Goal: Task Accomplishment & Management: Use online tool/utility

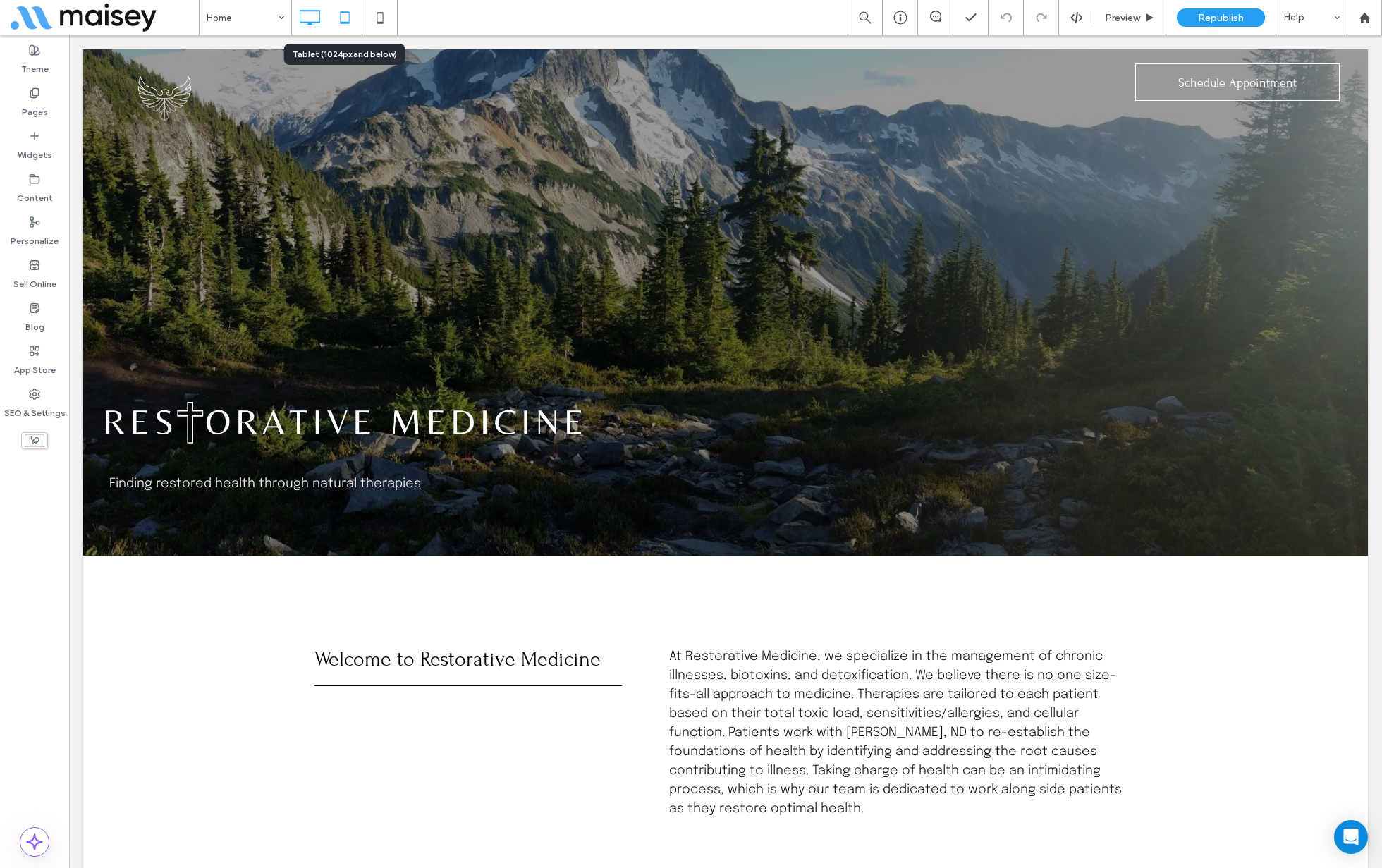
click at [339, 15] on icon at bounding box center [344, 17] width 28 height 28
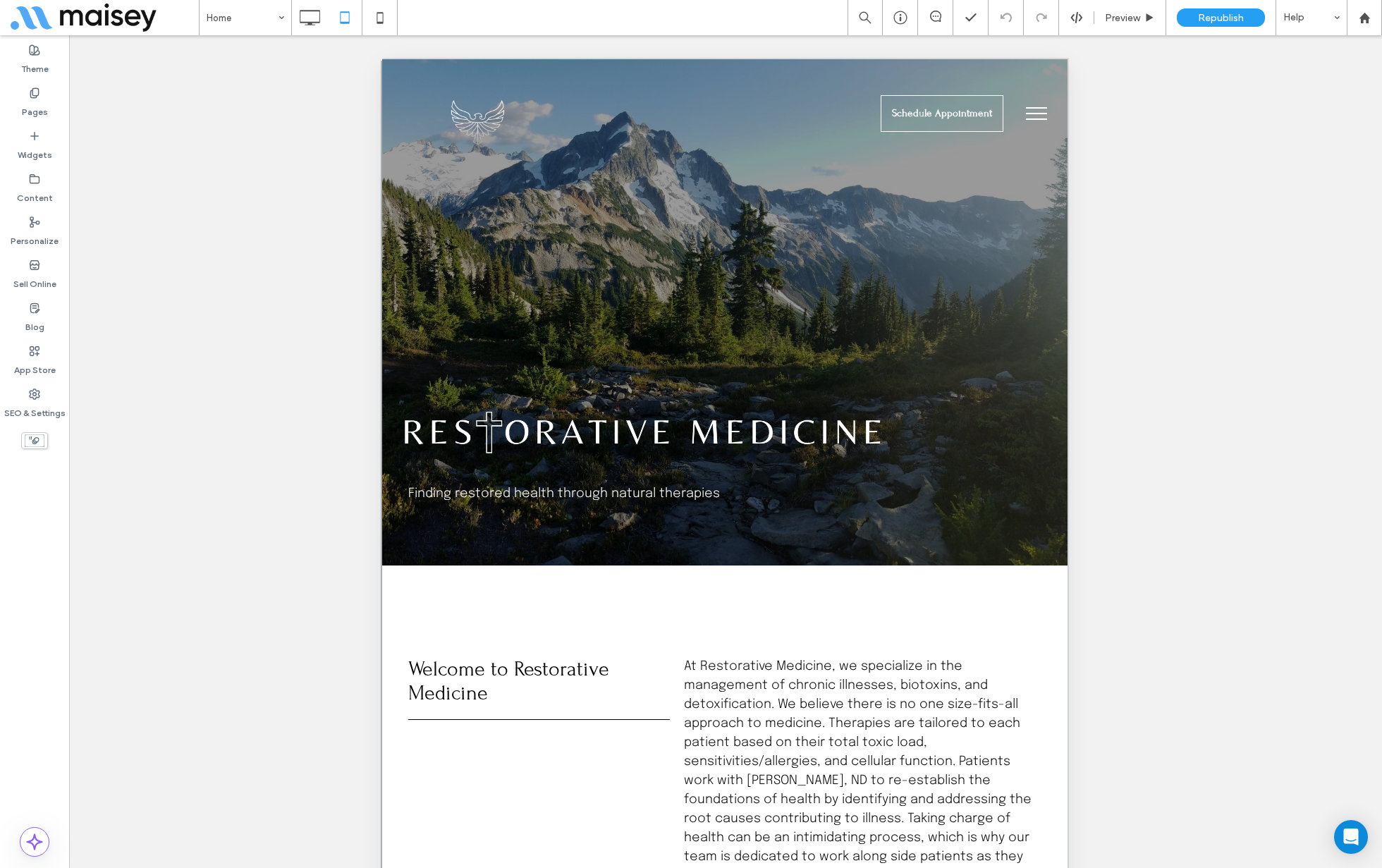
click at [35, 438] on use at bounding box center [34, 441] width 19 height 13
click at [37, 441] on use at bounding box center [34, 441] width 19 height 13
click at [1048, 107] on button "menu" at bounding box center [1036, 113] width 37 height 37
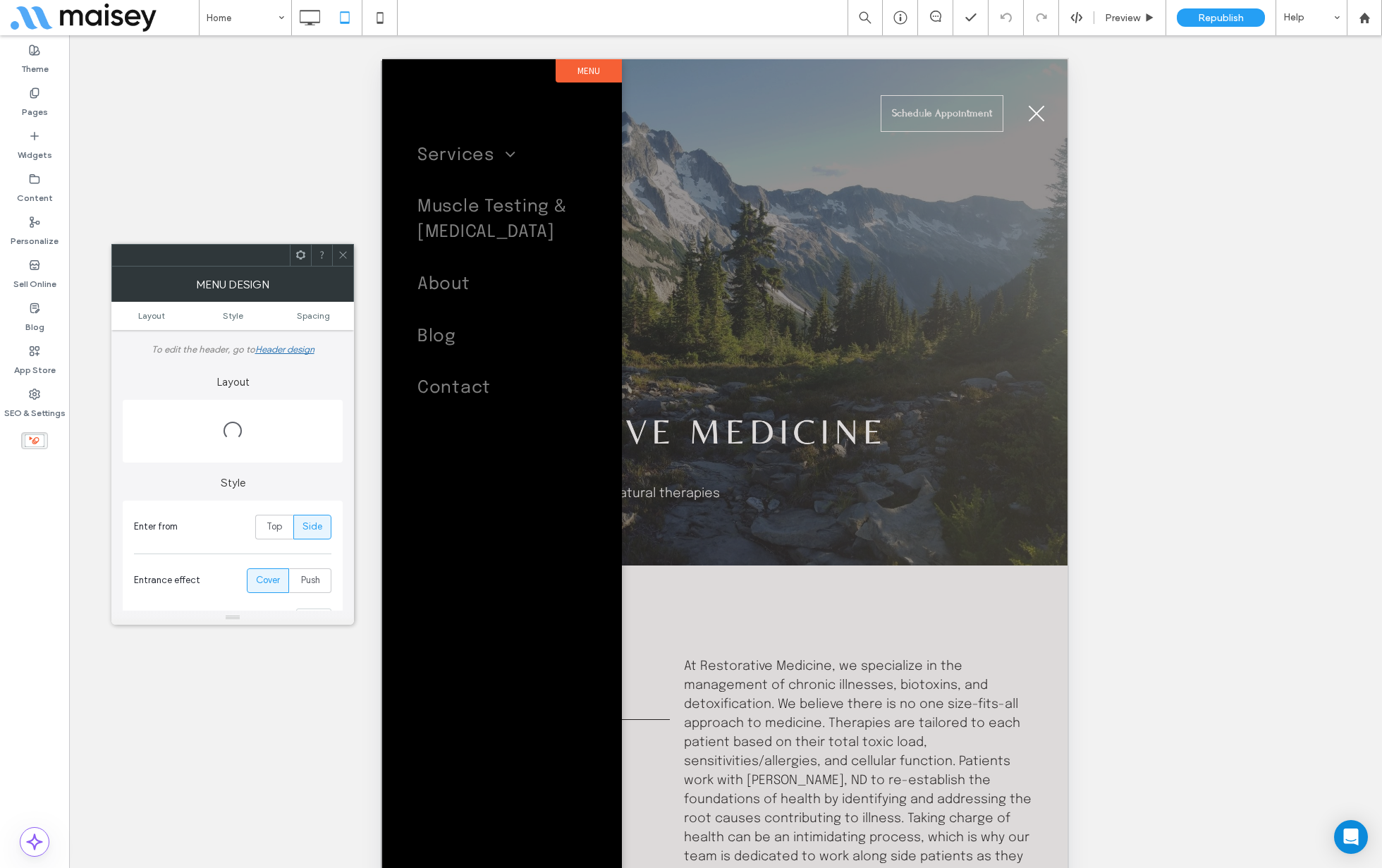
click at [581, 67] on label "Menu" at bounding box center [589, 71] width 67 height 24
click at [347, 254] on icon at bounding box center [343, 254] width 11 height 11
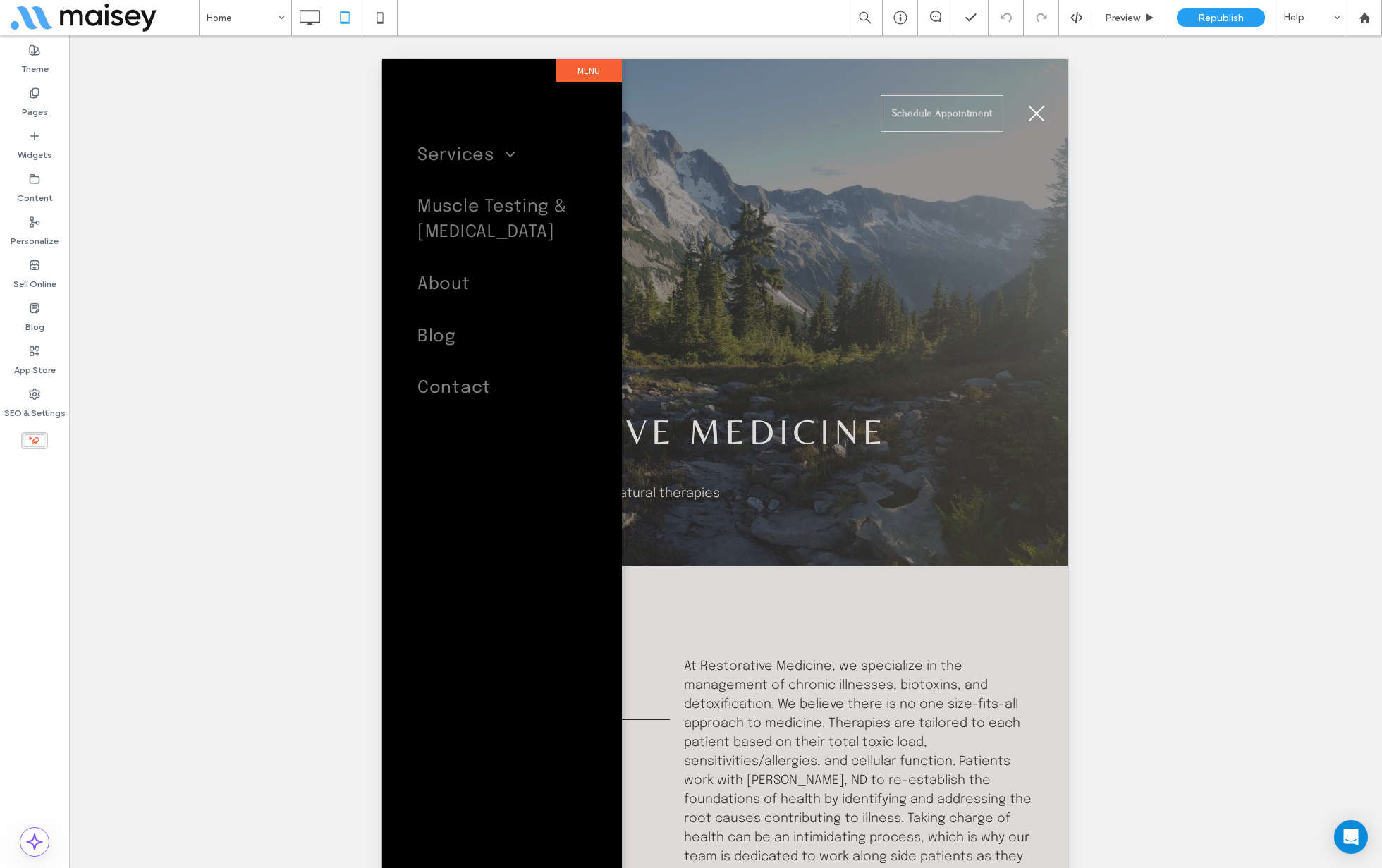
click at [581, 69] on label "Menu" at bounding box center [589, 71] width 67 height 24
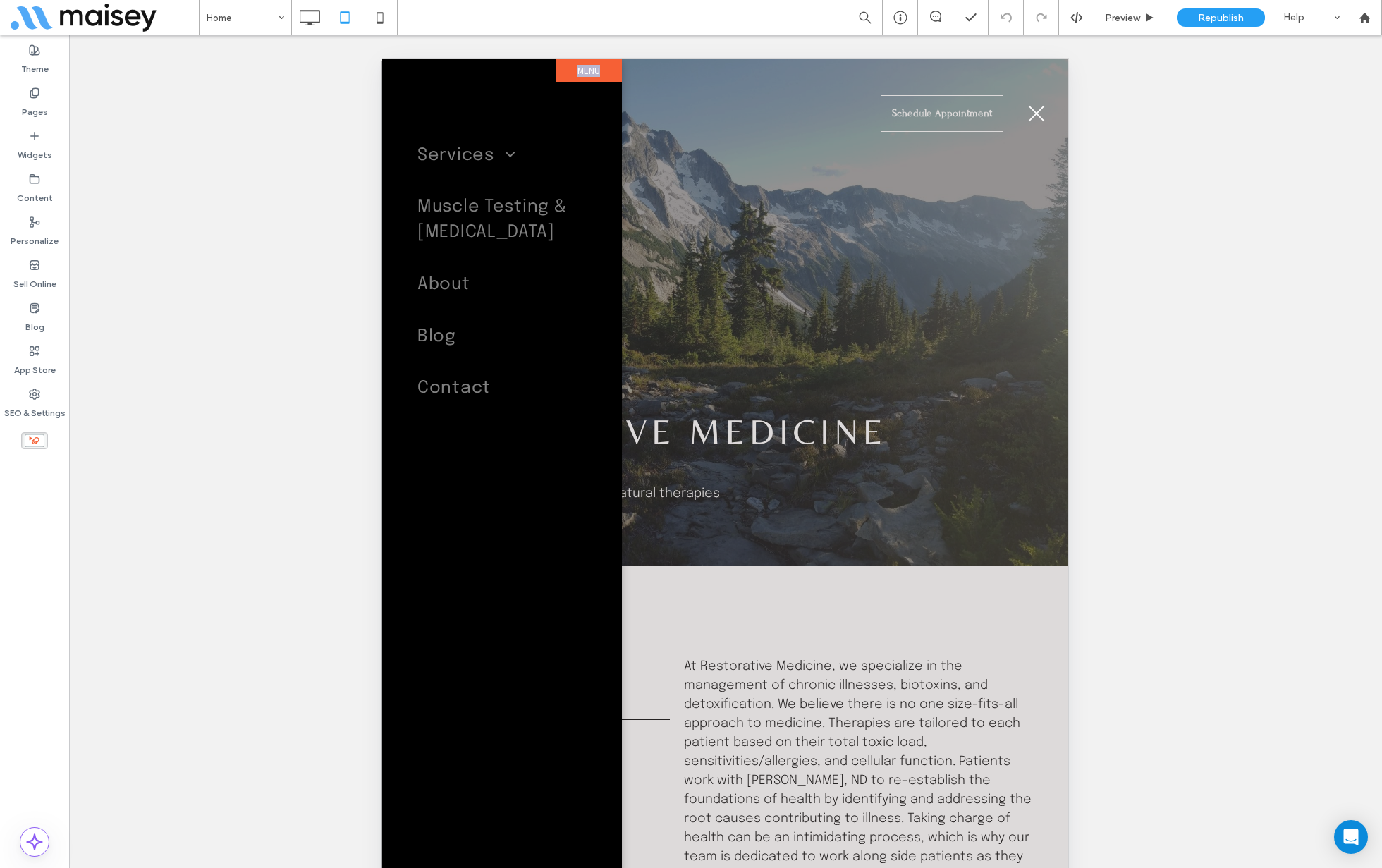
click at [581, 69] on label "Menu" at bounding box center [589, 71] width 67 height 24
click at [750, 199] on div at bounding box center [725, 510] width 685 height 902
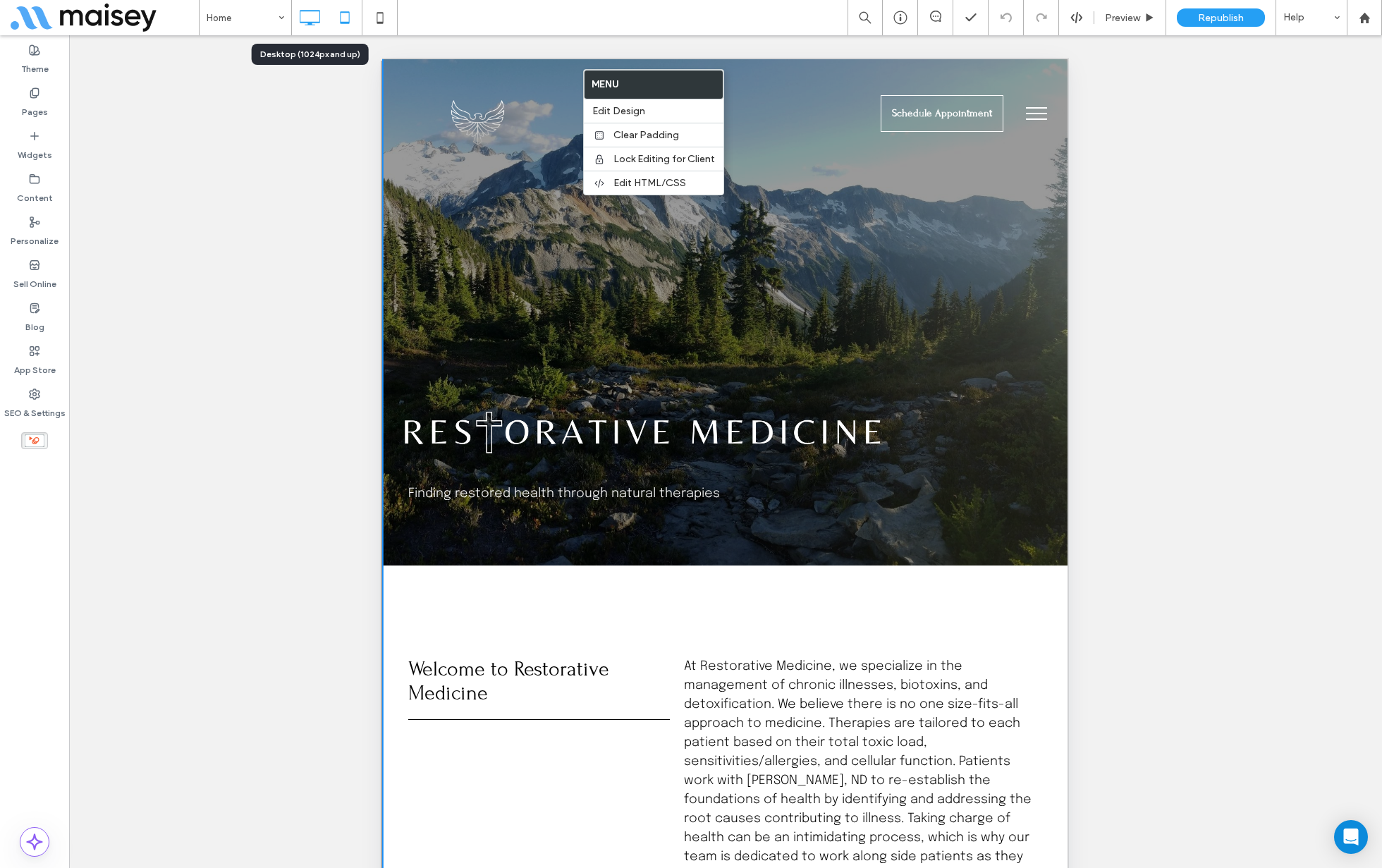
click at [314, 15] on icon at bounding box center [309, 17] width 28 height 28
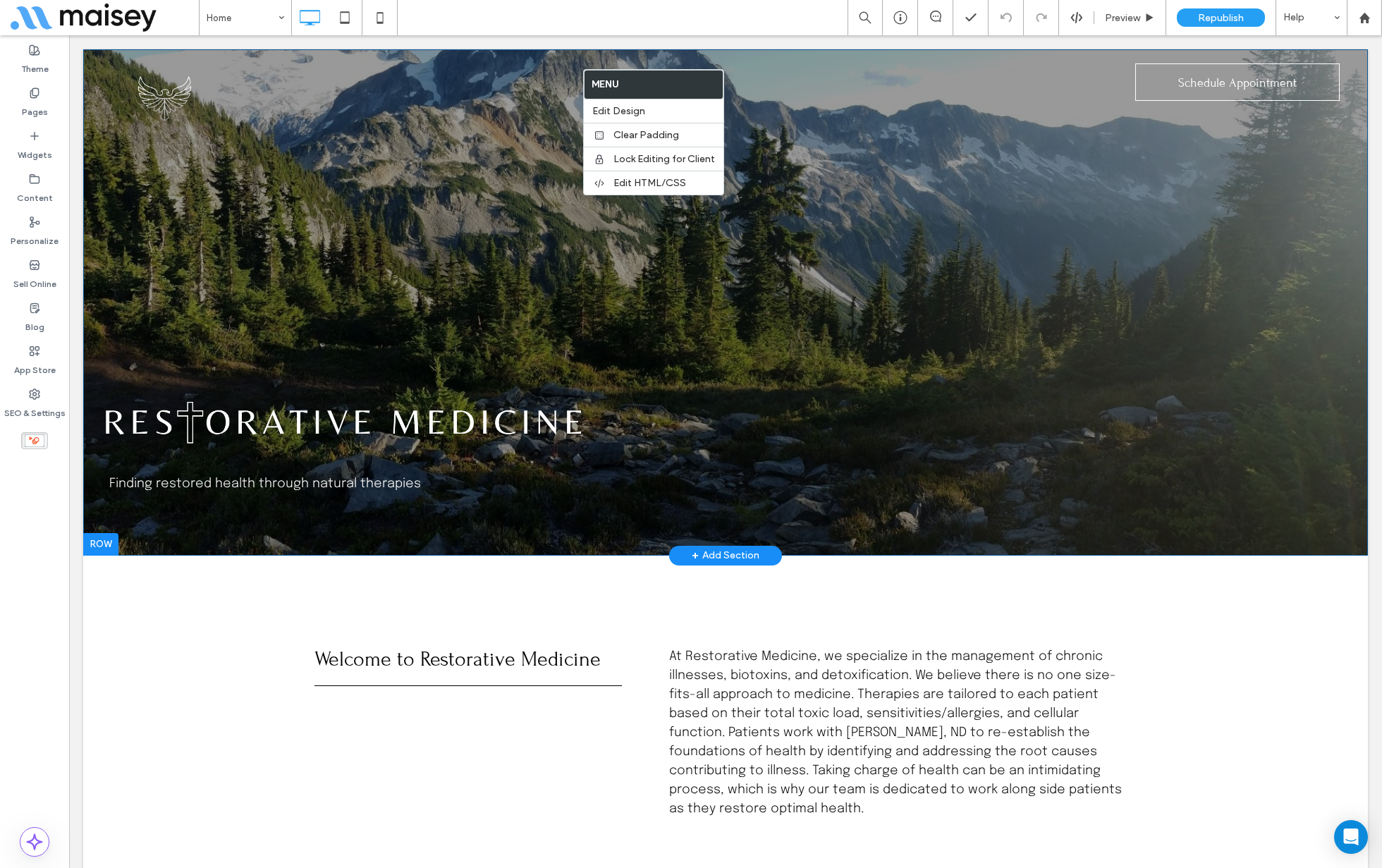
click at [516, 217] on div "Finding restored health through natural therapies Click To Paste Row + Add Sect…" at bounding box center [725, 302] width 1285 height 506
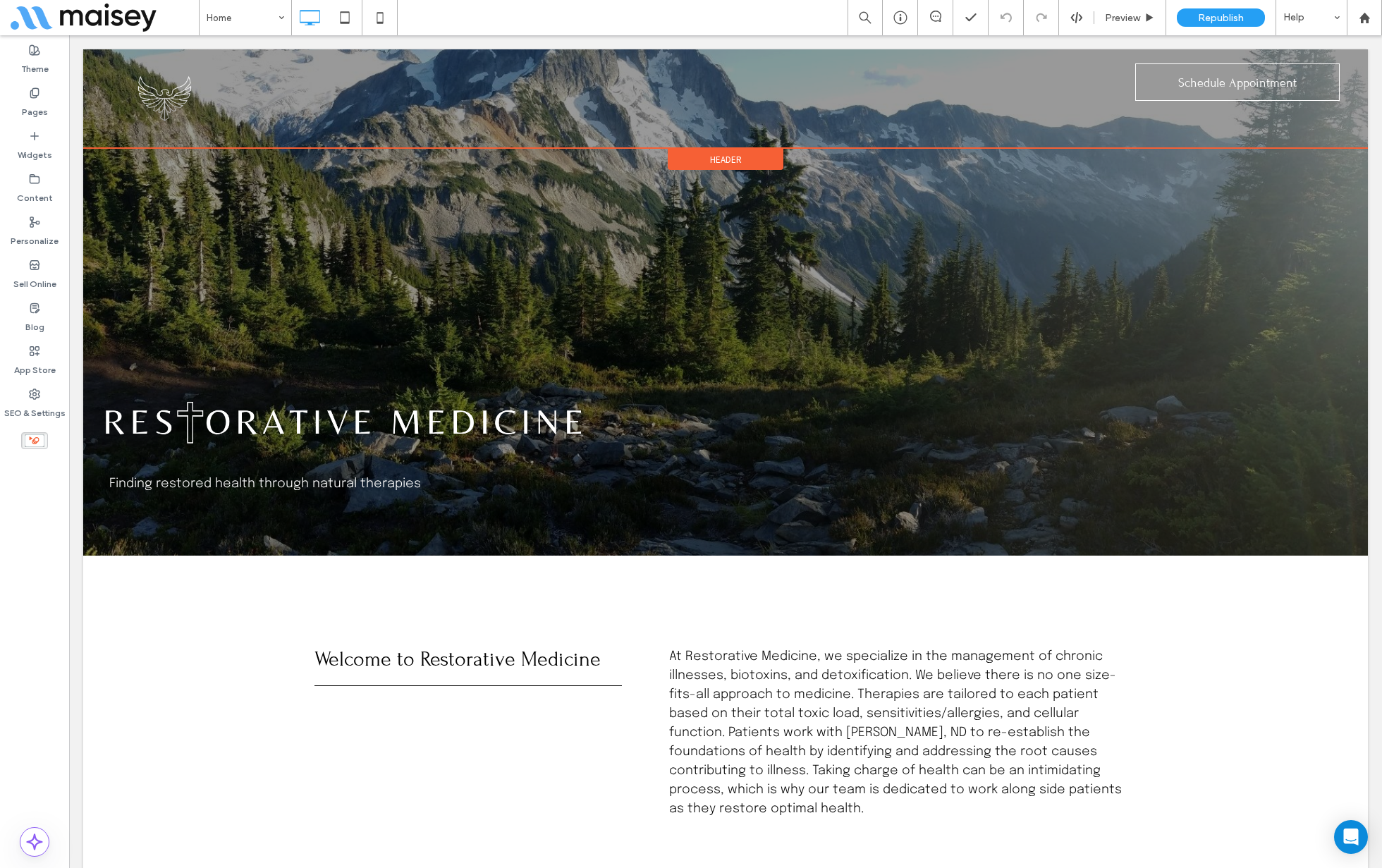
click at [722, 158] on span "Header" at bounding box center [725, 159] width 32 height 12
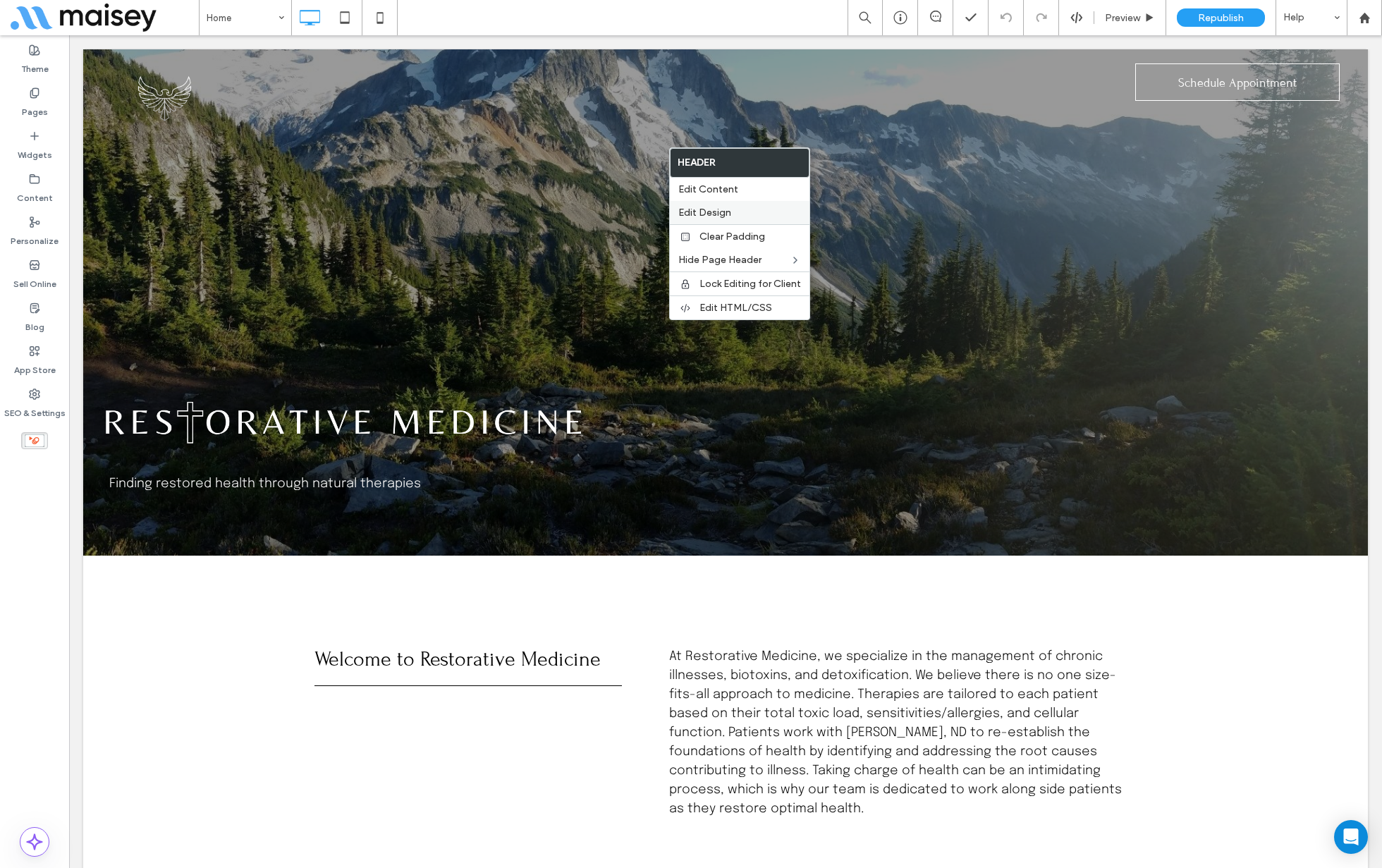
click at [723, 201] on div "Edit Design" at bounding box center [740, 212] width 140 height 24
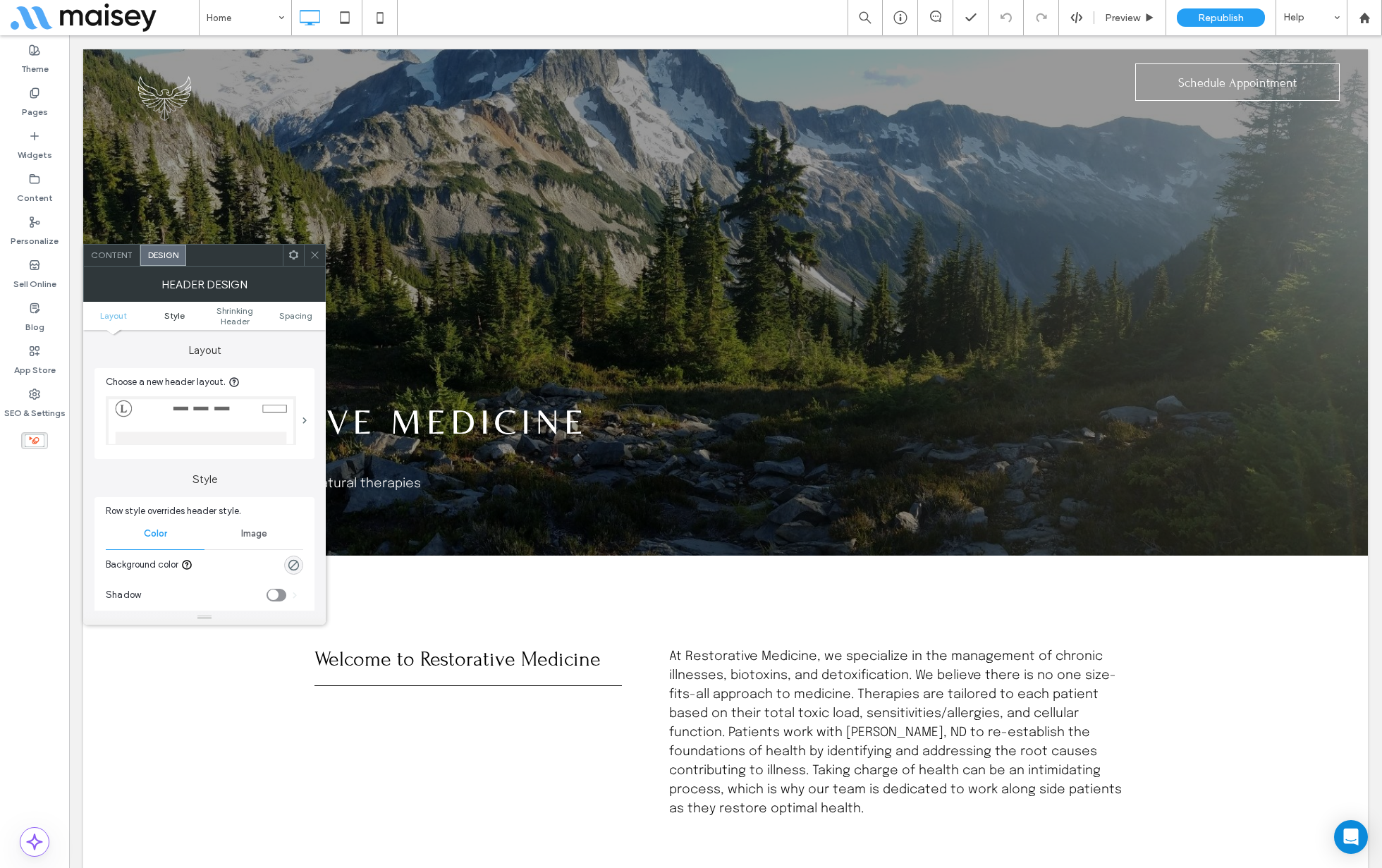
click at [171, 313] on span "Style" at bounding box center [174, 315] width 20 height 11
click at [278, 404] on img at bounding box center [201, 421] width 190 height 49
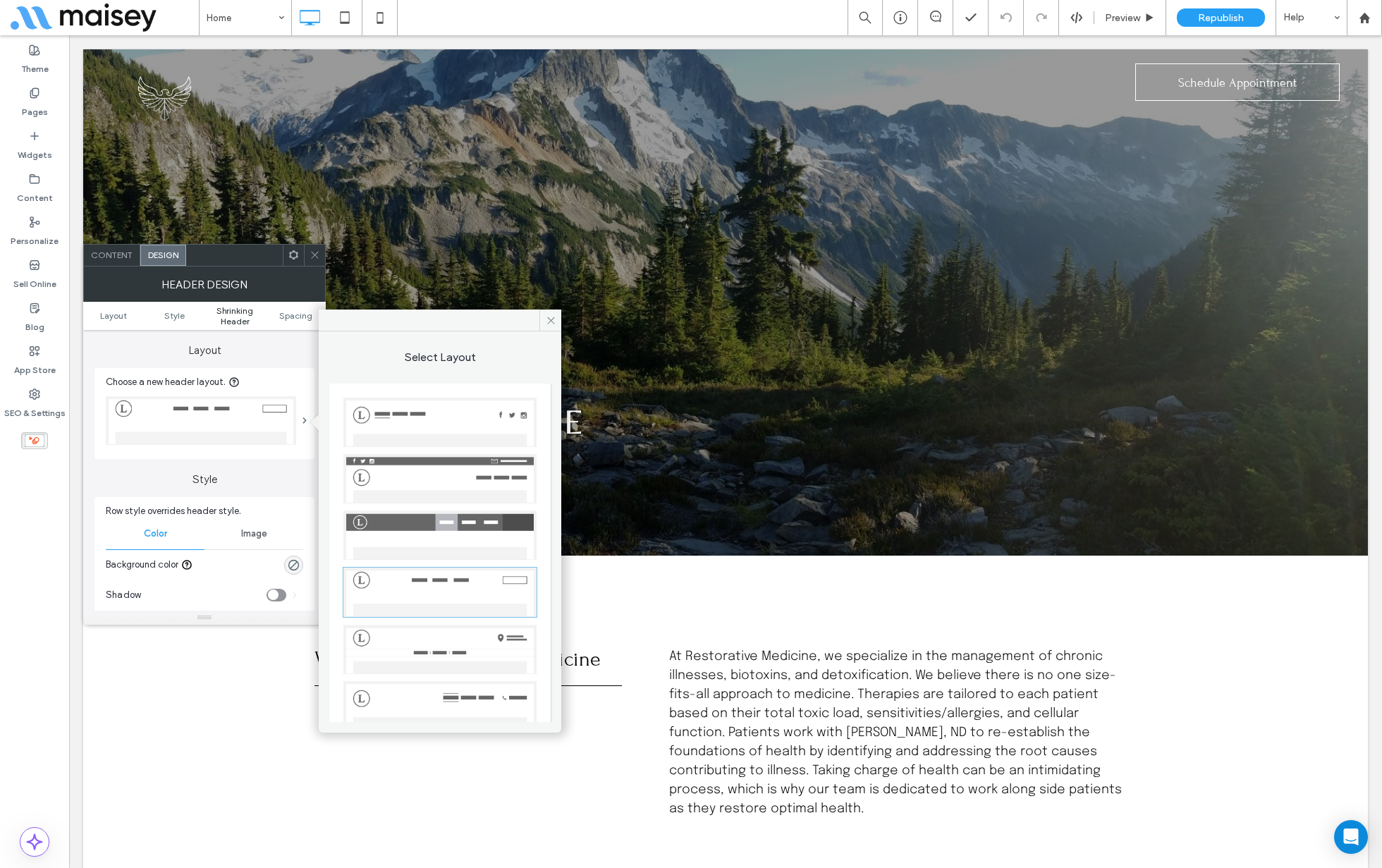
click at [246, 305] on span "Shrinking Header" at bounding box center [235, 316] width 61 height 21
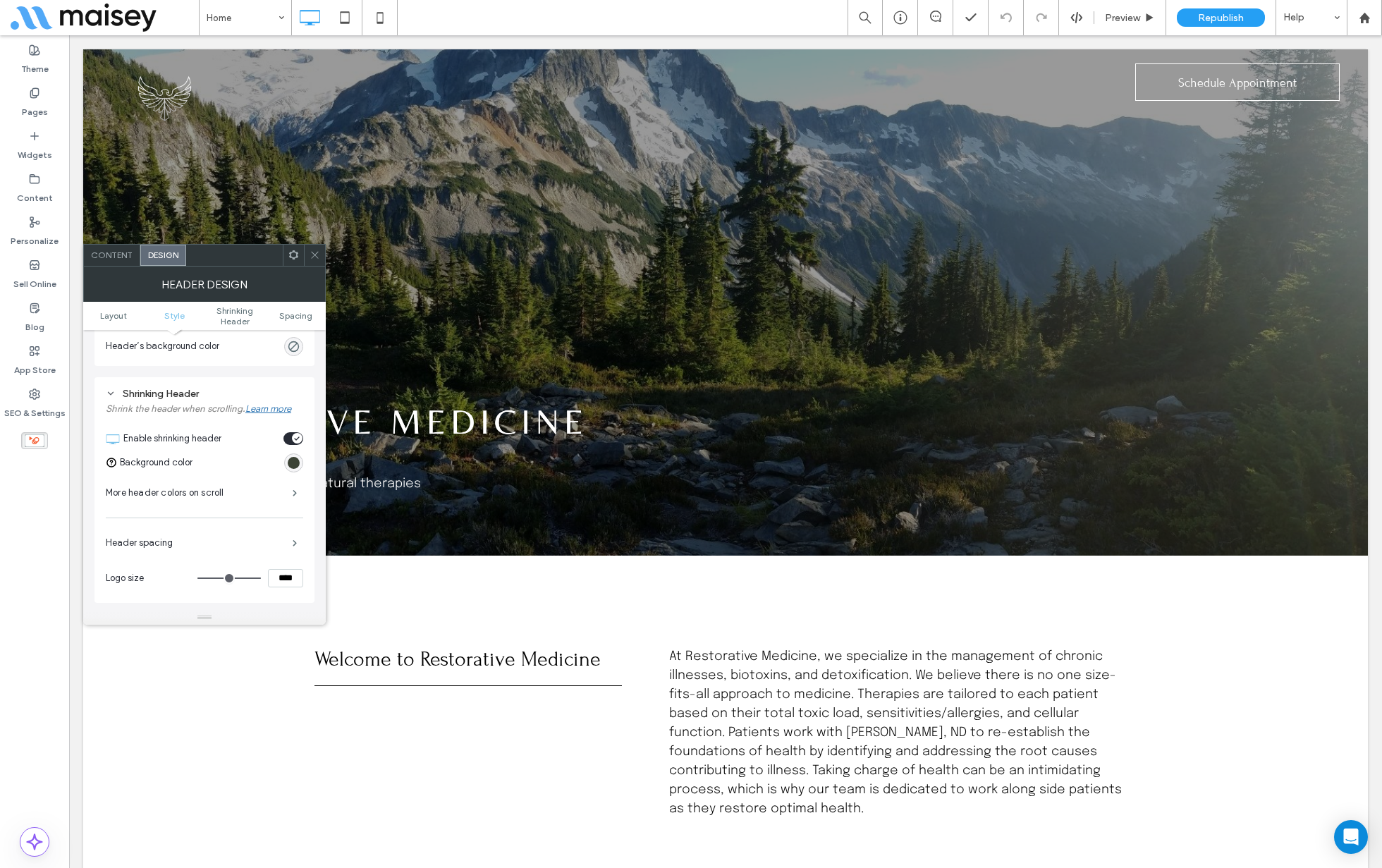
scroll to position [452, 0]
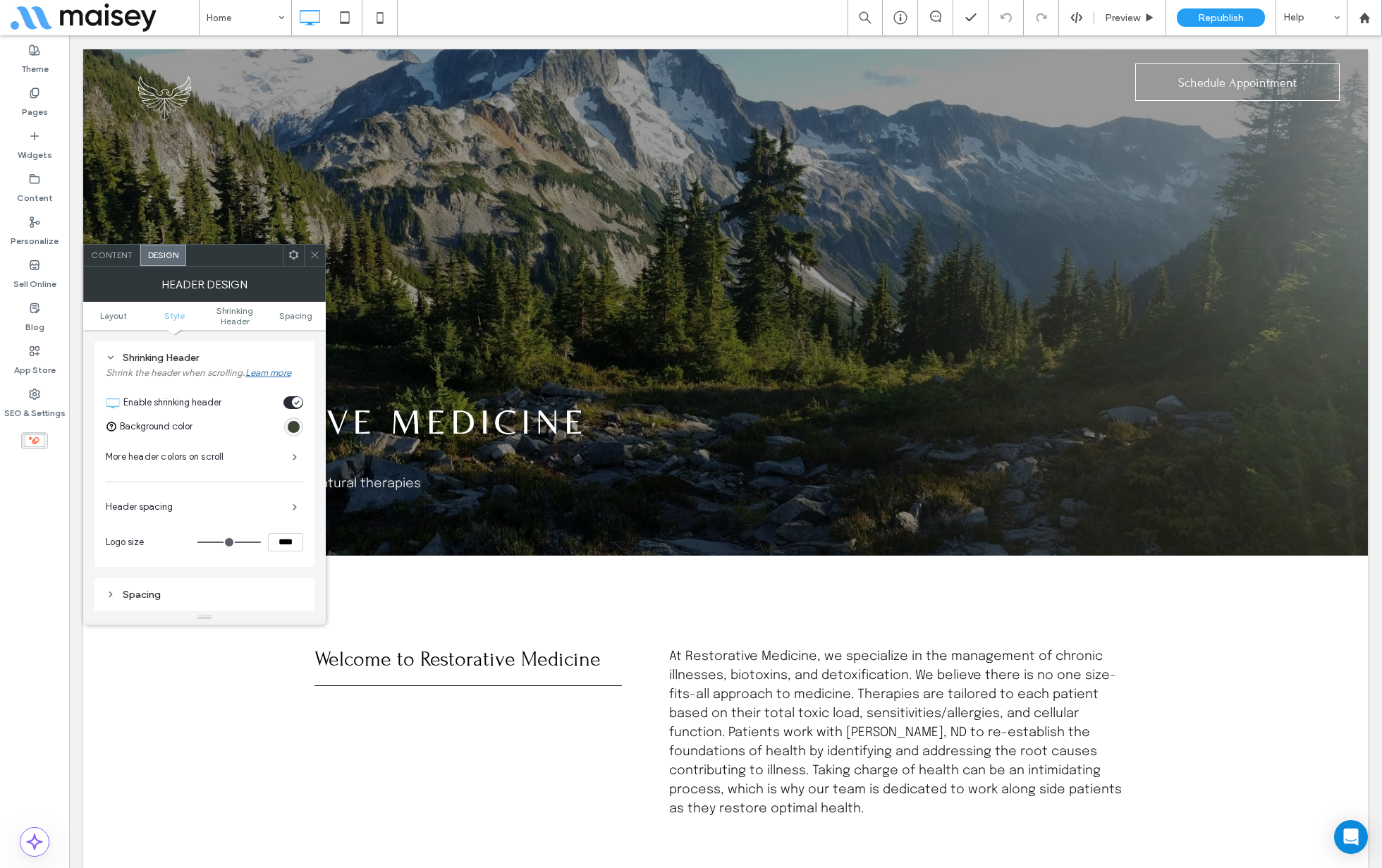
click at [317, 252] on icon at bounding box center [314, 254] width 11 height 11
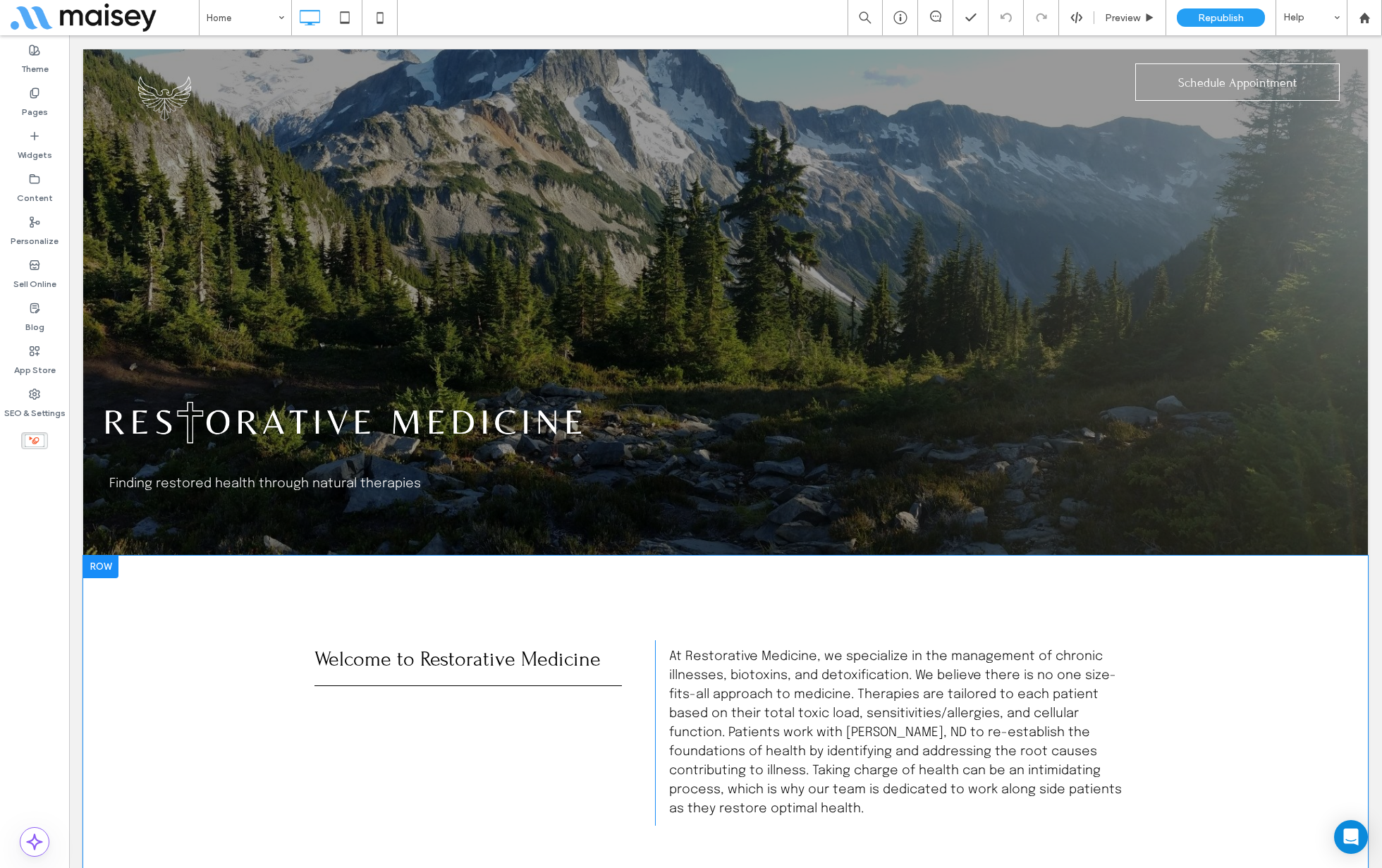
click at [244, 771] on div "Welcome to Restorative Medicine Click To Paste At Restorative Medicine, we spec…" at bounding box center [725, 732] width 1285 height 355
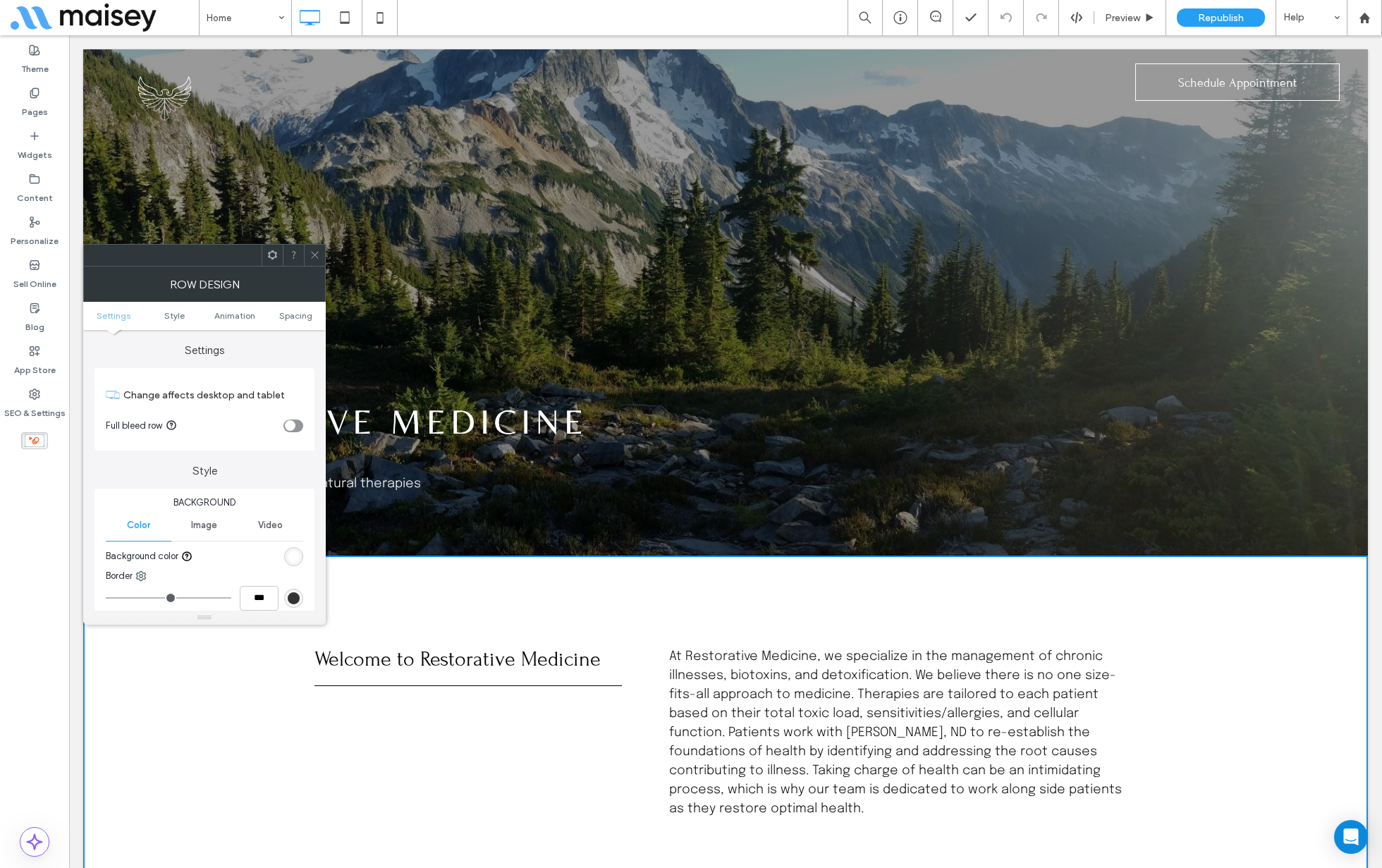
click at [333, 132] on div "Click To Paste" at bounding box center [725, 98] width 818 height 71
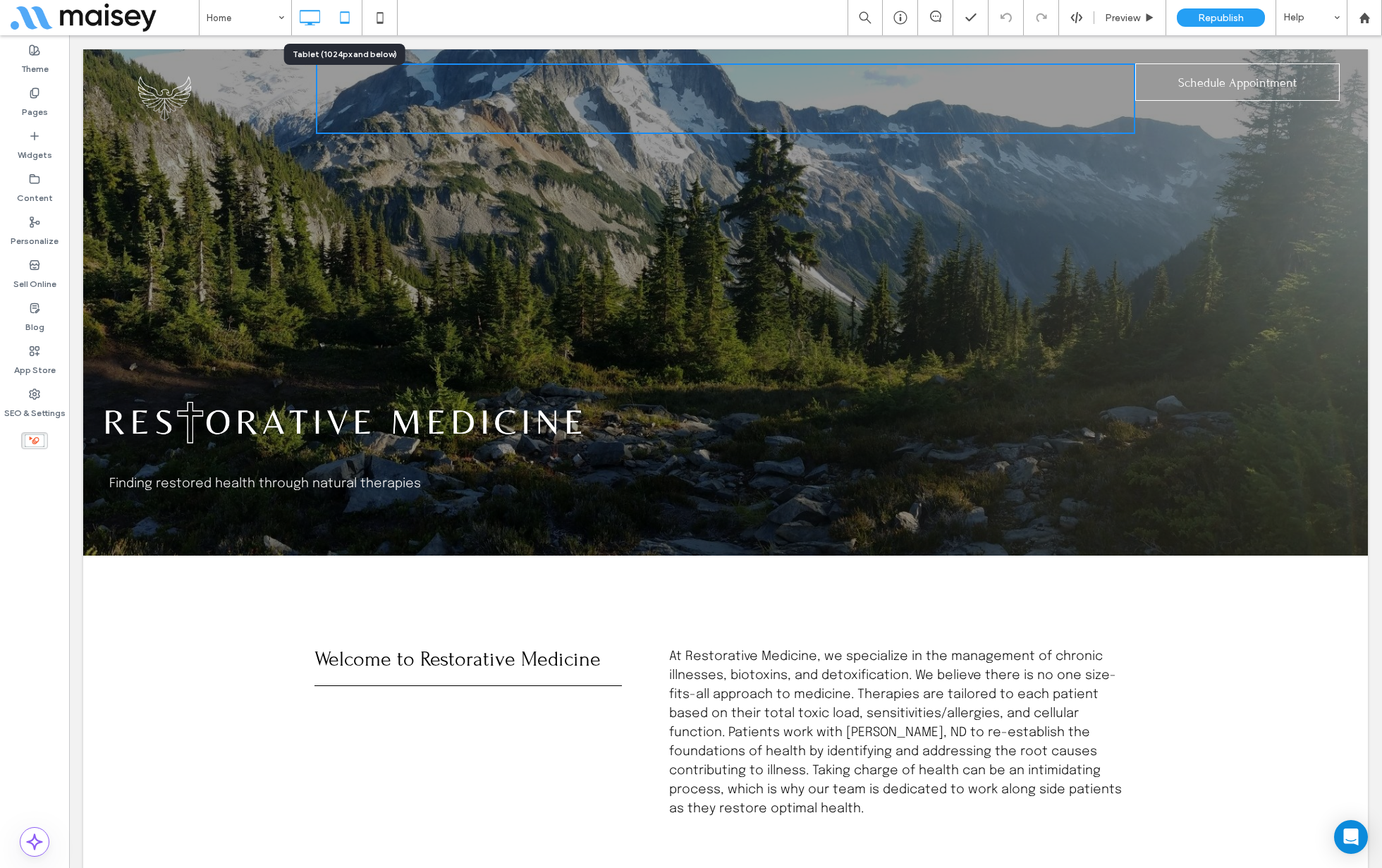
click at [339, 21] on icon at bounding box center [344, 17] width 28 height 28
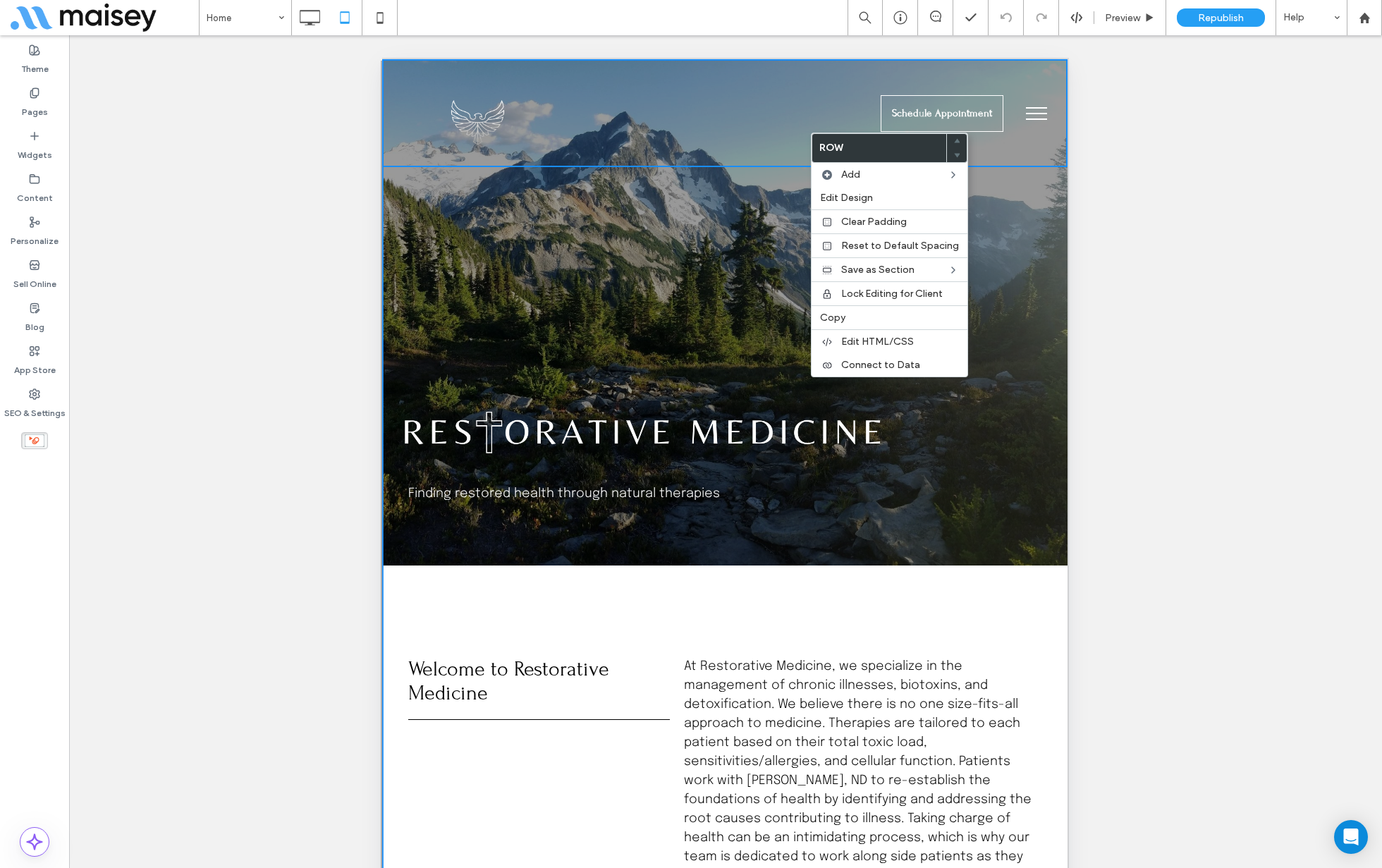
click at [736, 244] on div "Finding restored health through natural therapies Click To Paste Row + Add Sect…" at bounding box center [725, 312] width 685 height 506
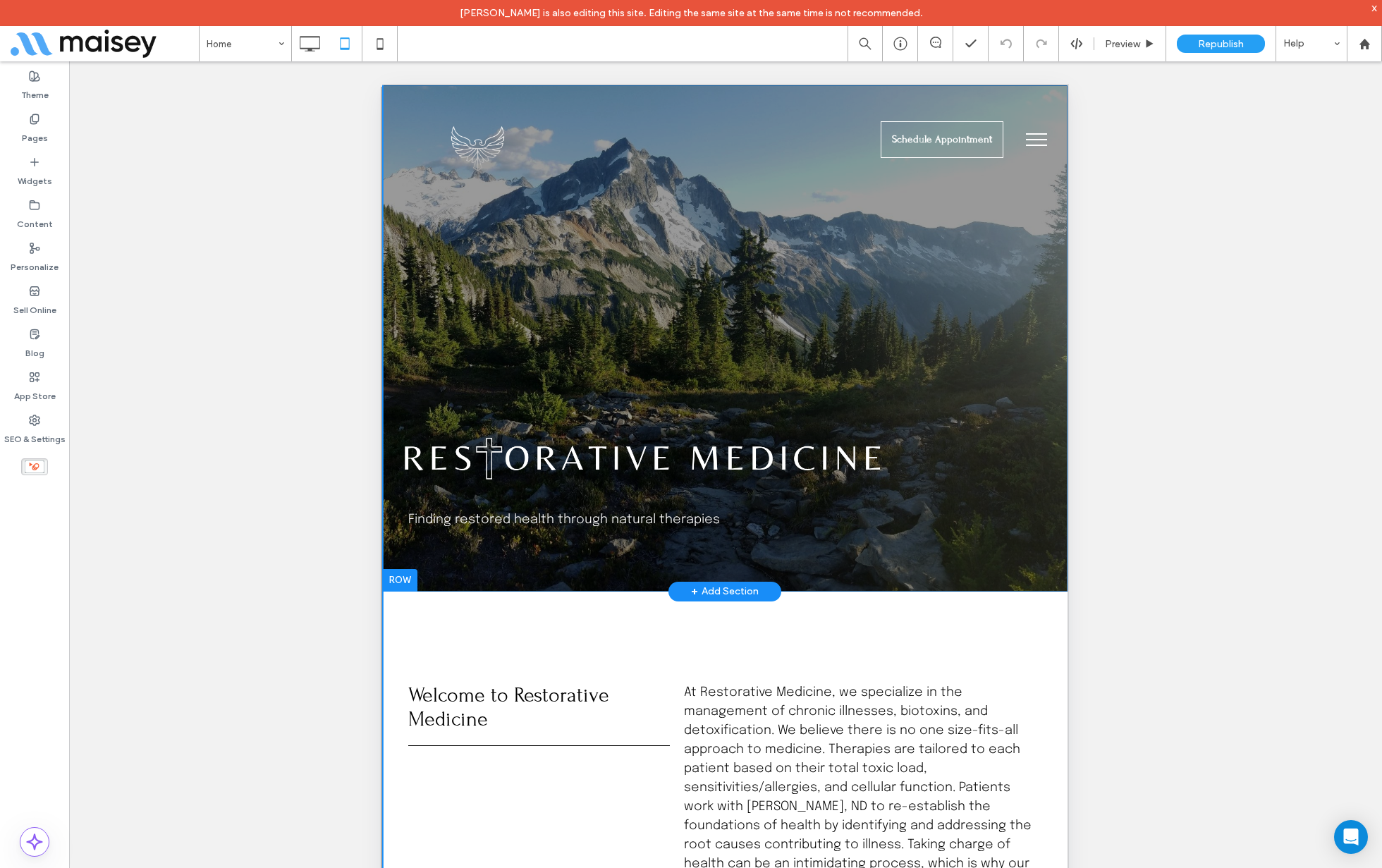
click at [691, 309] on div "Finding restored health through natural therapies Click To Paste Row + Add Sect…" at bounding box center [725, 338] width 685 height 506
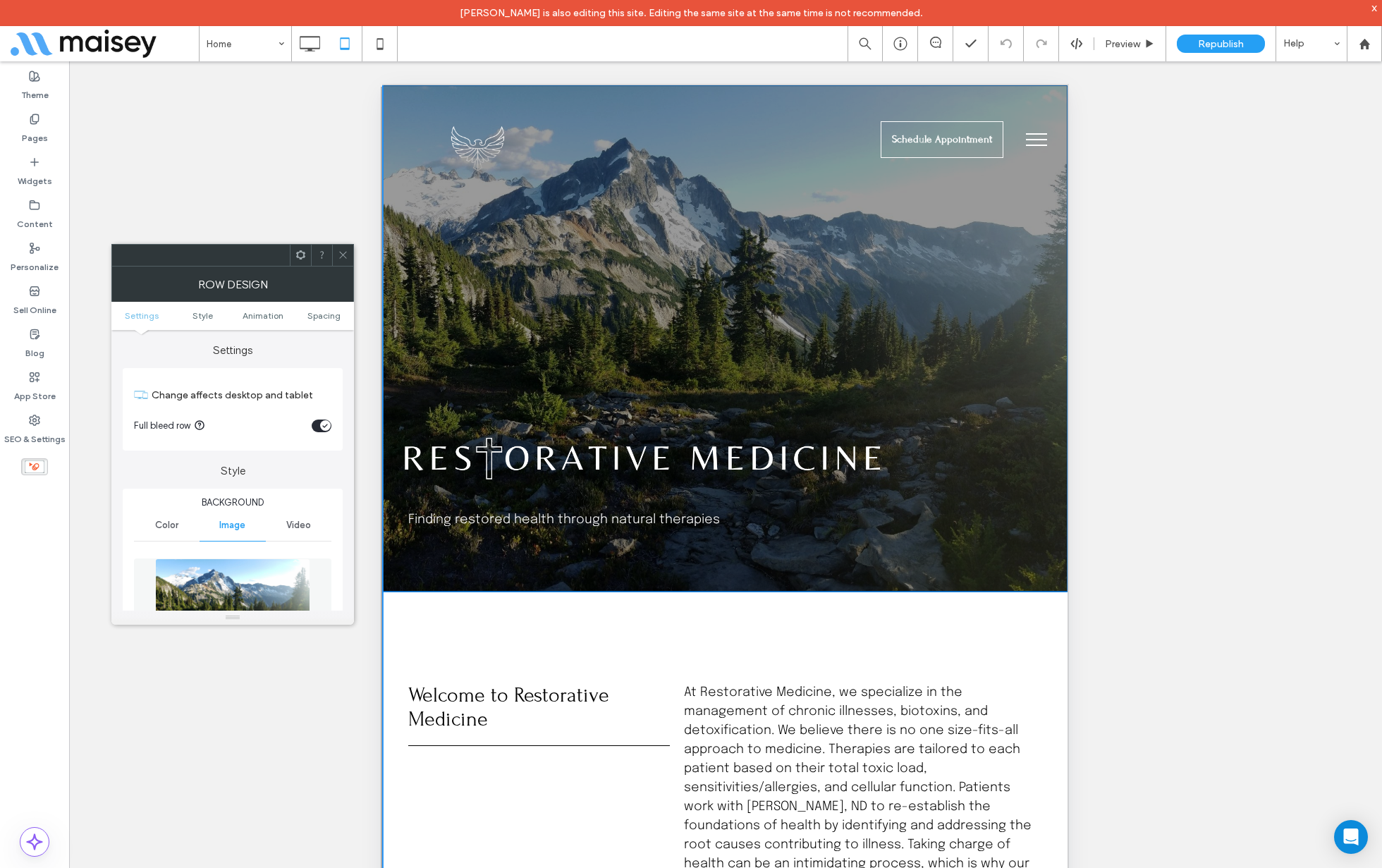
click at [691, 309] on div "Finding restored health through natural therapies Click To Paste Row + Add Sect…" at bounding box center [725, 338] width 685 height 506
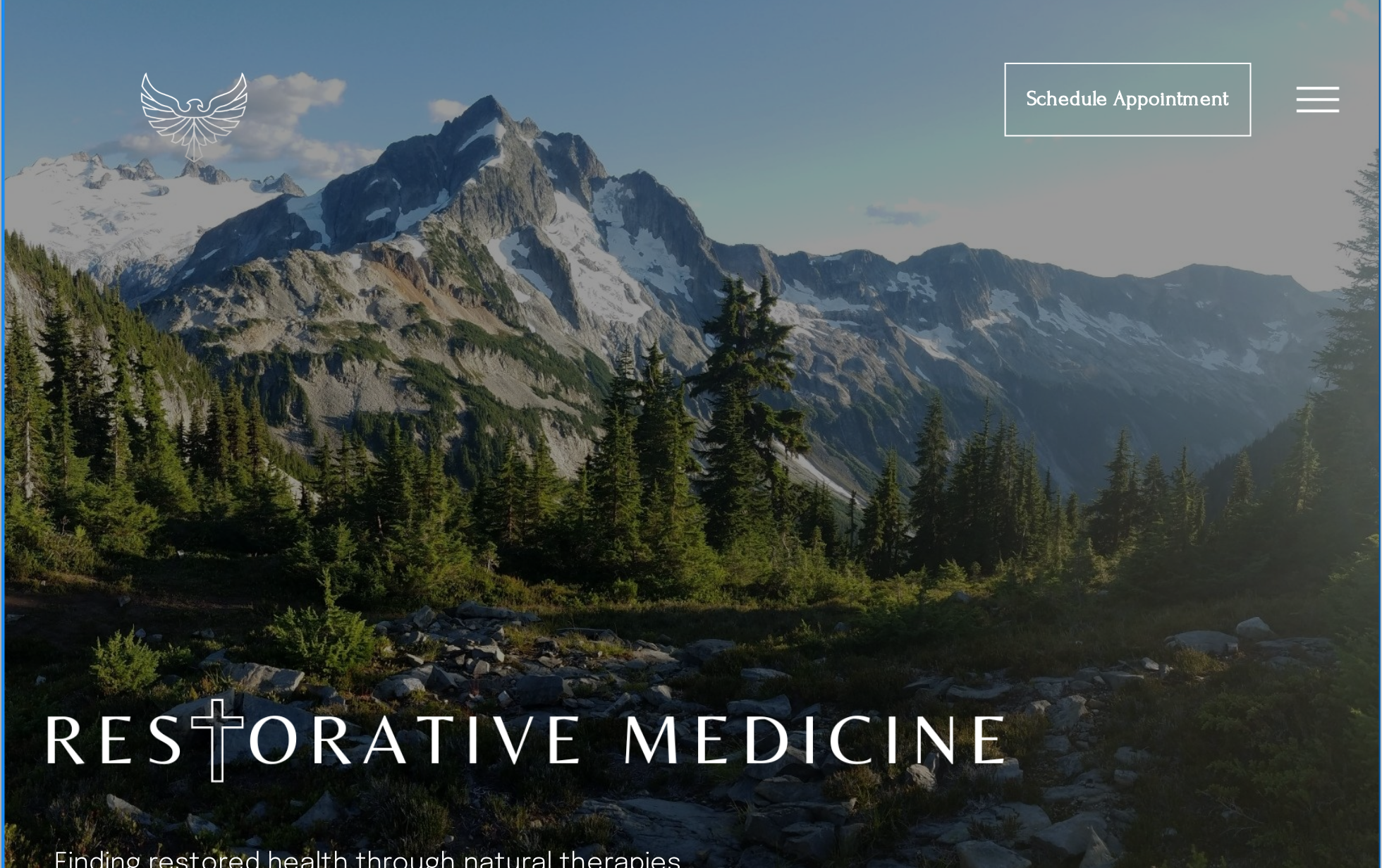
click at [146, 203] on div "Finding restored health through natural therapies Click To Paste Row + Add Sect…" at bounding box center [344, 243] width 685 height 506
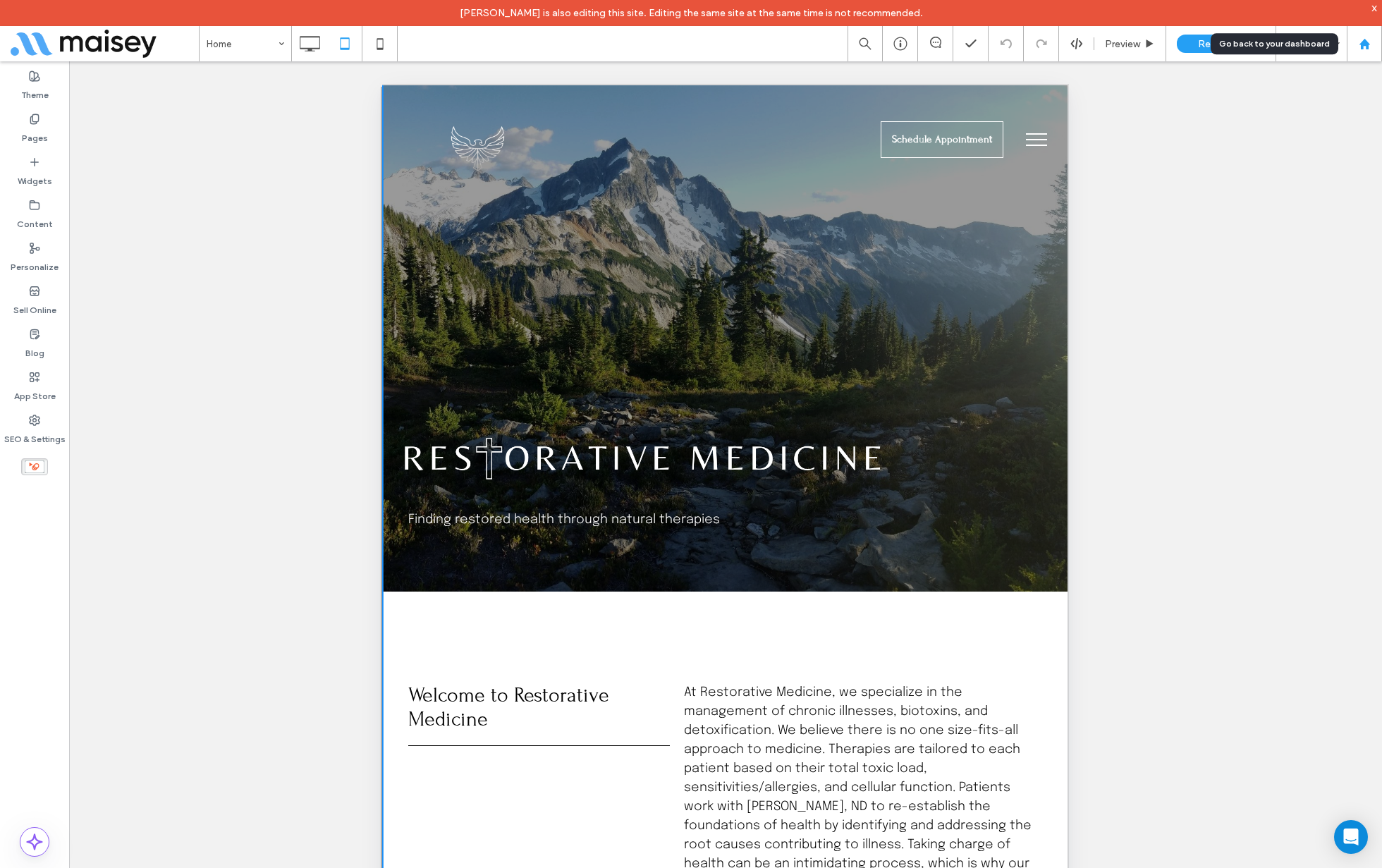
click at [1359, 42] on icon at bounding box center [1364, 44] width 12 height 12
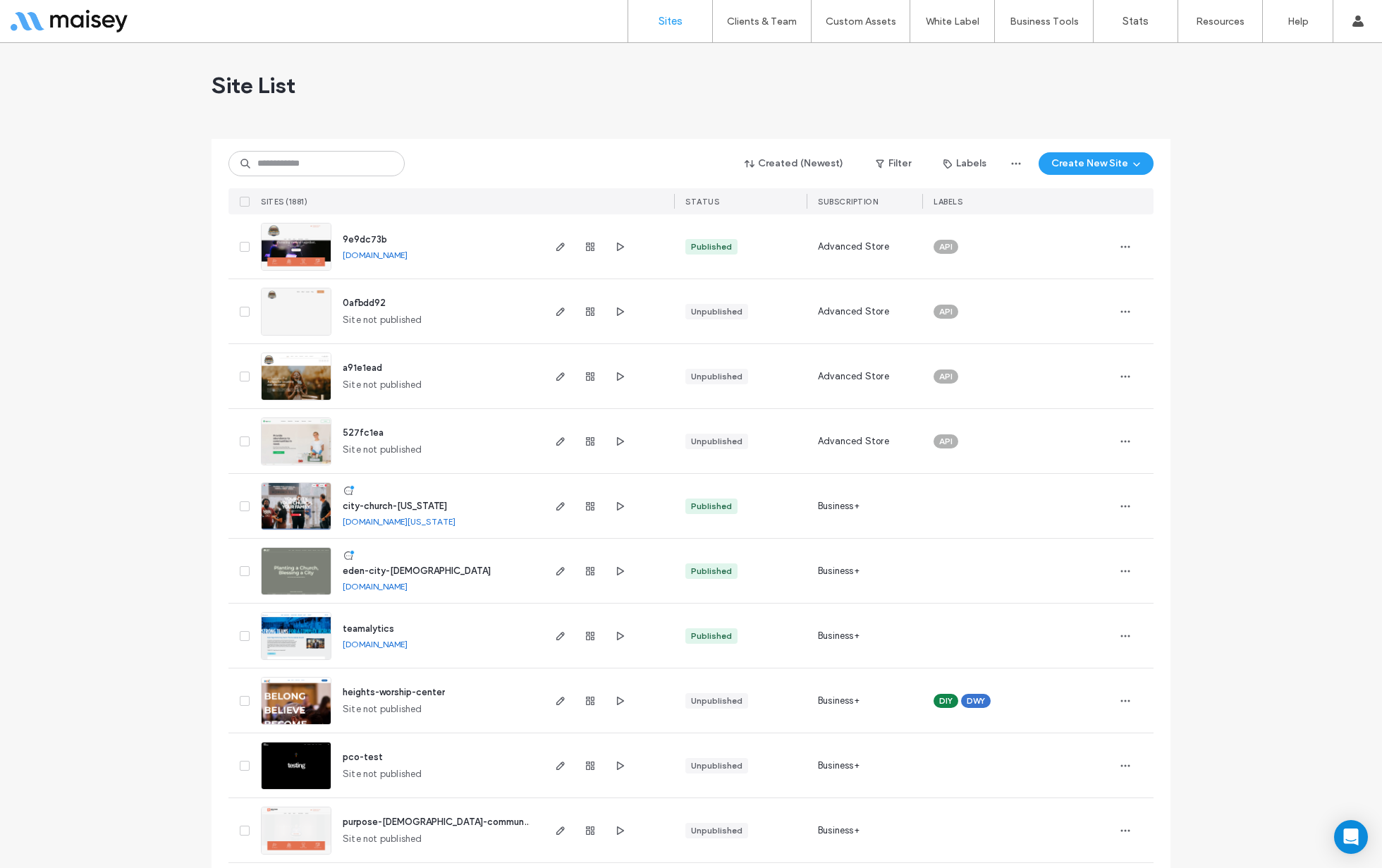
type input "**********"
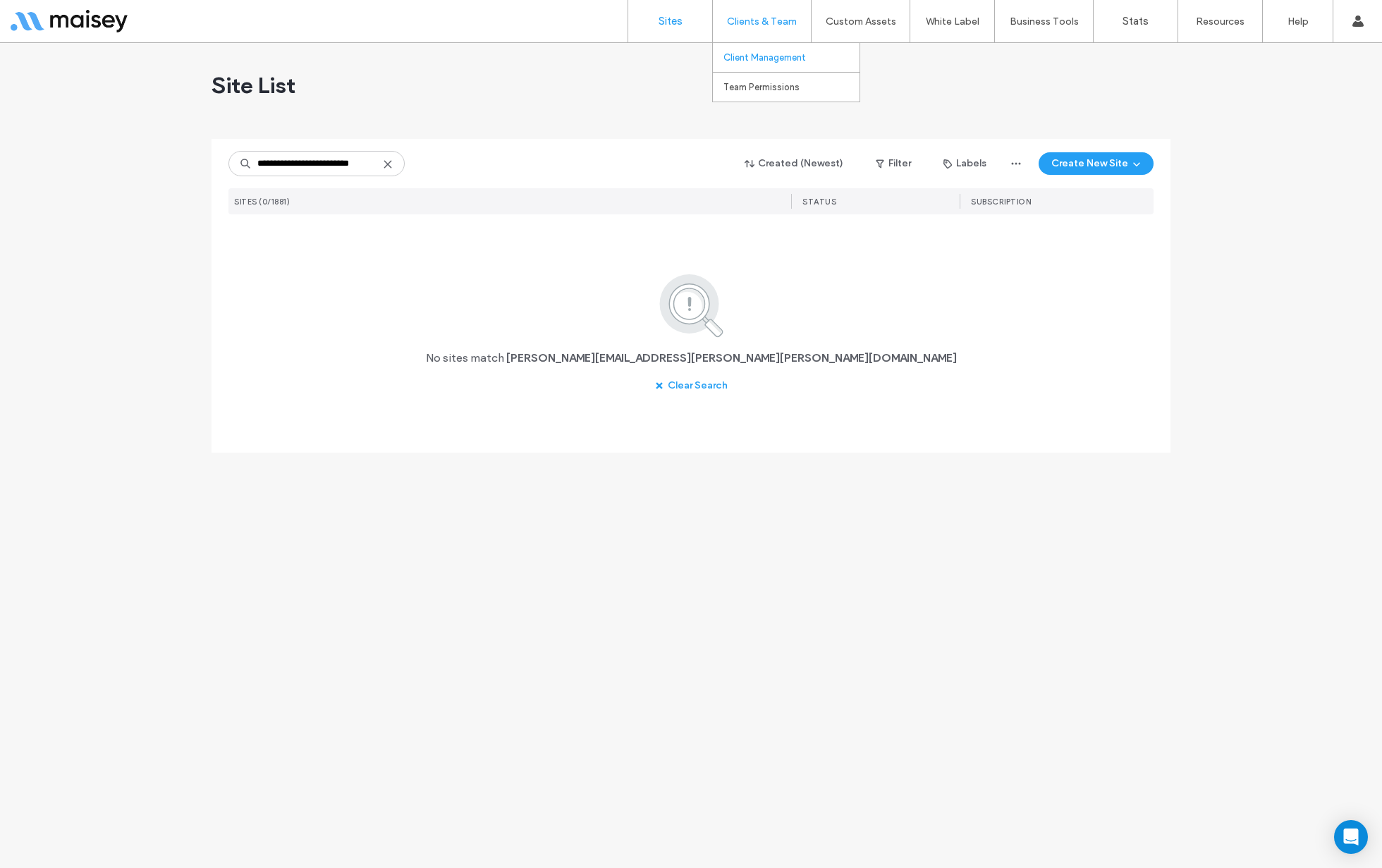
click at [762, 53] on label "Client Management" at bounding box center [765, 57] width 83 height 11
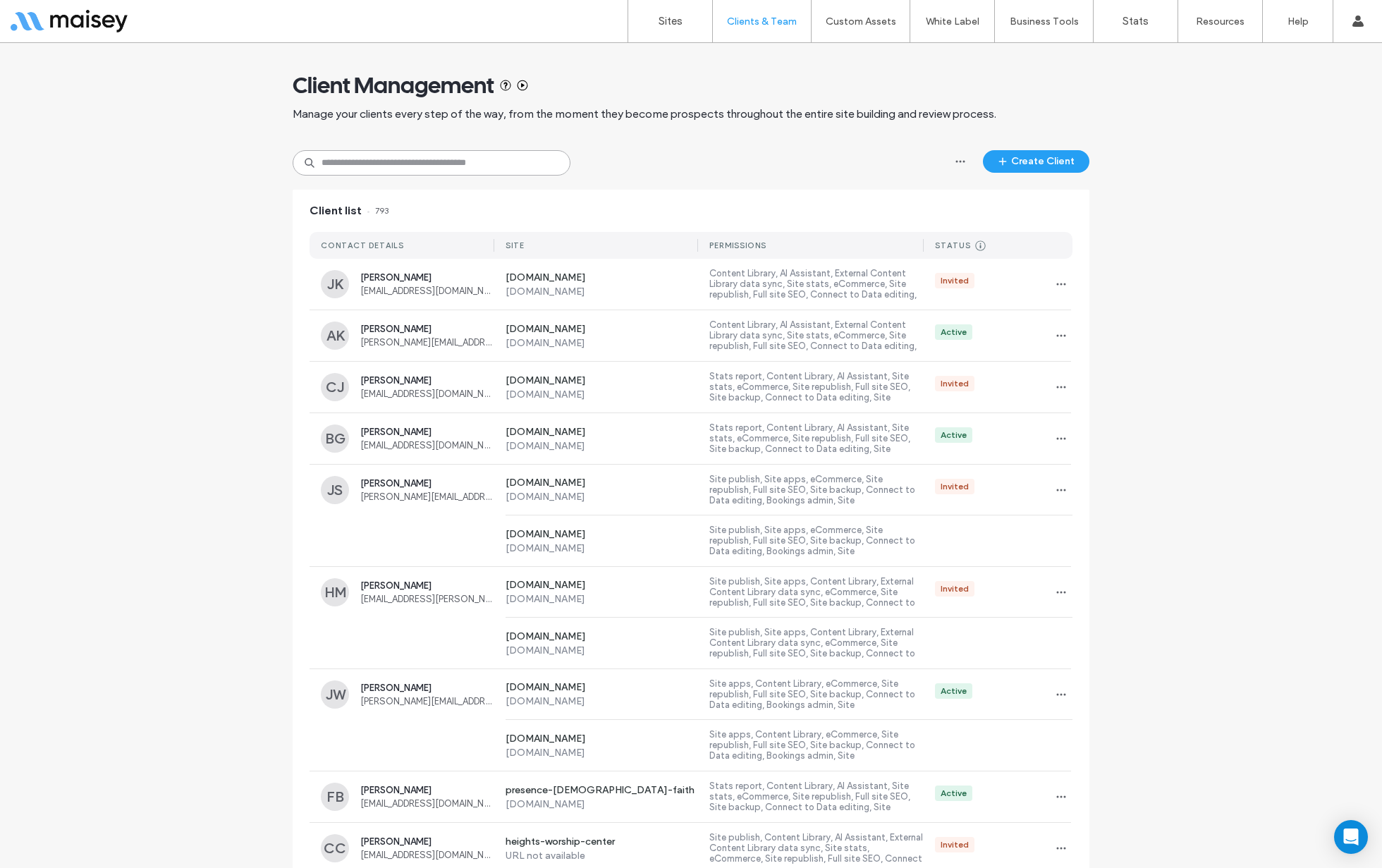
click at [374, 168] on input at bounding box center [431, 162] width 278 height 25
type input "*******"
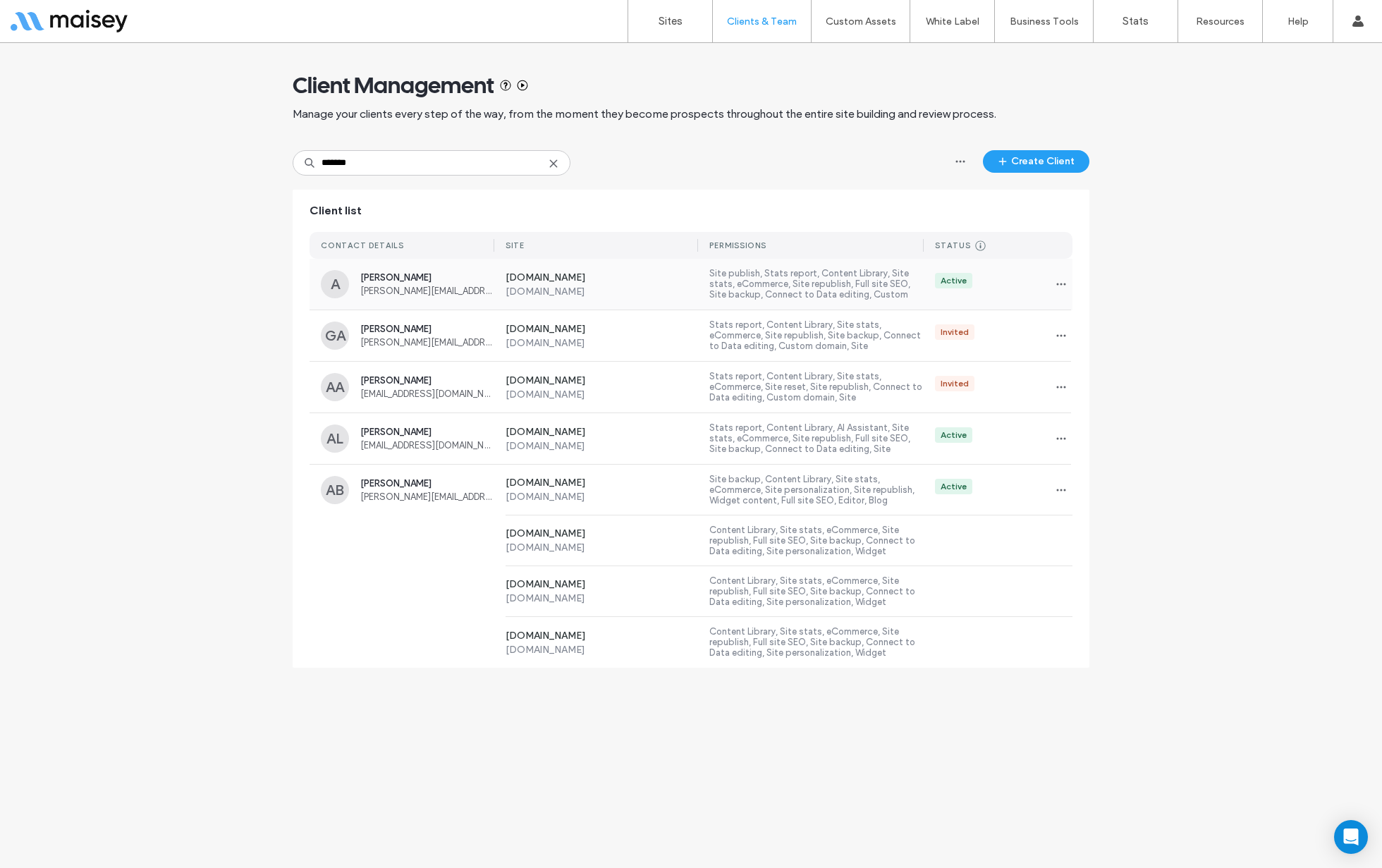
click at [528, 293] on label "[DOMAIN_NAME]" at bounding box center [602, 291] width 193 height 12
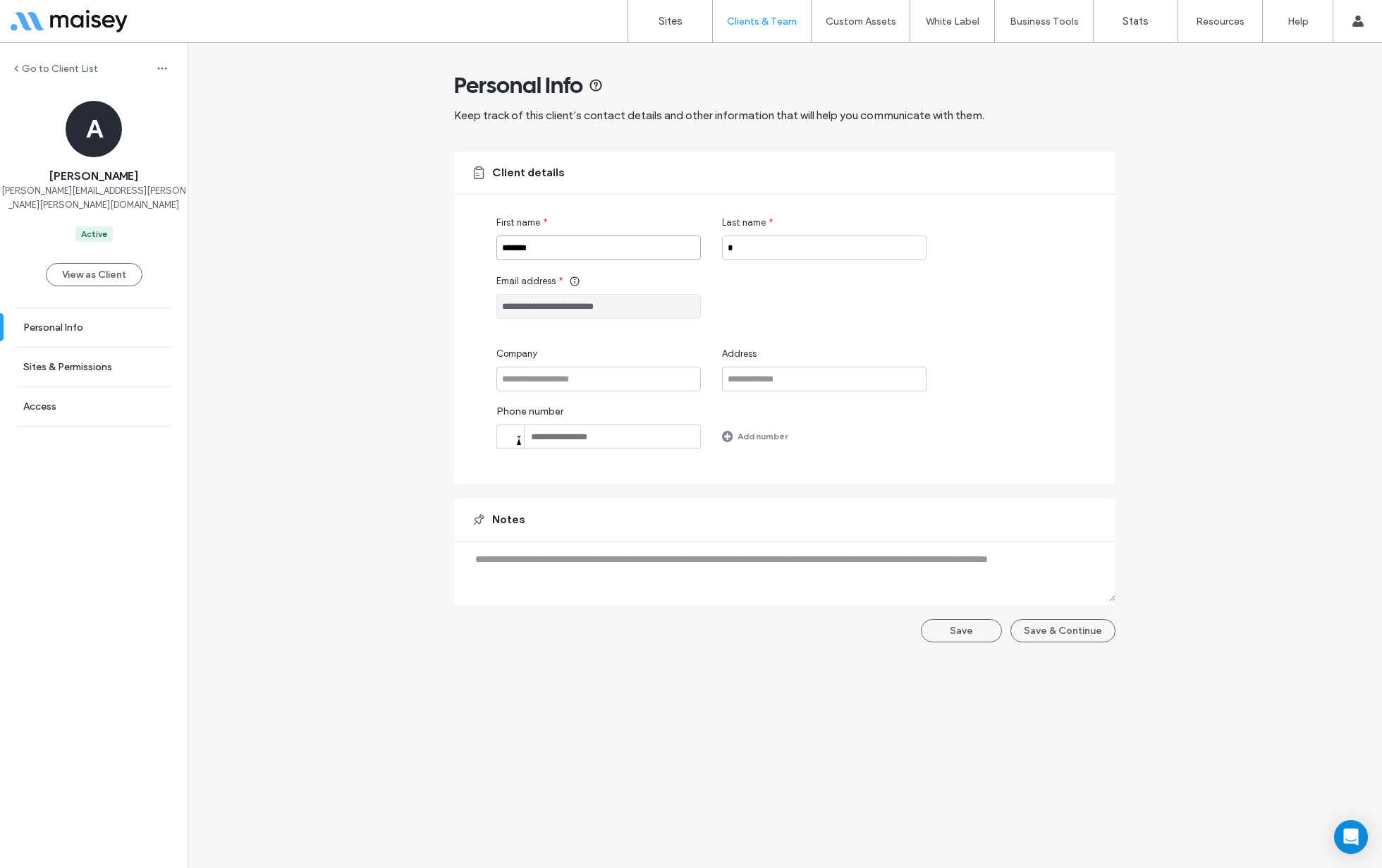
drag, startPoint x: 587, startPoint y: 253, endPoint x: 426, endPoint y: 253, distance: 161.0
click at [426, 253] on div "**********" at bounding box center [784, 349] width 1194 height 613
click at [89, 361] on label "Sites & Permissions" at bounding box center [67, 367] width 89 height 12
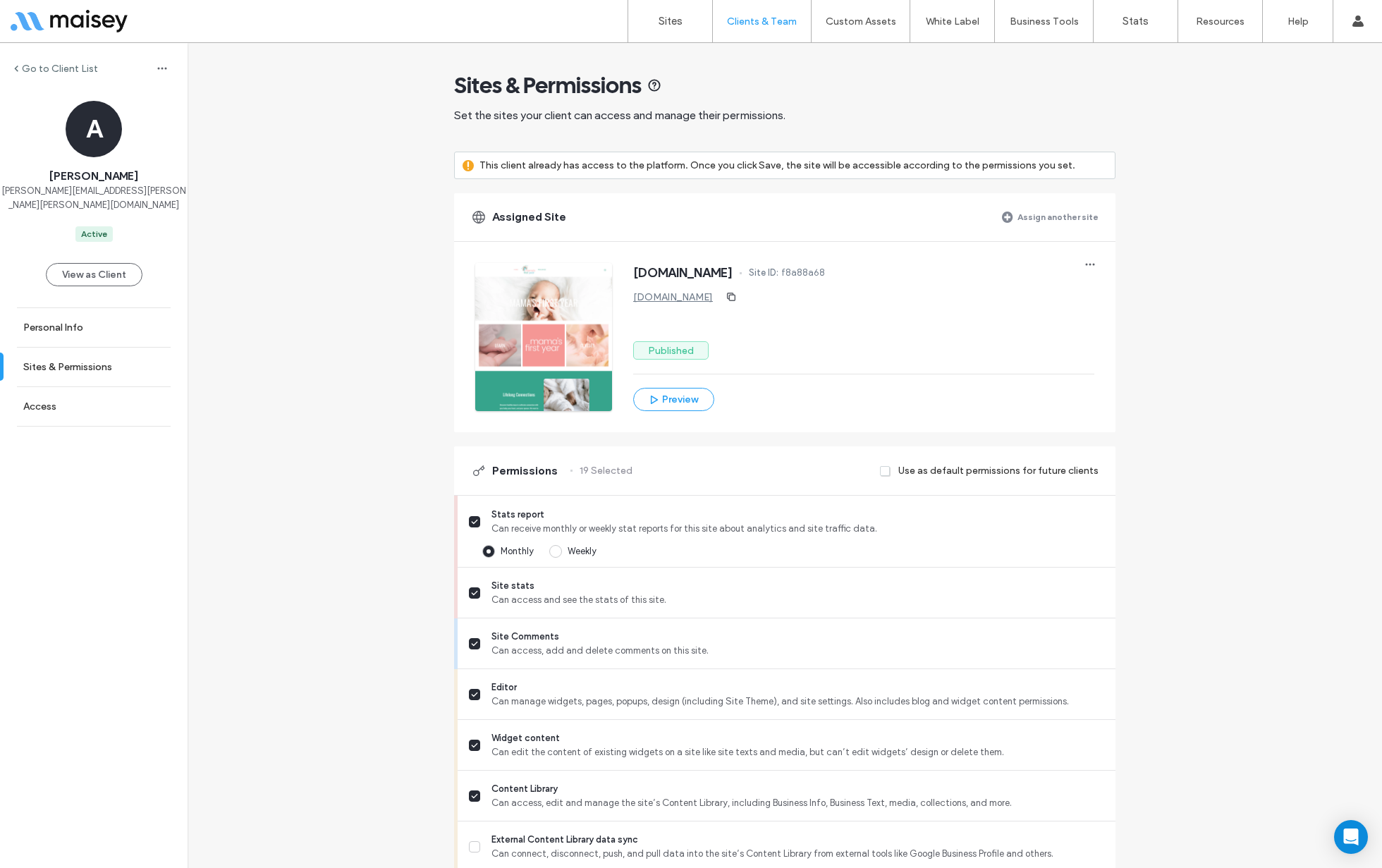
click at [88, 178] on span "[PERSON_NAME]" at bounding box center [93, 176] width 89 height 15
copy span "[PERSON_NAME]"
drag, startPoint x: 159, startPoint y: 196, endPoint x: 28, endPoint y: 192, distance: 131.1
click at [28, 192] on div "A Allison allison.mae.tims@gmail.com Active" at bounding box center [93, 171] width 188 height 141
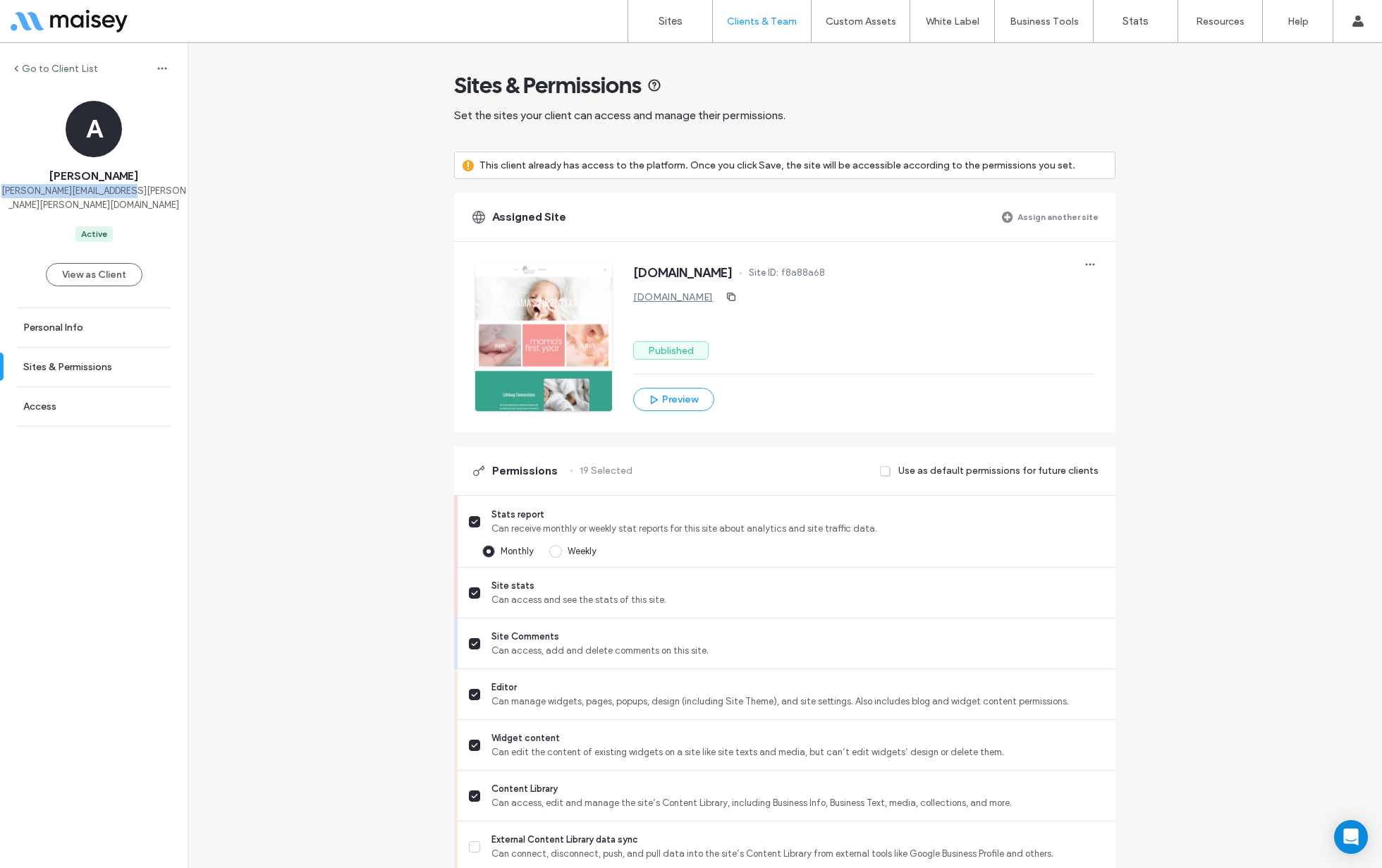
copy span "[PERSON_NAME][EMAIL_ADDRESS][PERSON_NAME][PERSON_NAME][DOMAIN_NAME]"
click at [736, 300] on icon "button" at bounding box center [732, 297] width 11 height 11
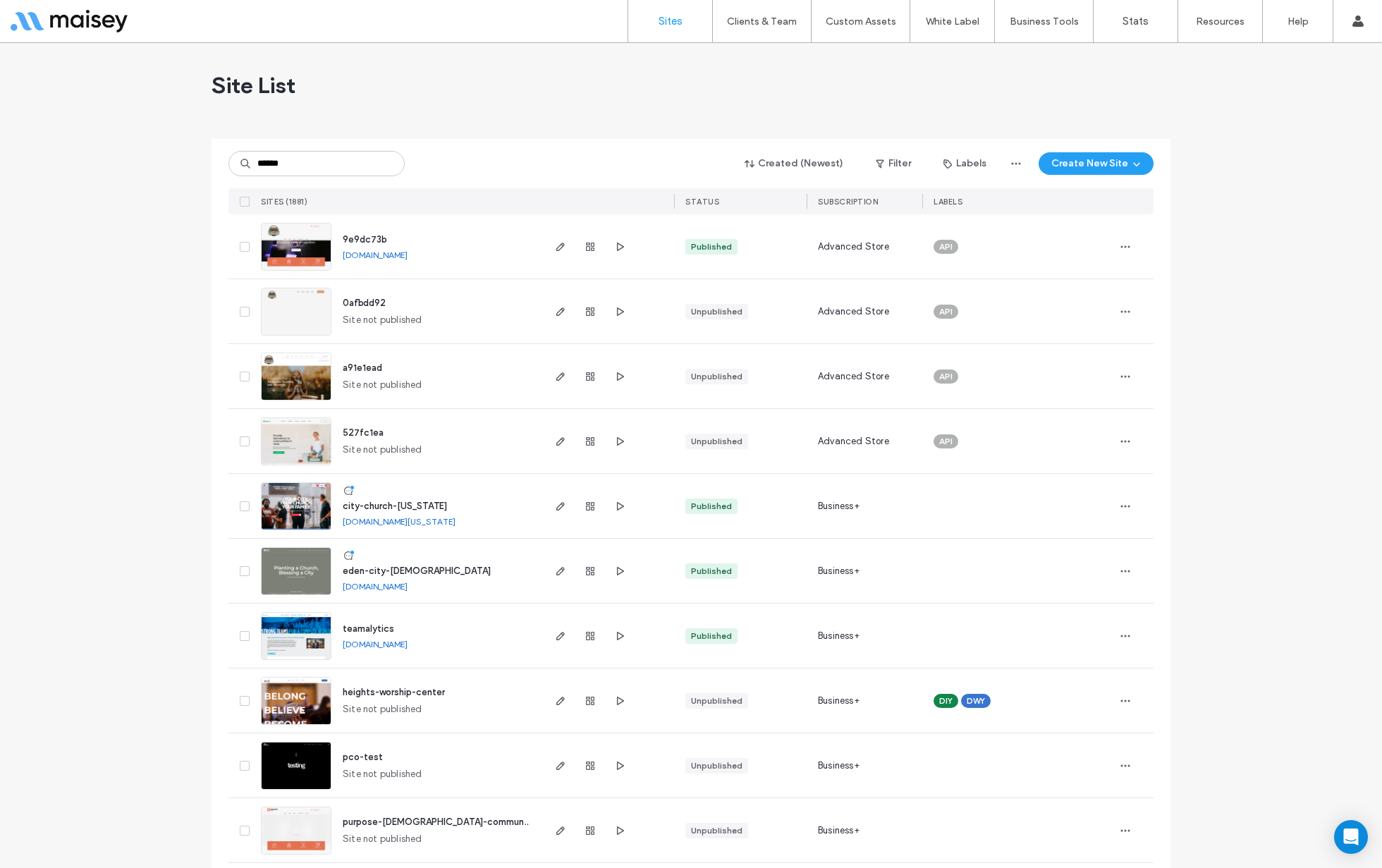
type input "******"
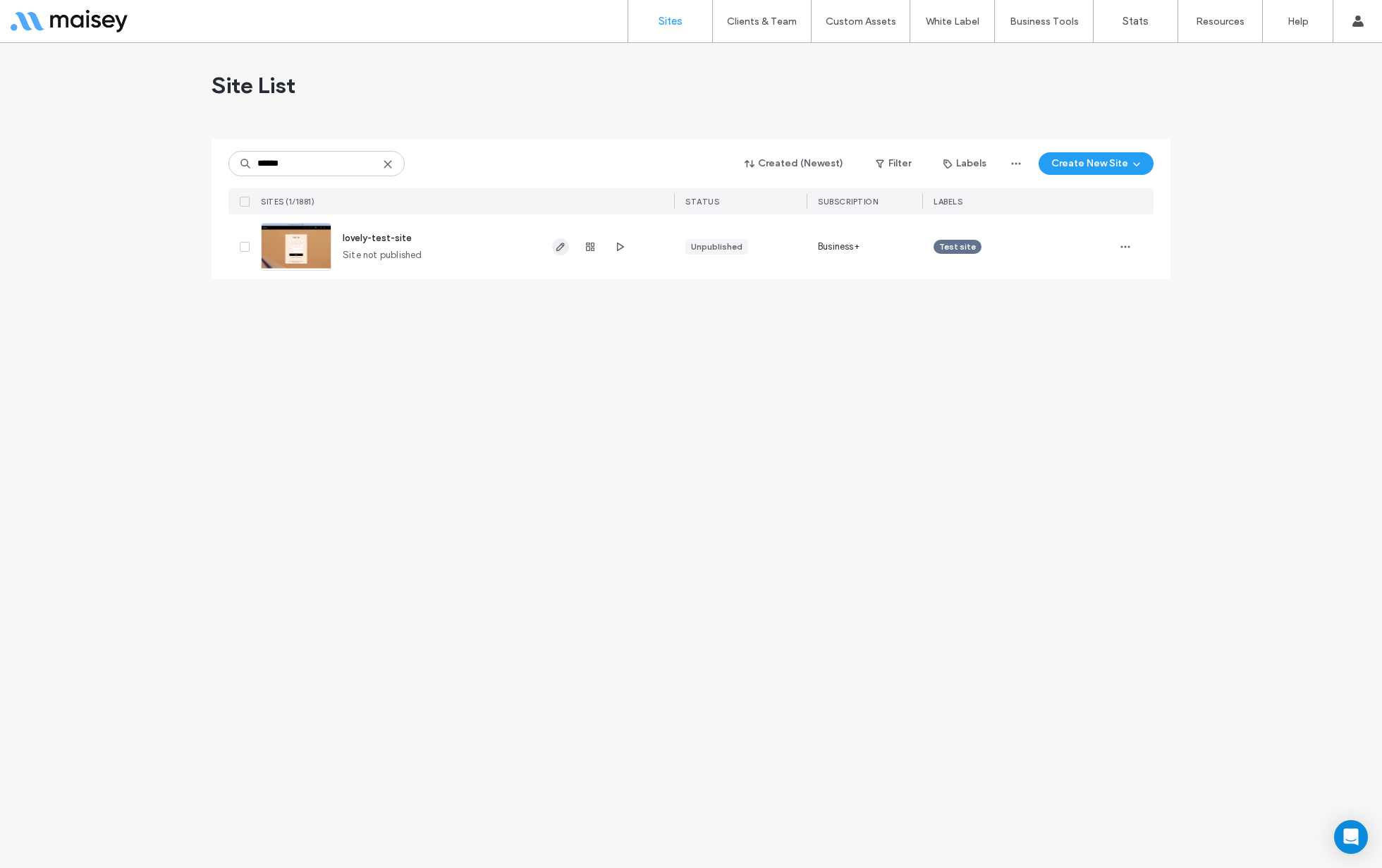
click at [554, 244] on span "button" at bounding box center [560, 247] width 17 height 17
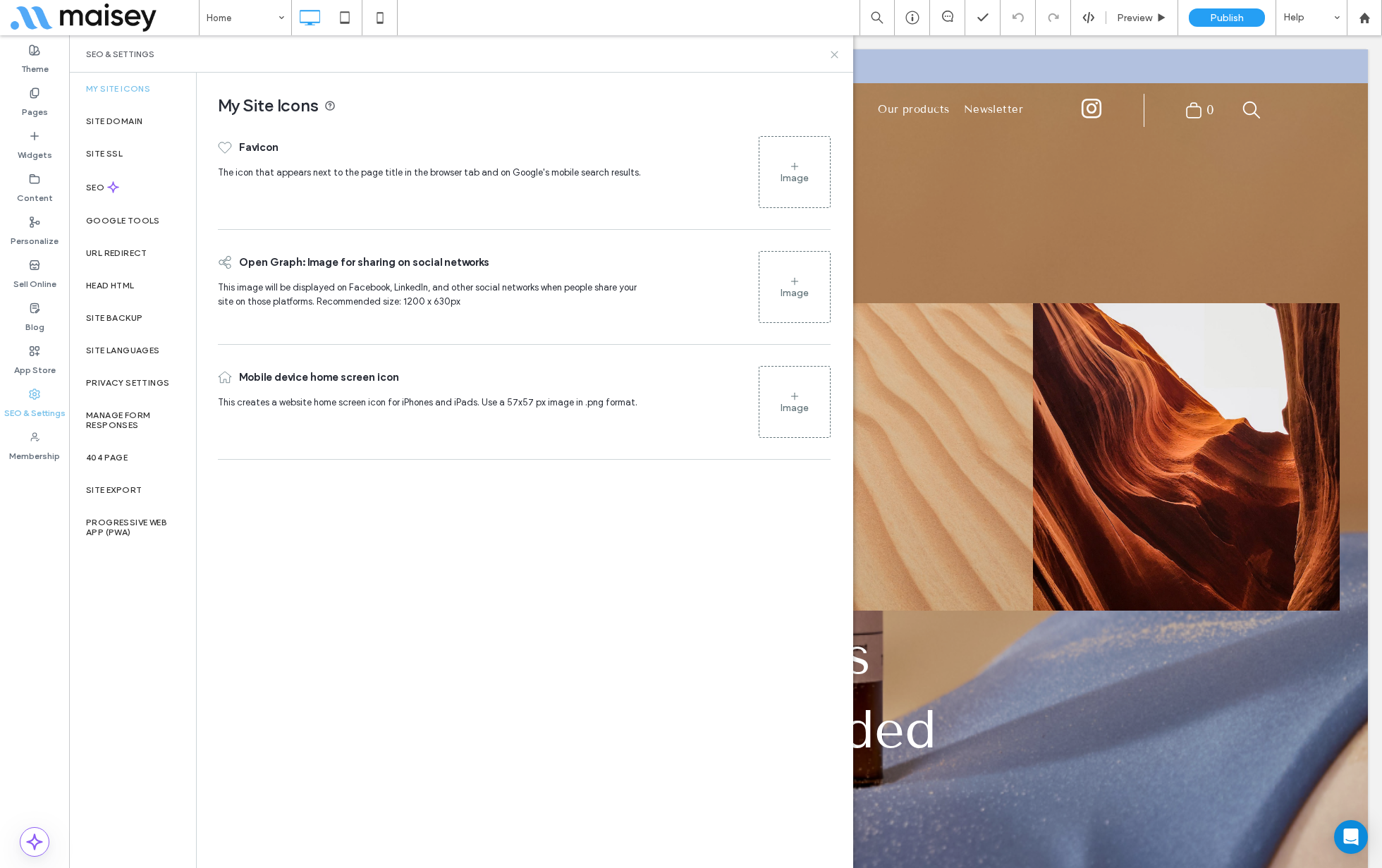
click at [833, 57] on icon at bounding box center [834, 54] width 11 height 11
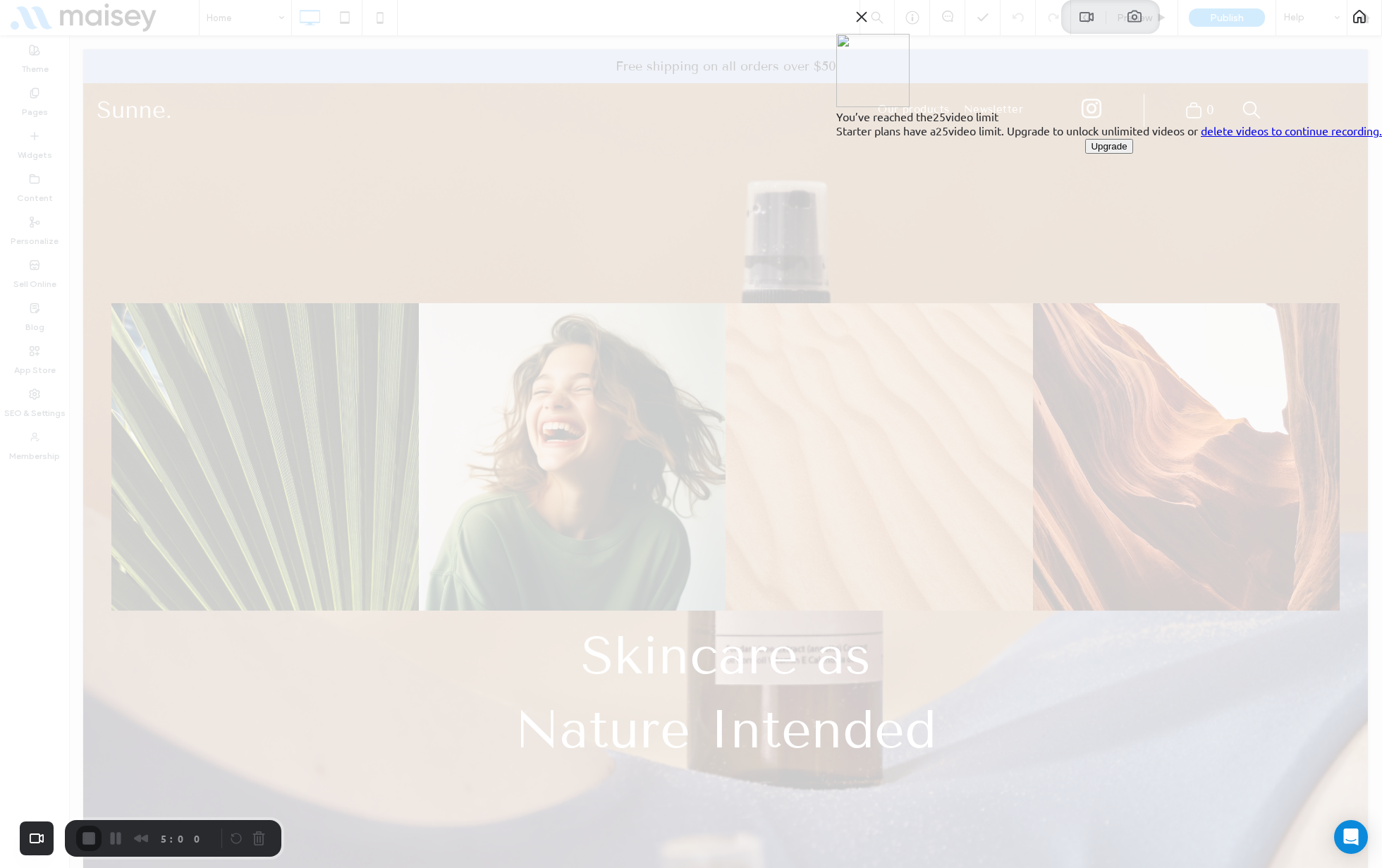
click at [1224, 137] on link "delete videos to continue recording." at bounding box center [1291, 130] width 181 height 14
click at [873, 28] on button "Close" at bounding box center [862, 17] width 23 height 23
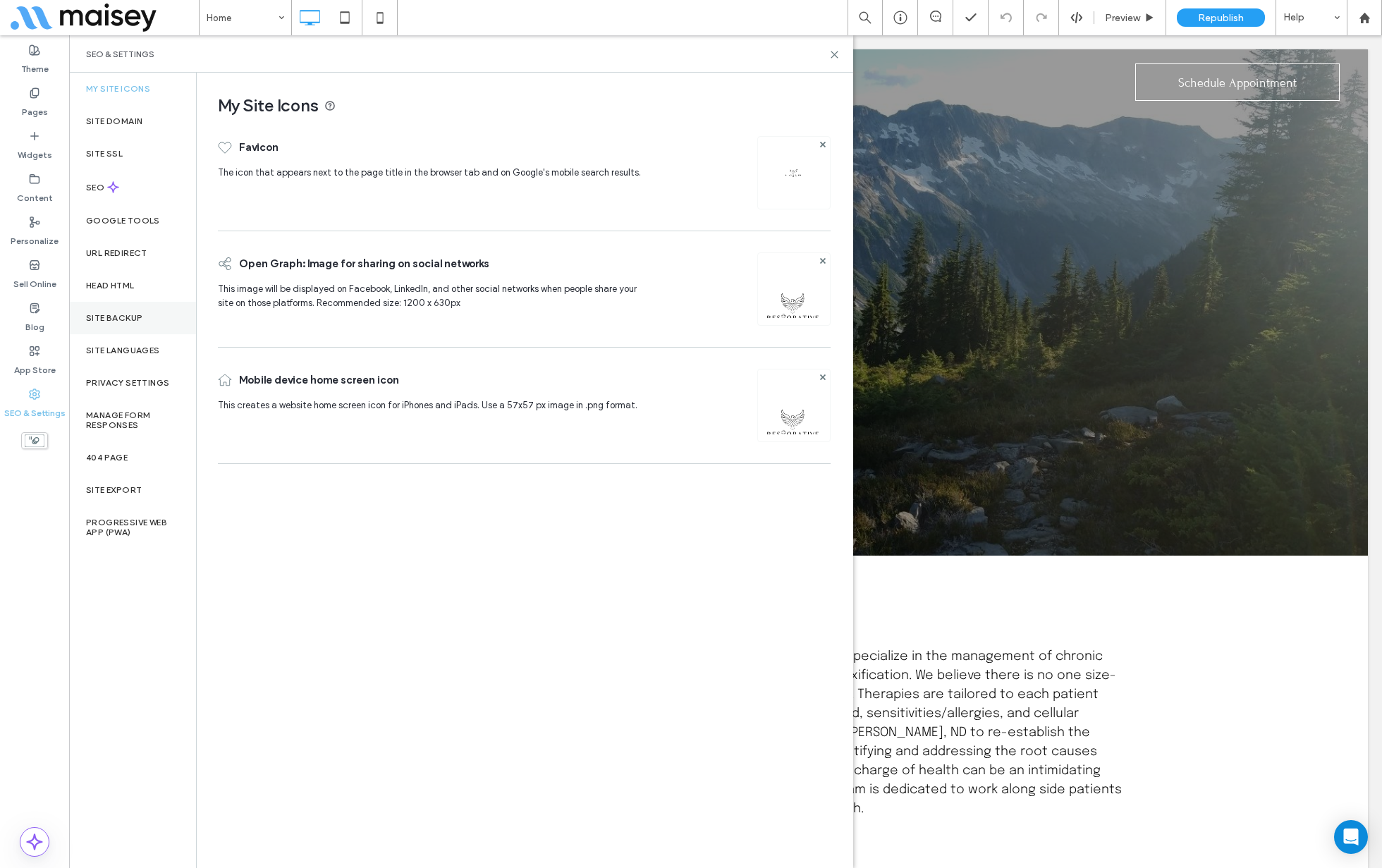
click at [117, 306] on div "Site Backup" at bounding box center [132, 318] width 127 height 32
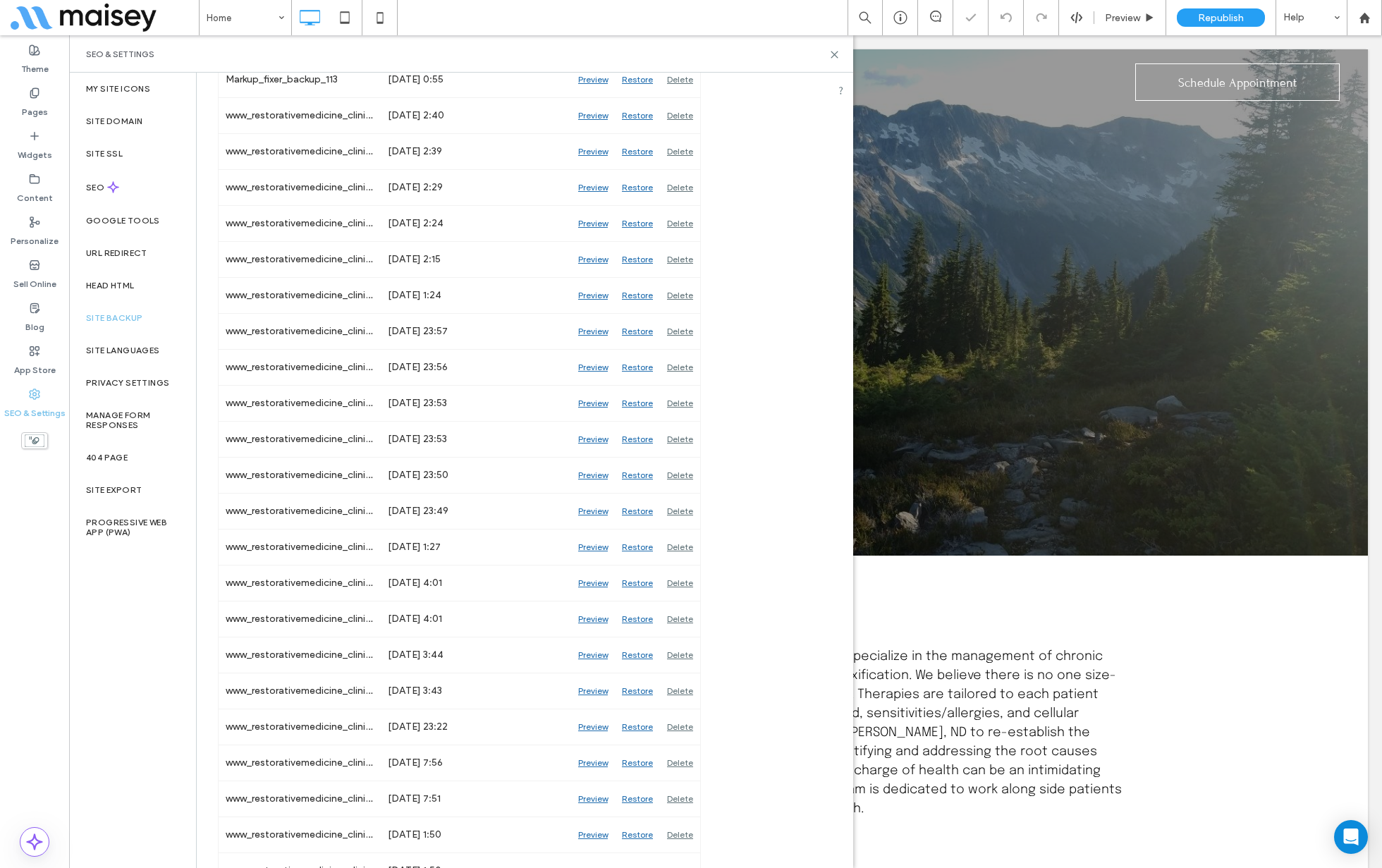
scroll to position [483, 0]
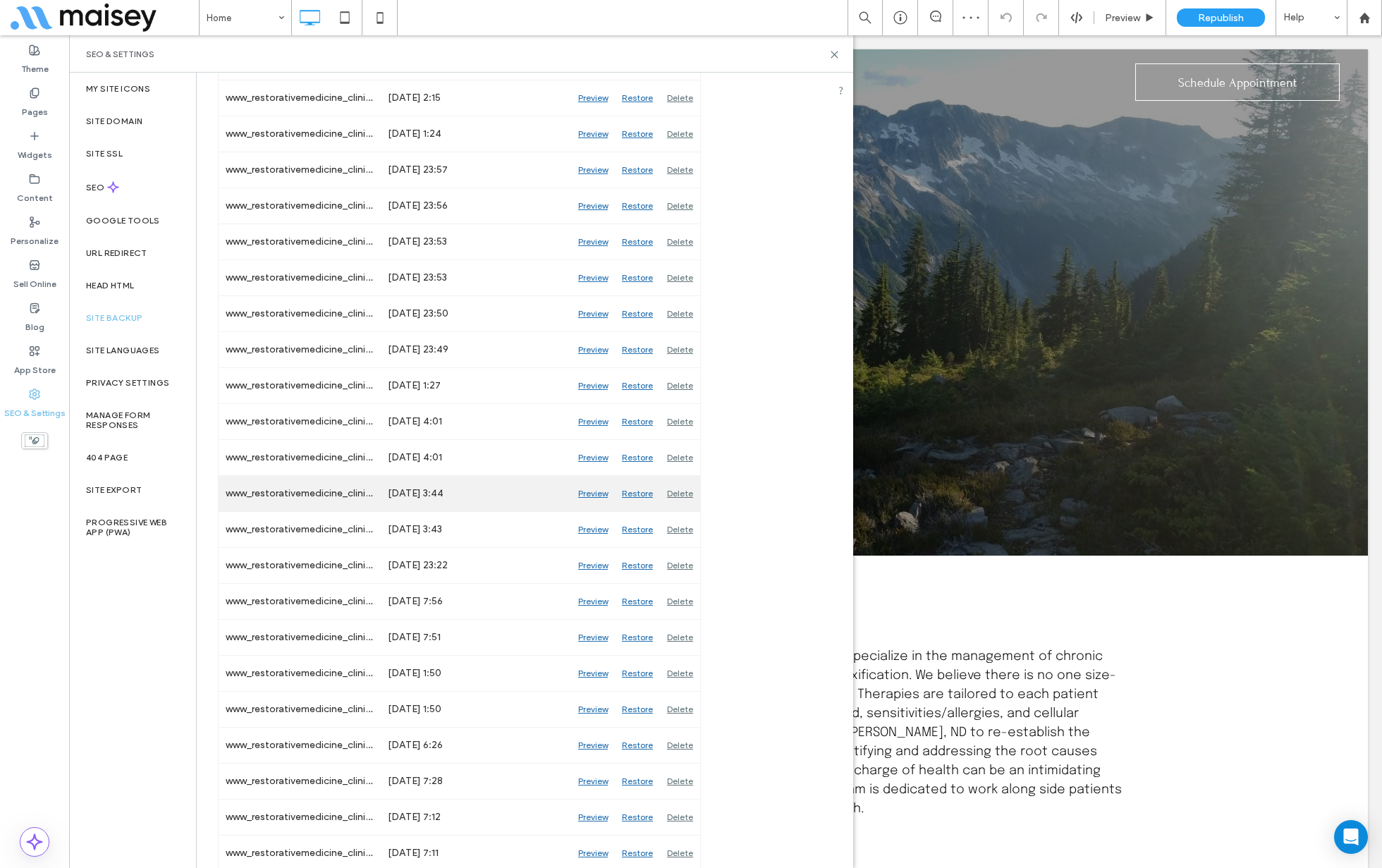
click at [605, 486] on div "Preview" at bounding box center [593, 493] width 44 height 35
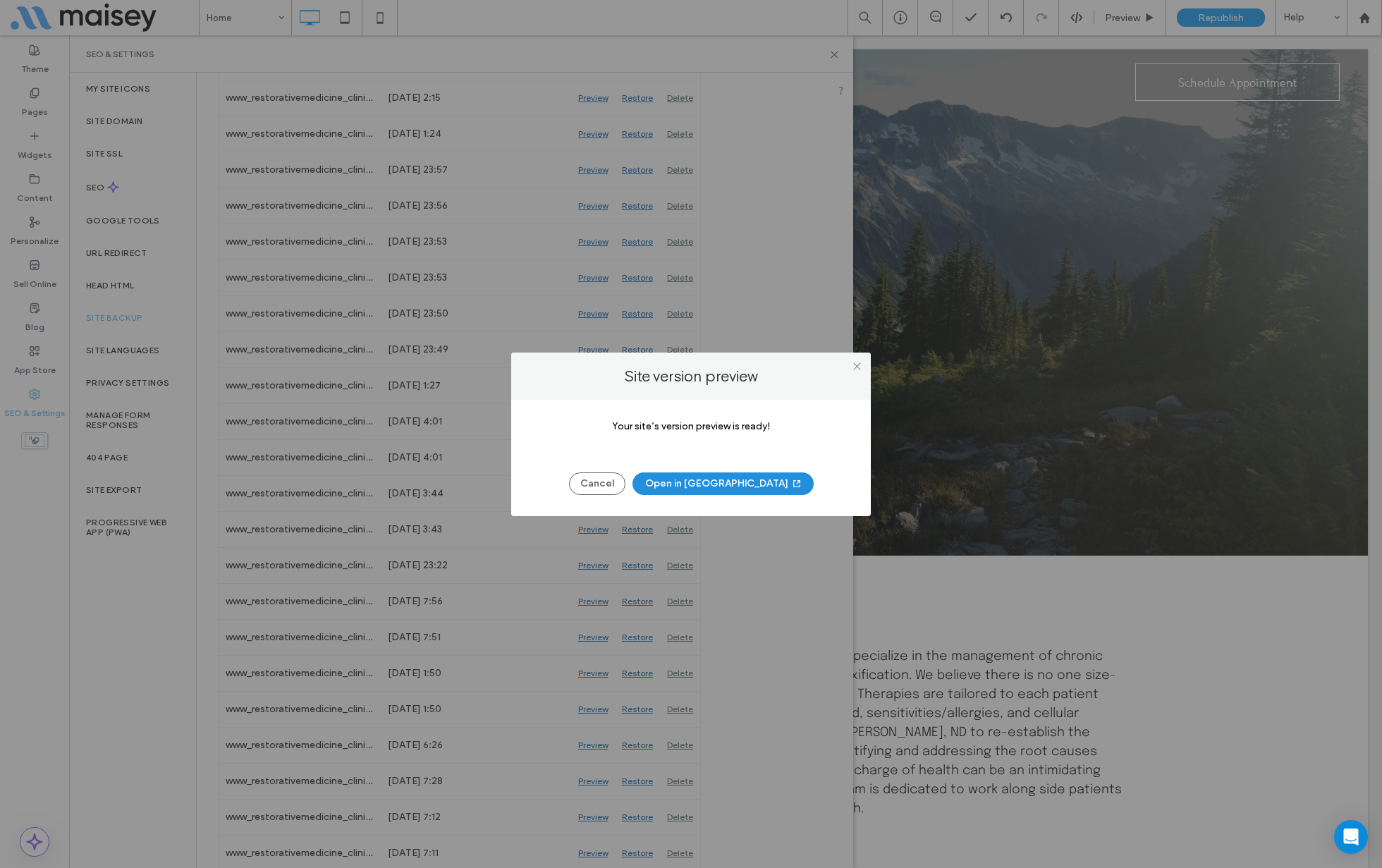
click at [689, 489] on button "Open in New Tab" at bounding box center [723, 484] width 181 height 23
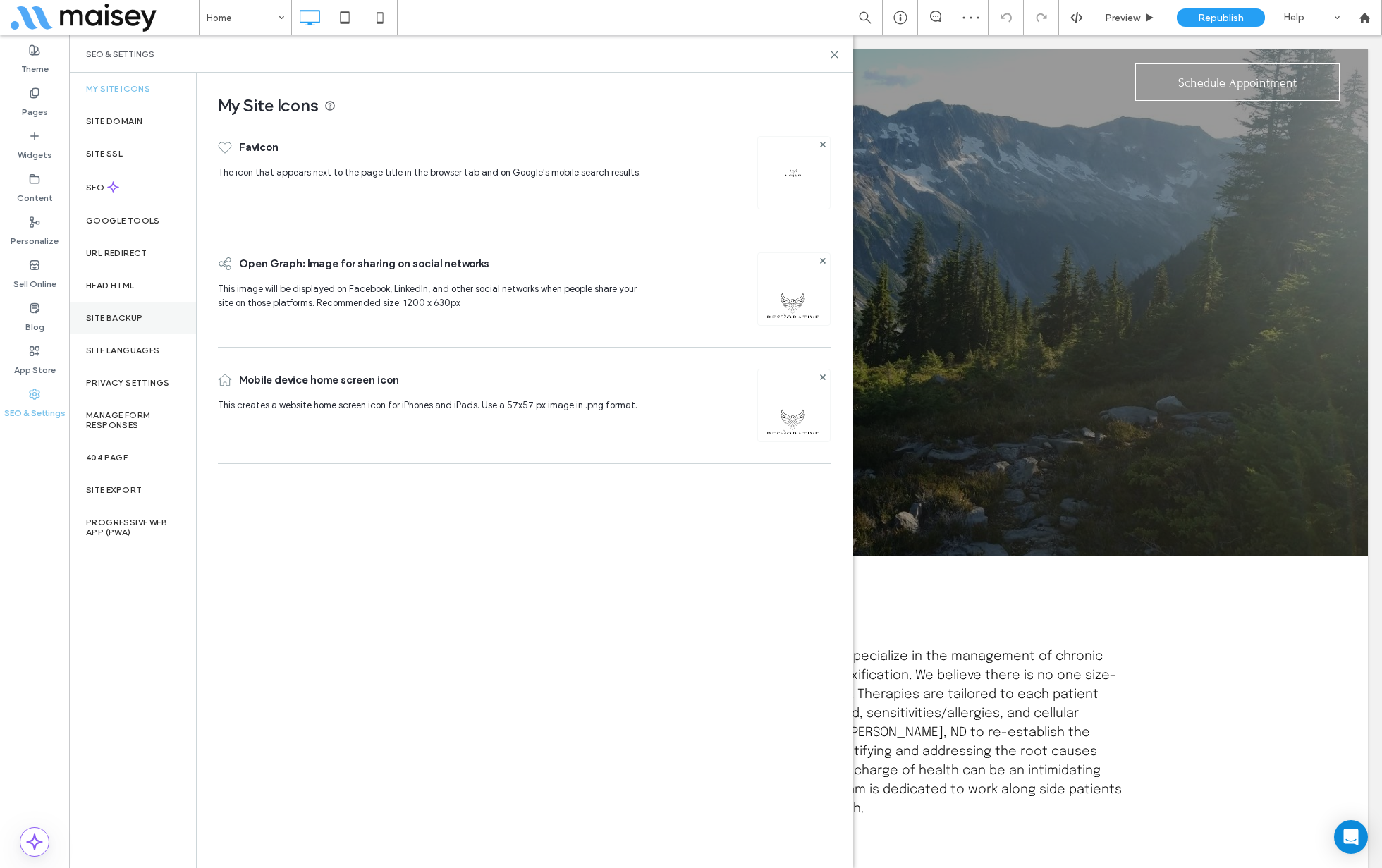
click at [140, 315] on label "Site Backup" at bounding box center [114, 318] width 56 height 10
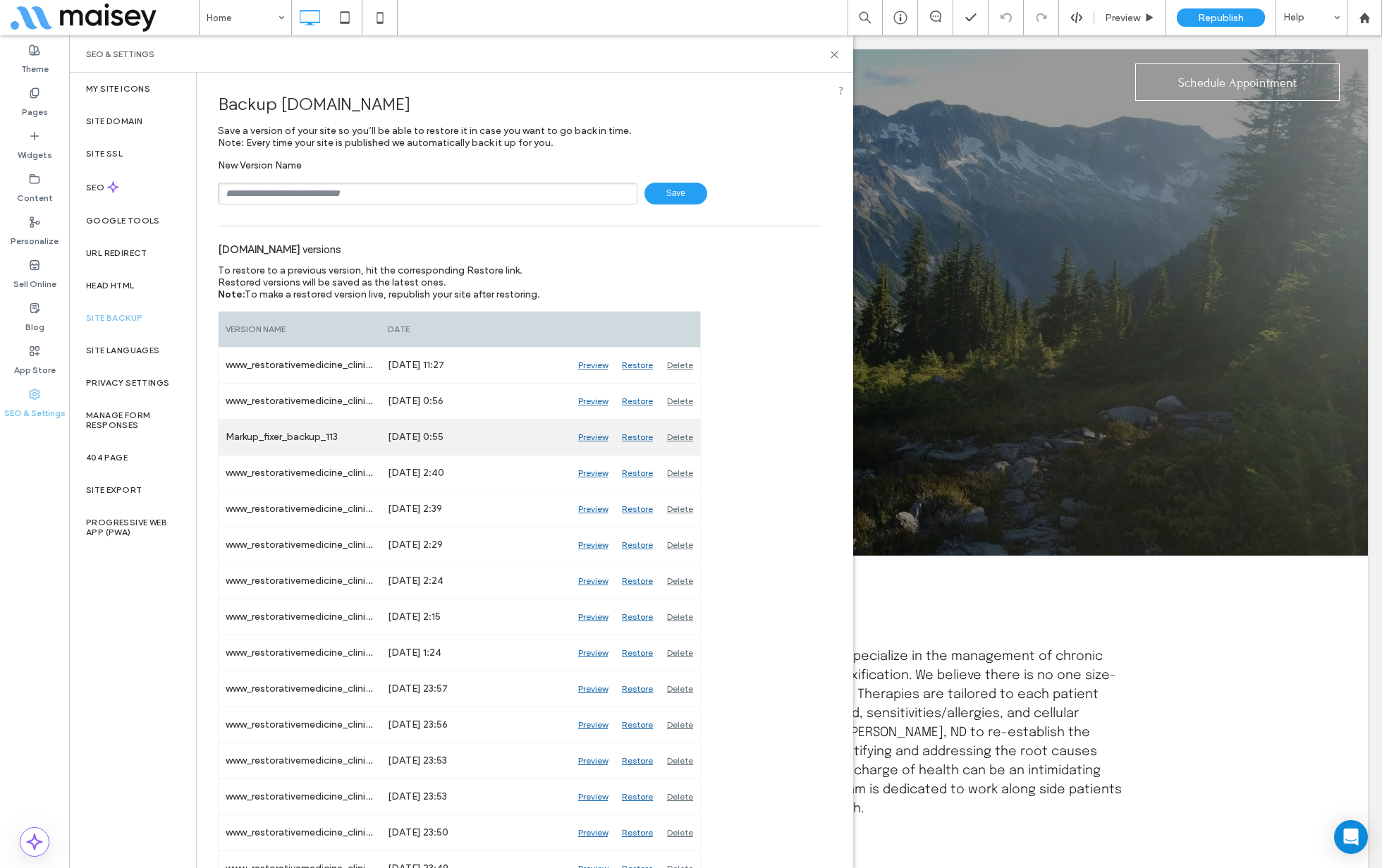
click at [593, 438] on div "Preview" at bounding box center [593, 437] width 44 height 35
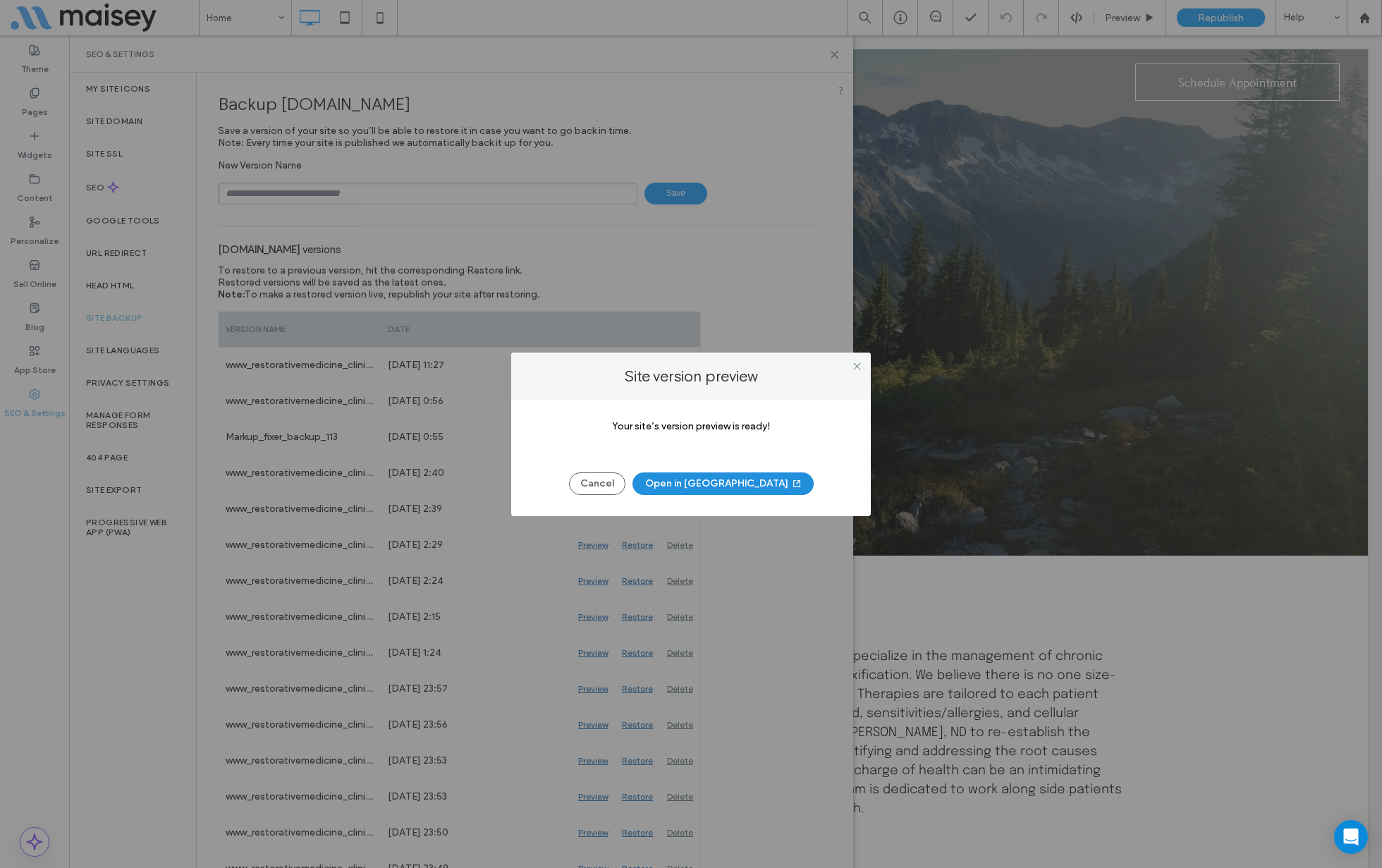
click at [697, 479] on button "Open in New Tab" at bounding box center [723, 484] width 181 height 23
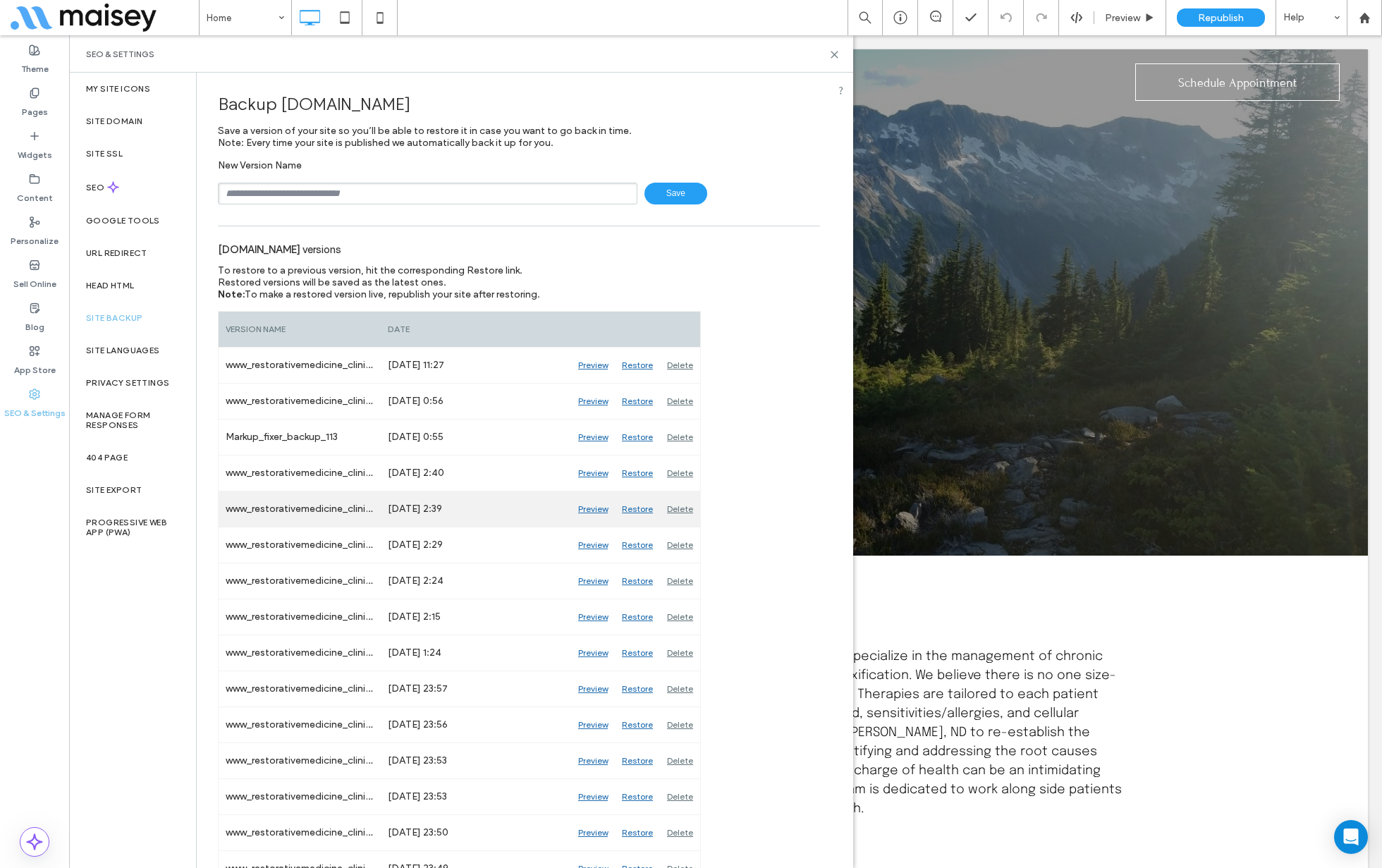
click at [589, 504] on div "Preview" at bounding box center [593, 508] width 44 height 35
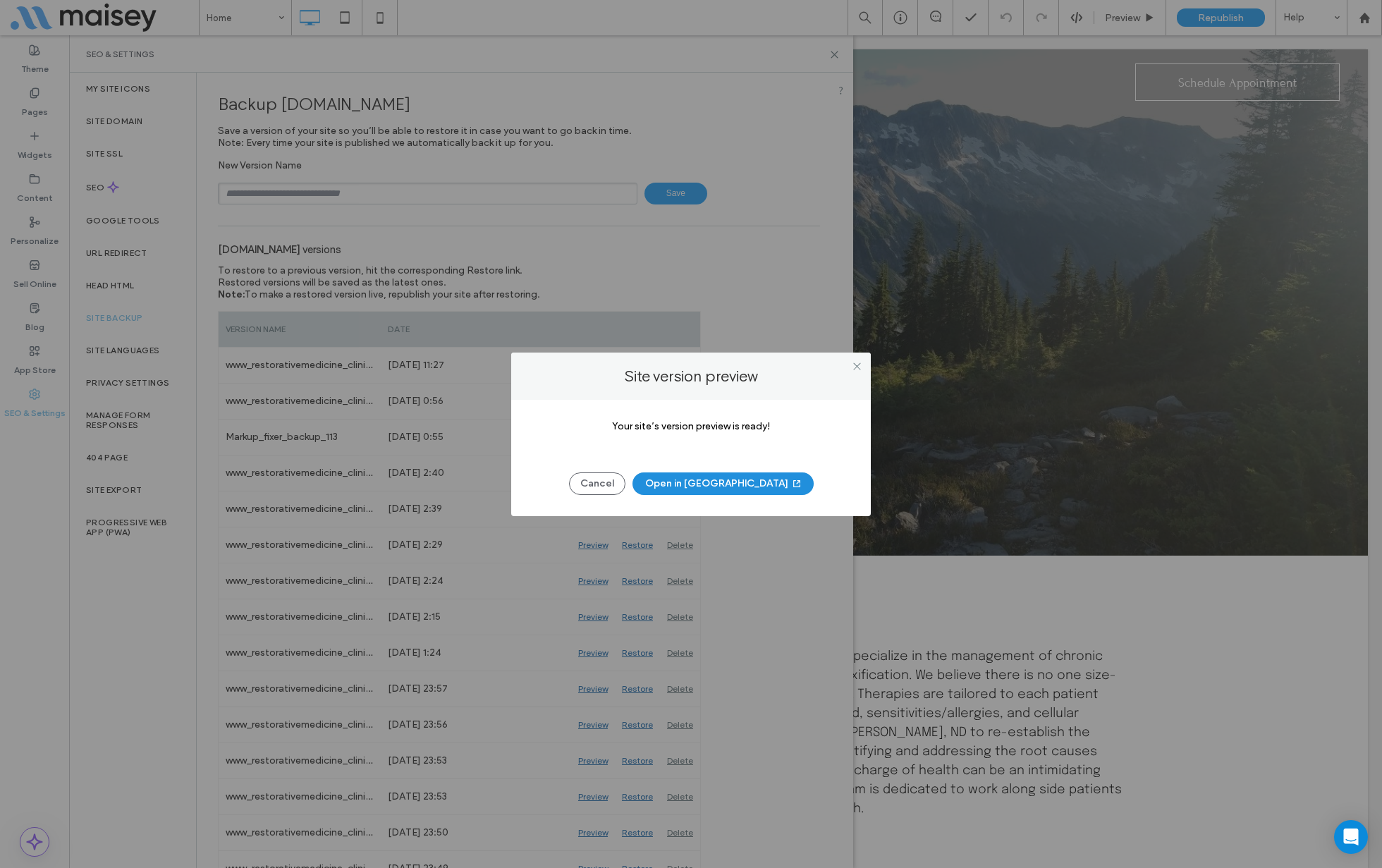
click at [711, 480] on button "Open in New Tab" at bounding box center [723, 484] width 181 height 23
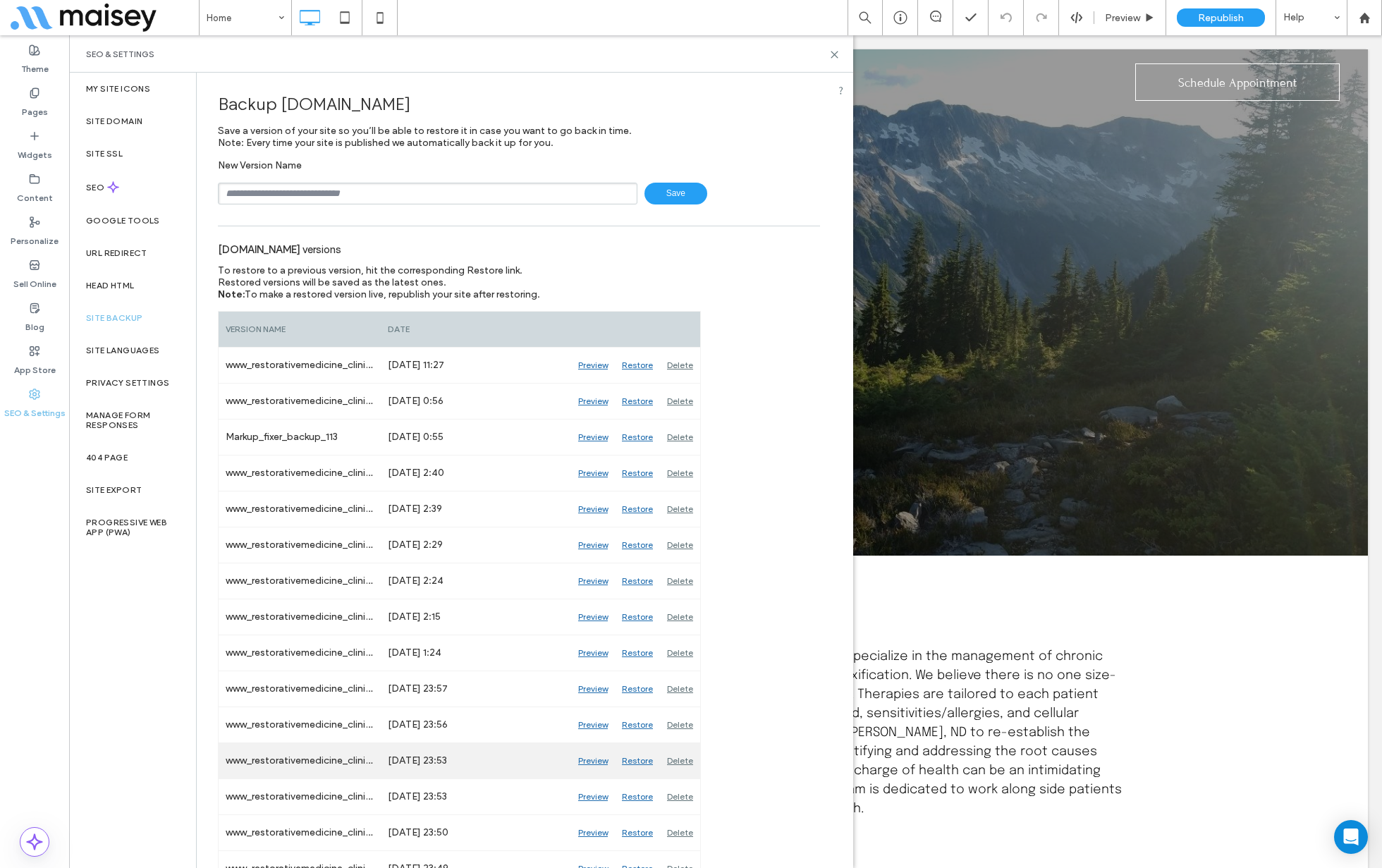
click at [593, 758] on div "Preview" at bounding box center [593, 760] width 44 height 35
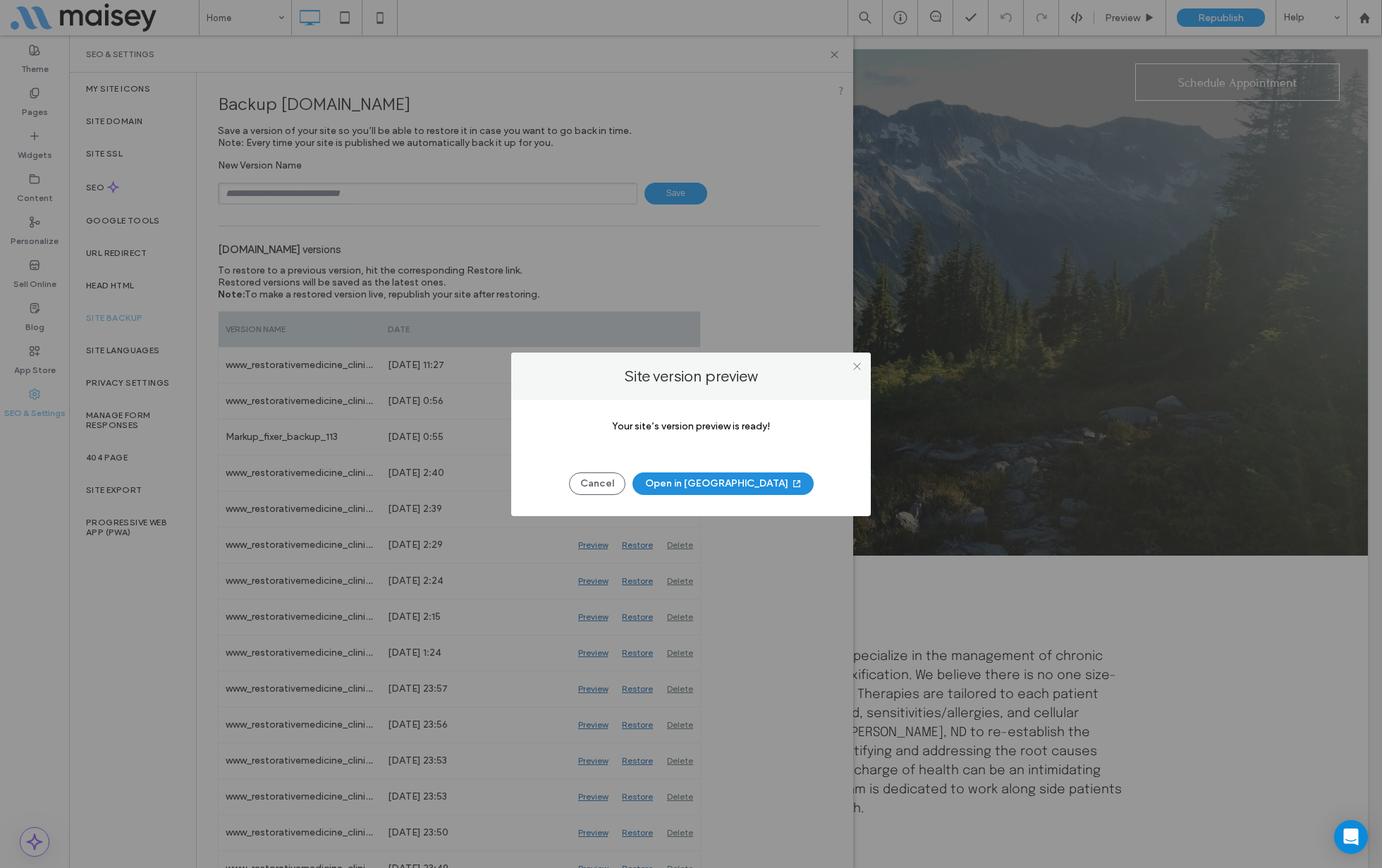
click at [715, 486] on button "Open in New Tab" at bounding box center [723, 484] width 181 height 23
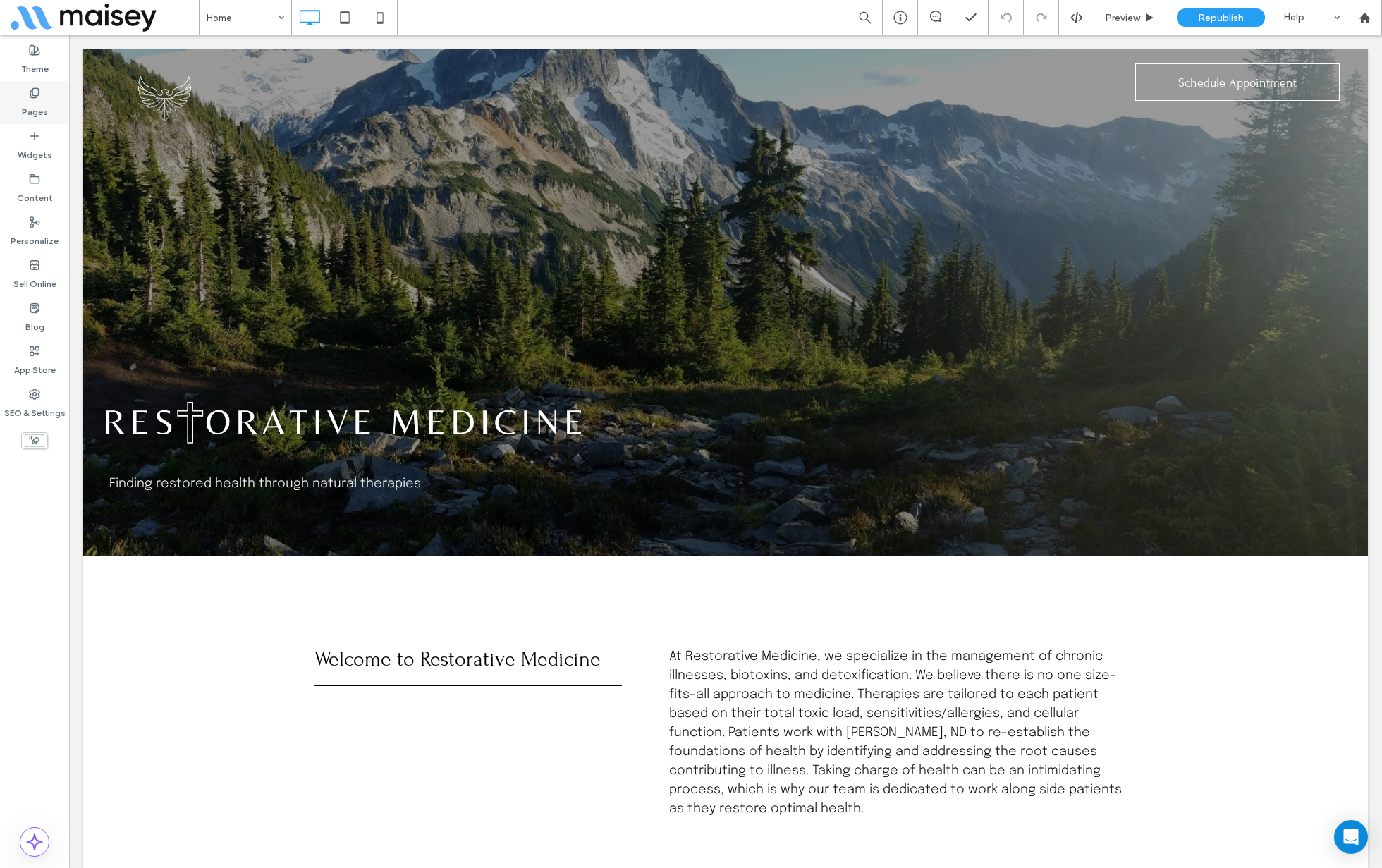
click at [31, 95] on use at bounding box center [34, 93] width 8 height 9
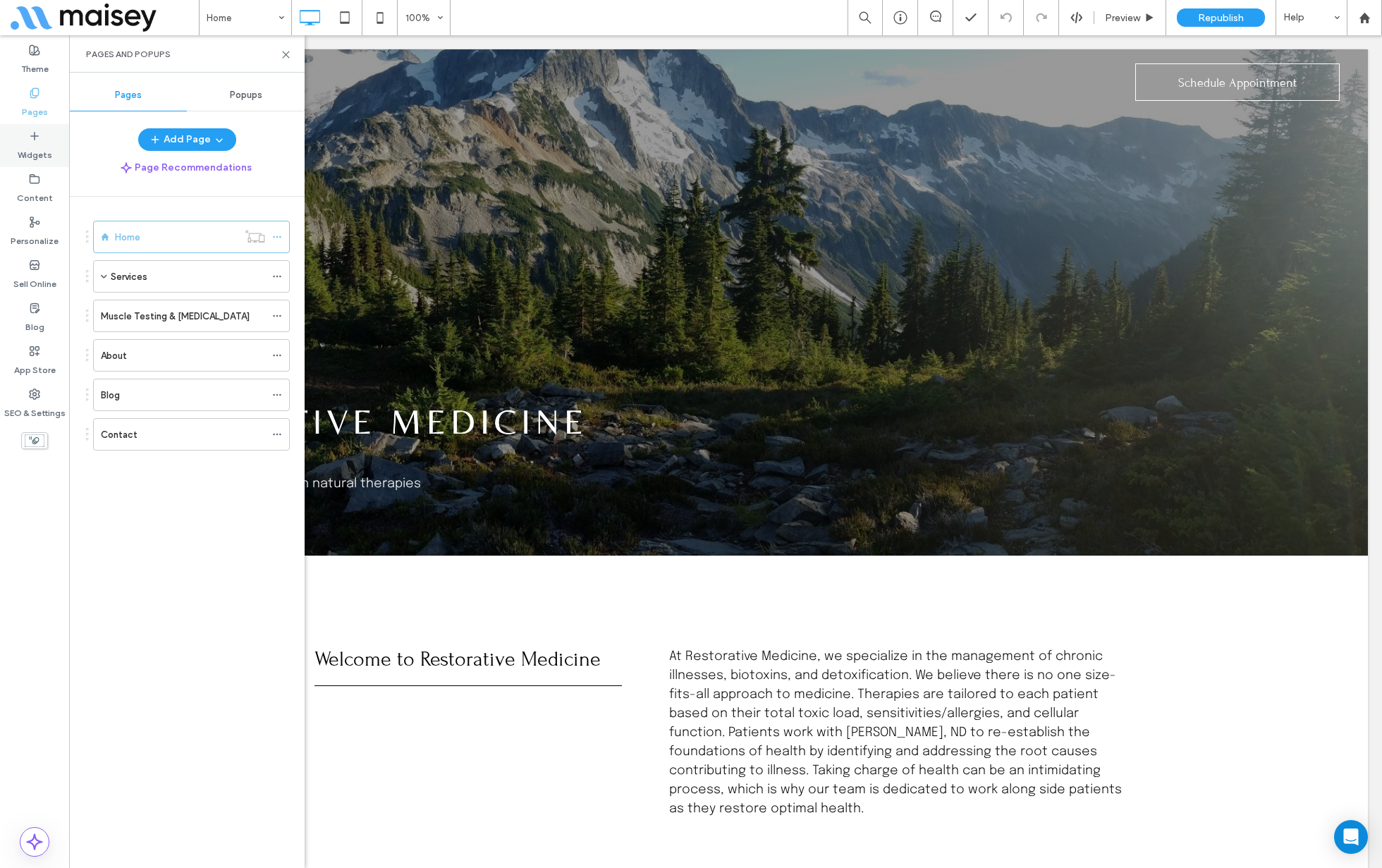
click at [31, 158] on label "Widgets" at bounding box center [35, 152] width 35 height 19
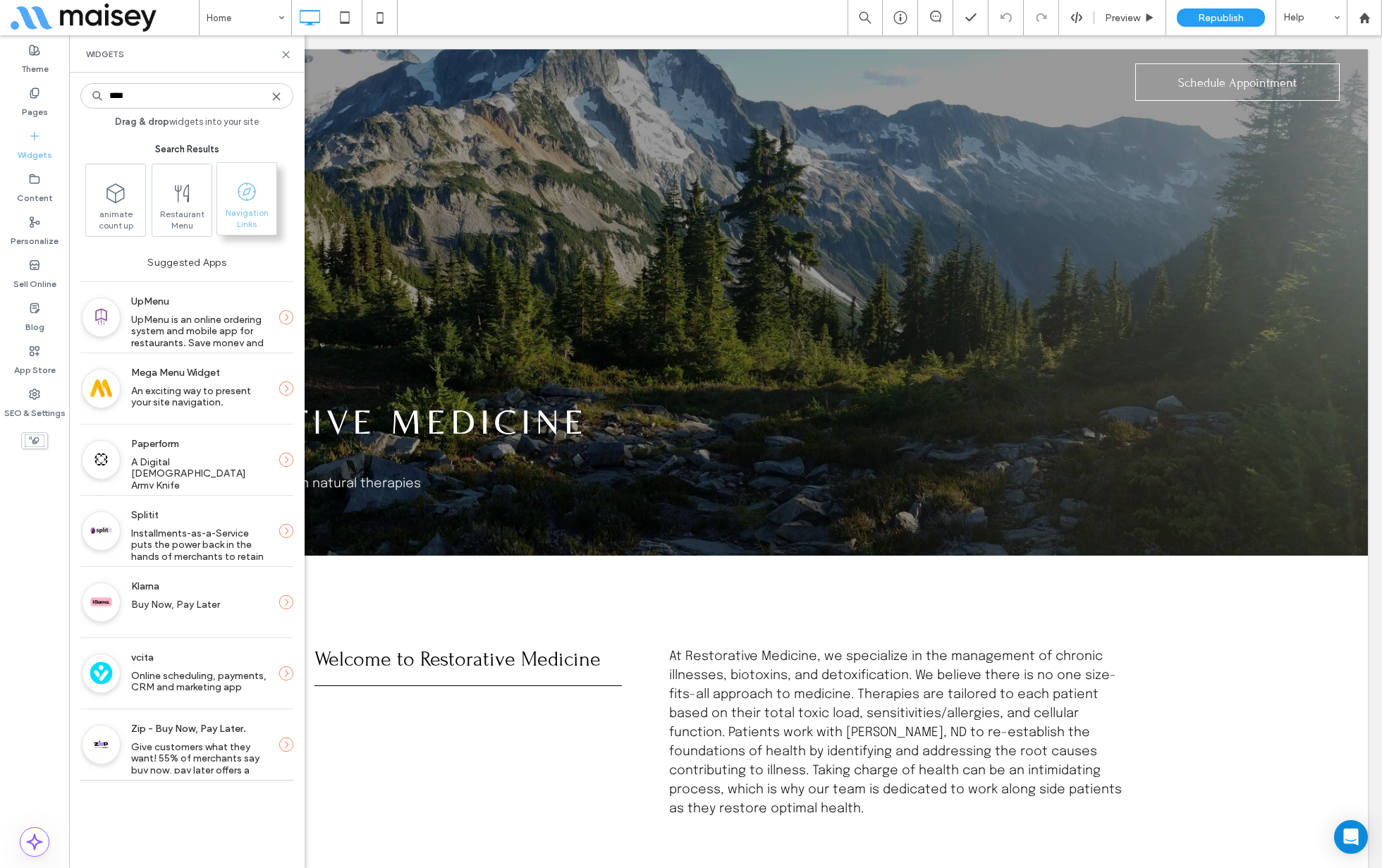
type input "****"
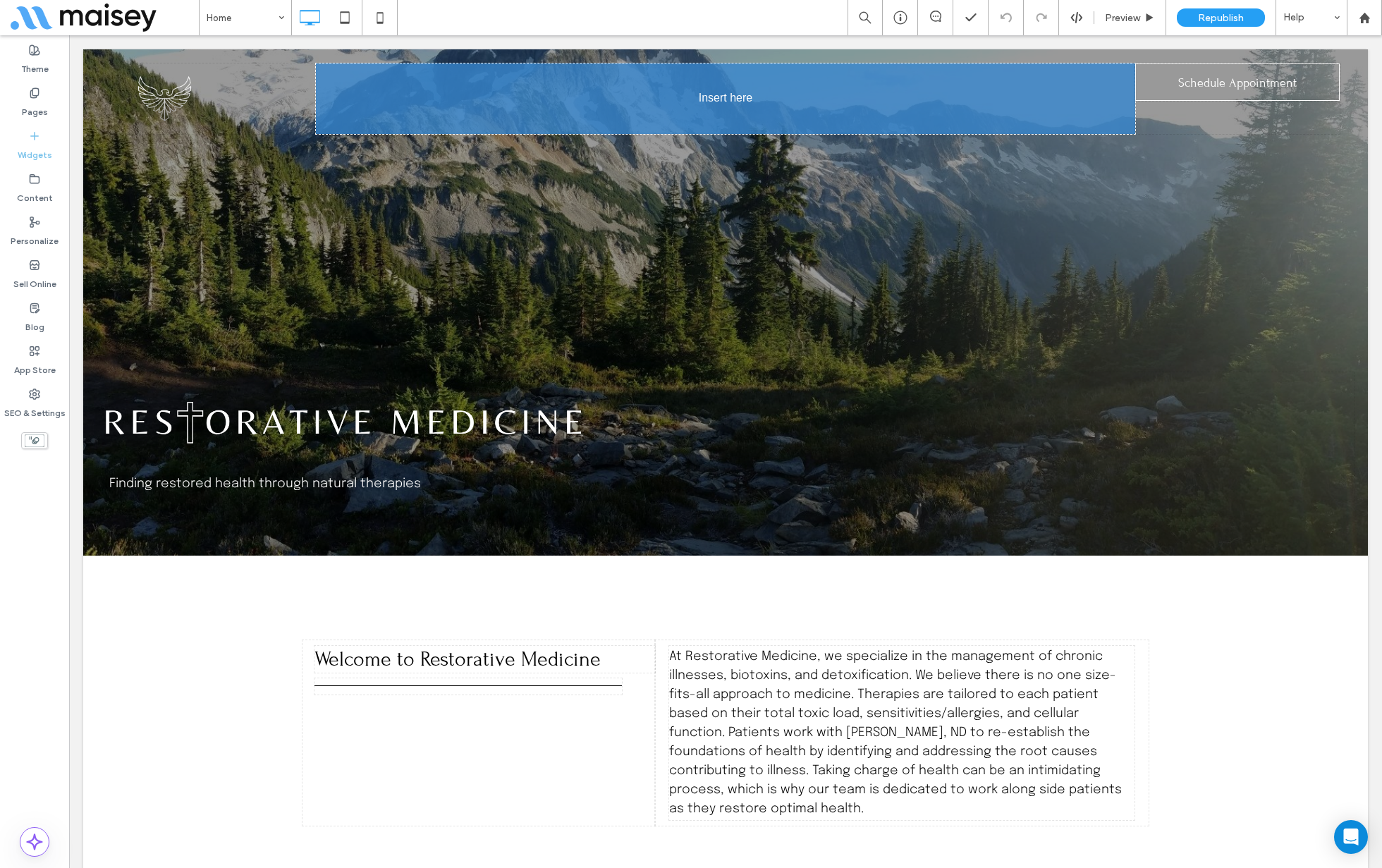
drag, startPoint x: 248, startPoint y: 187, endPoint x: 256, endPoint y: 181, distance: 10.0
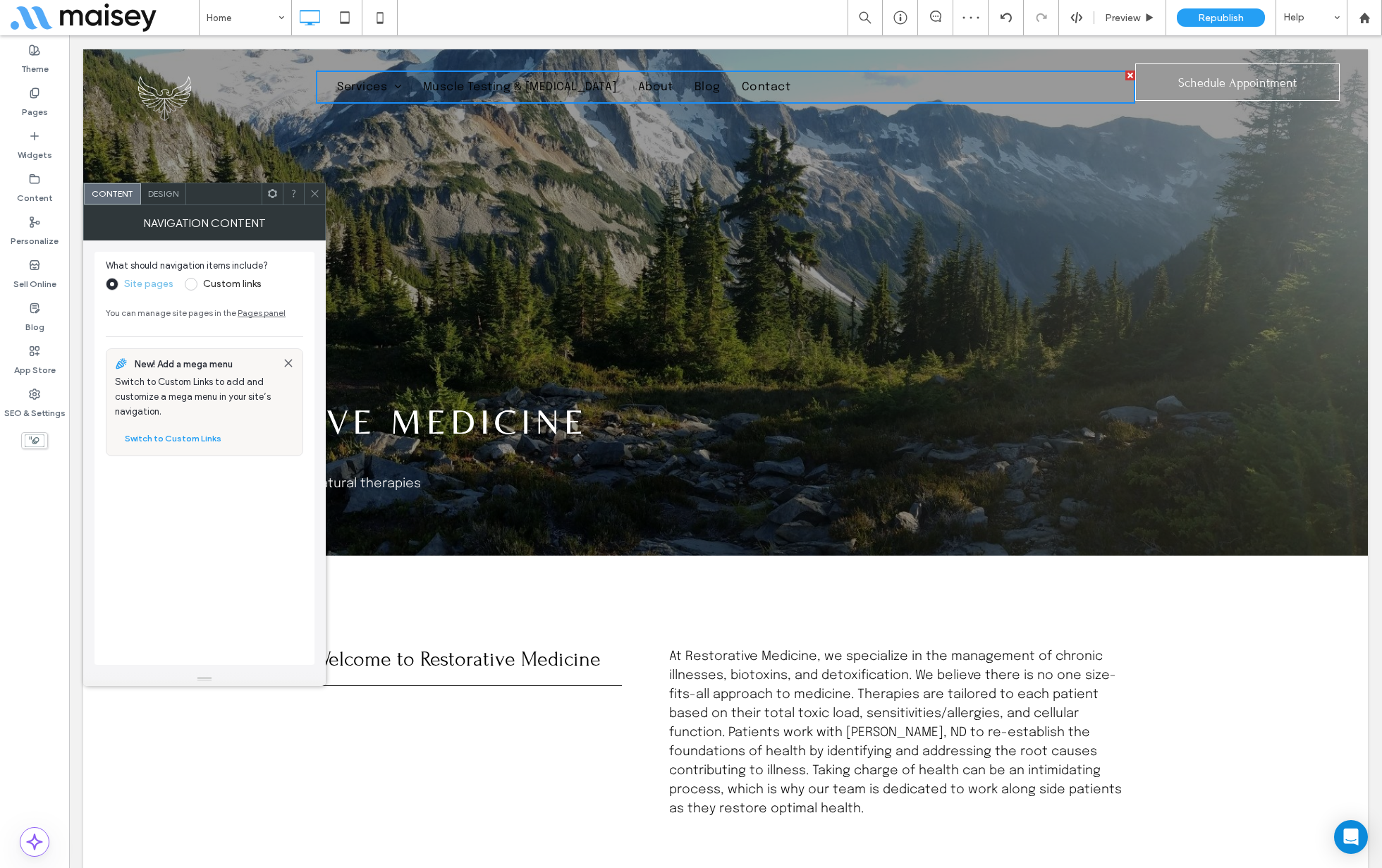
click at [163, 188] on span "Design" at bounding box center [162, 193] width 30 height 11
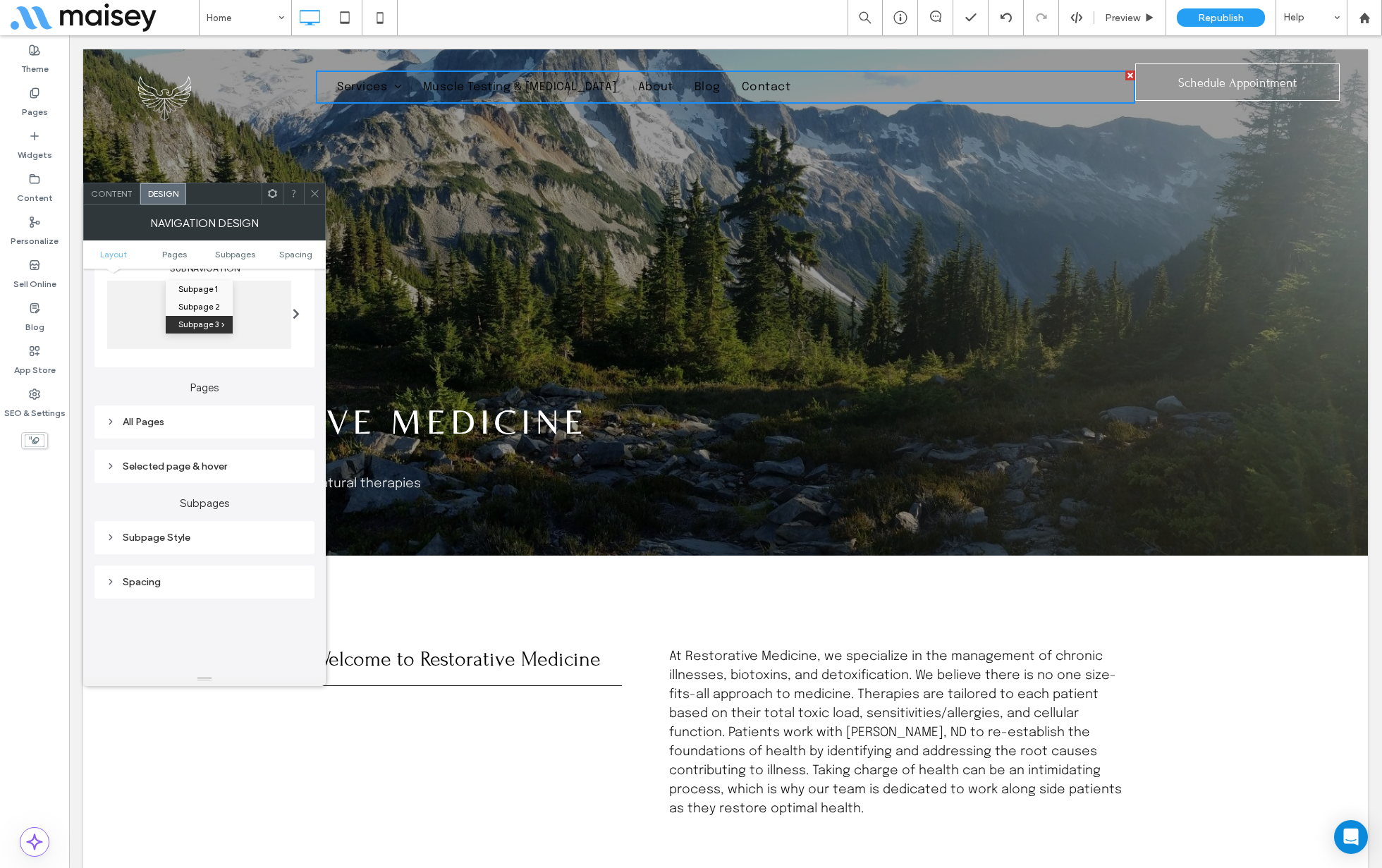
scroll to position [240, 0]
click at [185, 417] on div "All Pages" at bounding box center [204, 416] width 197 height 12
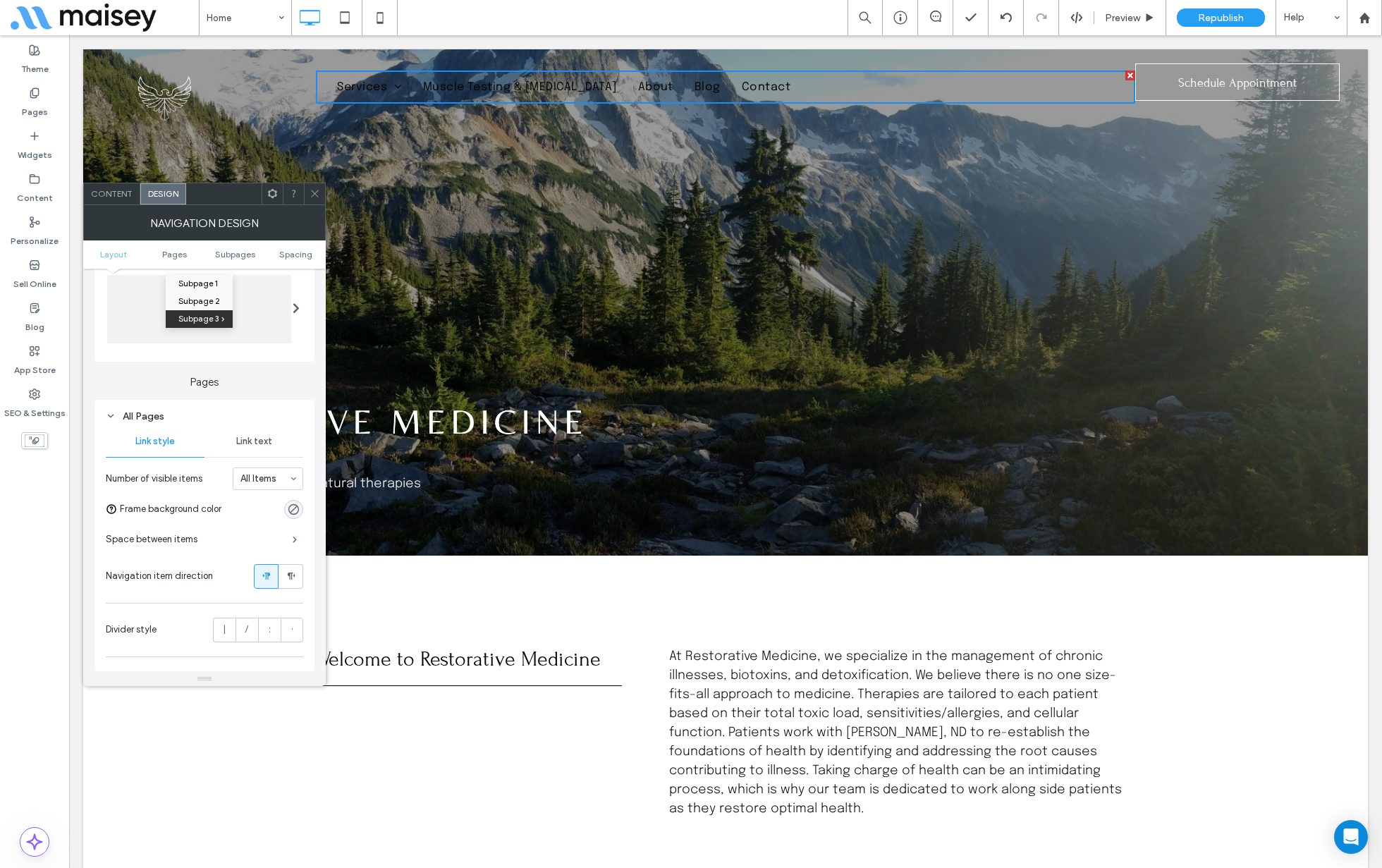
click at [255, 438] on span "Link text" at bounding box center [254, 442] width 36 height 11
click at [295, 586] on div "rgb(0, 0, 0)" at bounding box center [293, 587] width 12 height 12
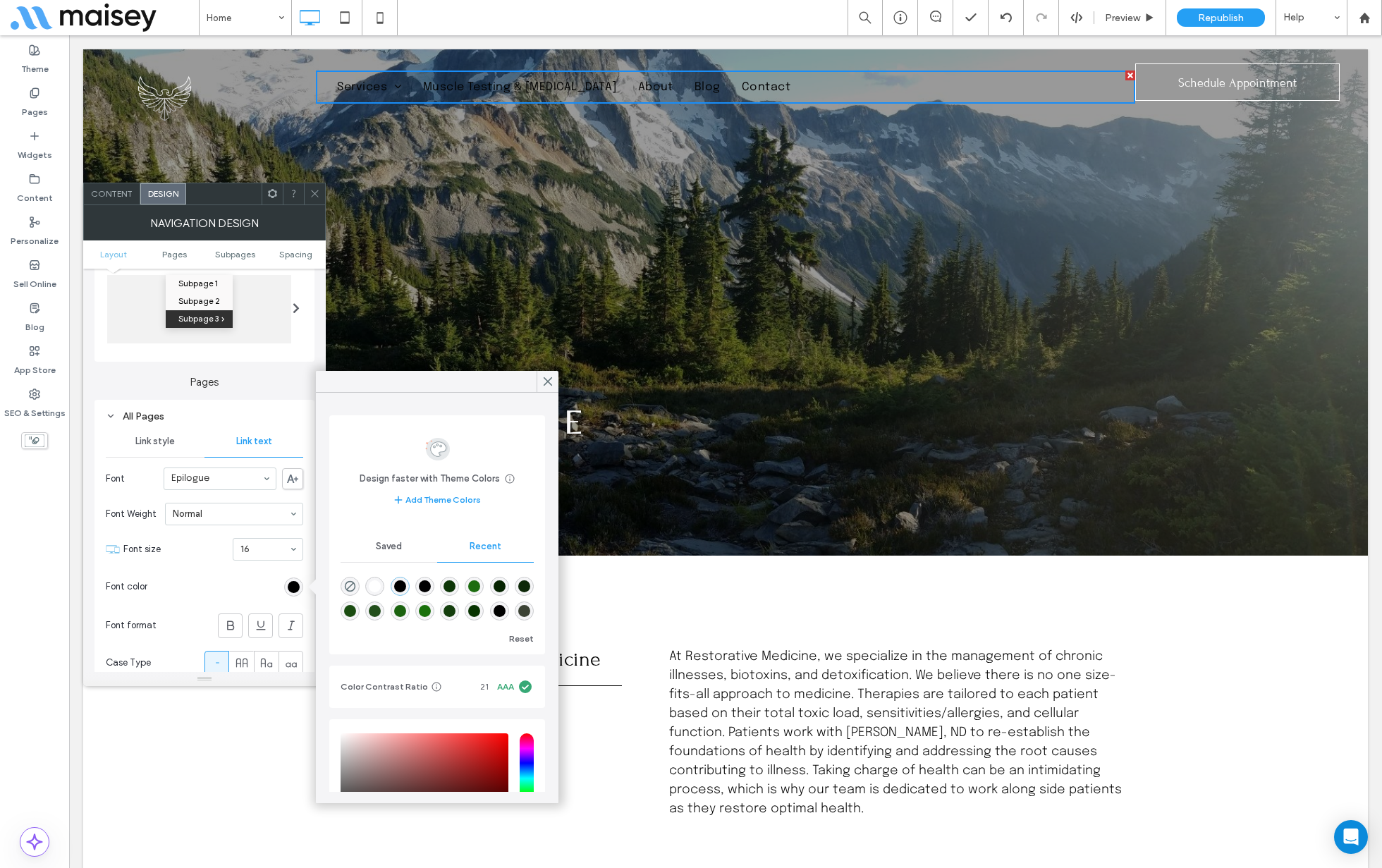
click at [372, 586] on div "rgba(255, 255, 255, 1)" at bounding box center [374, 586] width 12 height 12
type input "*******"
click at [317, 192] on icon at bounding box center [314, 193] width 11 height 11
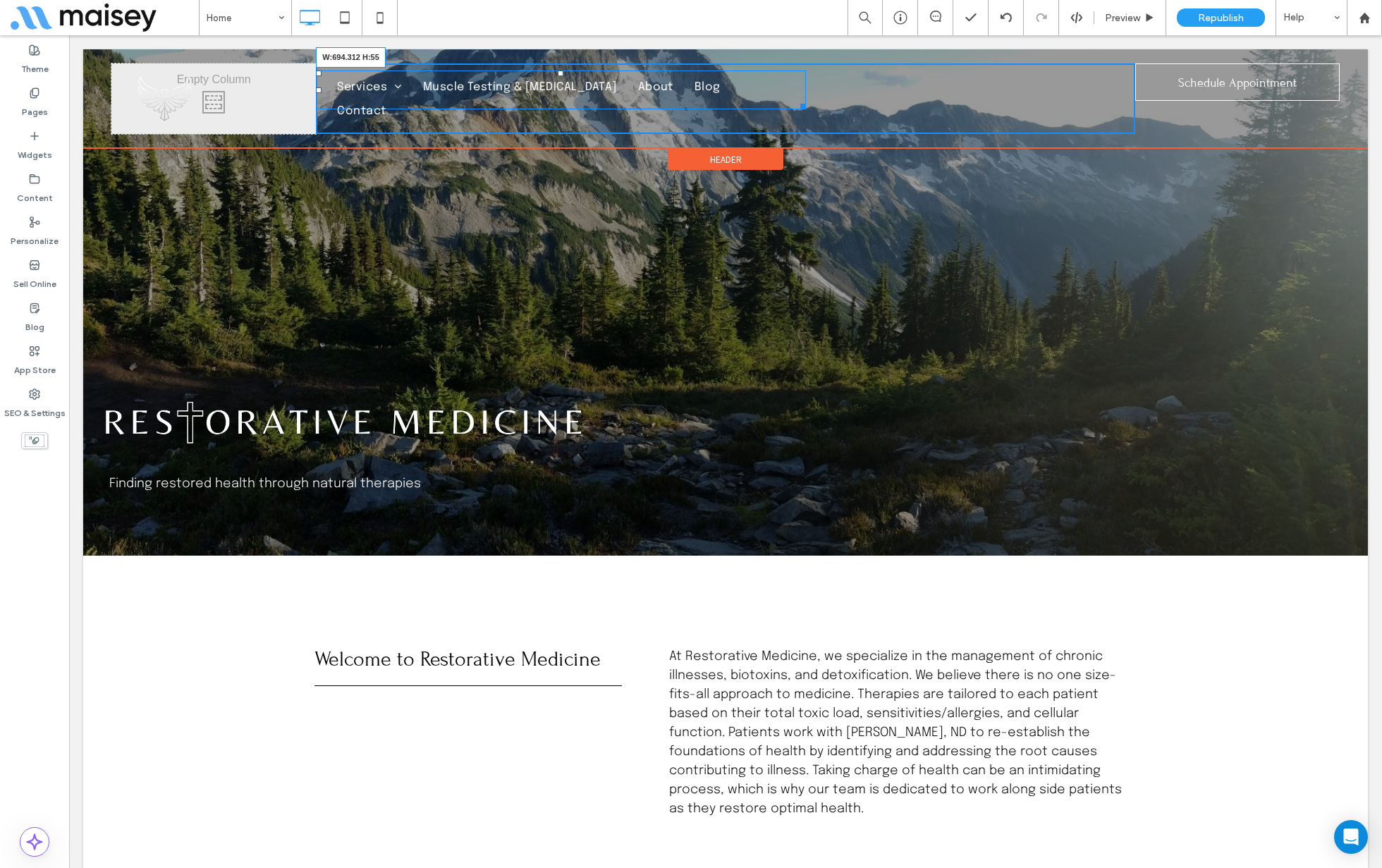
drag, startPoint x: 1128, startPoint y: 97, endPoint x: 800, endPoint y: 85, distance: 328.2
click at [800, 85] on nav "Services Magnet Therapy Cell Therapy Low Level Laser TheraGem Biofeedback Muscl…" at bounding box center [560, 90] width 490 height 39
drag, startPoint x: 805, startPoint y: 123, endPoint x: 833, endPoint y: 123, distance: 28.0
click at [833, 123] on div "Click To Paste Services Magnet Therapy Cell Therapy Low Level Laser TheraGem Bi…" at bounding box center [725, 98] width 818 height 71
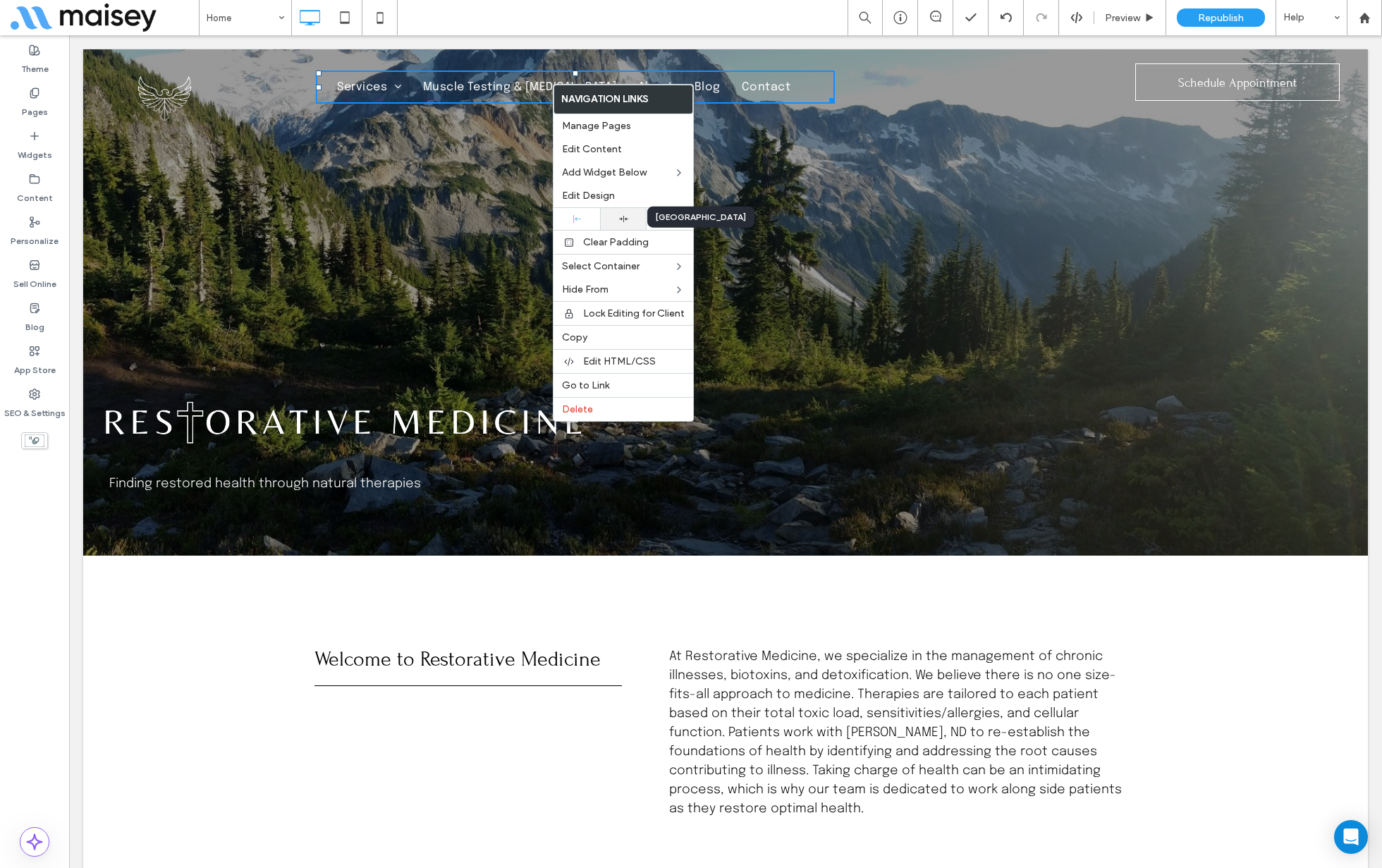
click at [617, 214] on div at bounding box center [624, 218] width 32 height 9
click at [972, 262] on div "Finding restored health through natural therapies Click To Paste Row + Add Sect…" at bounding box center [725, 302] width 1285 height 506
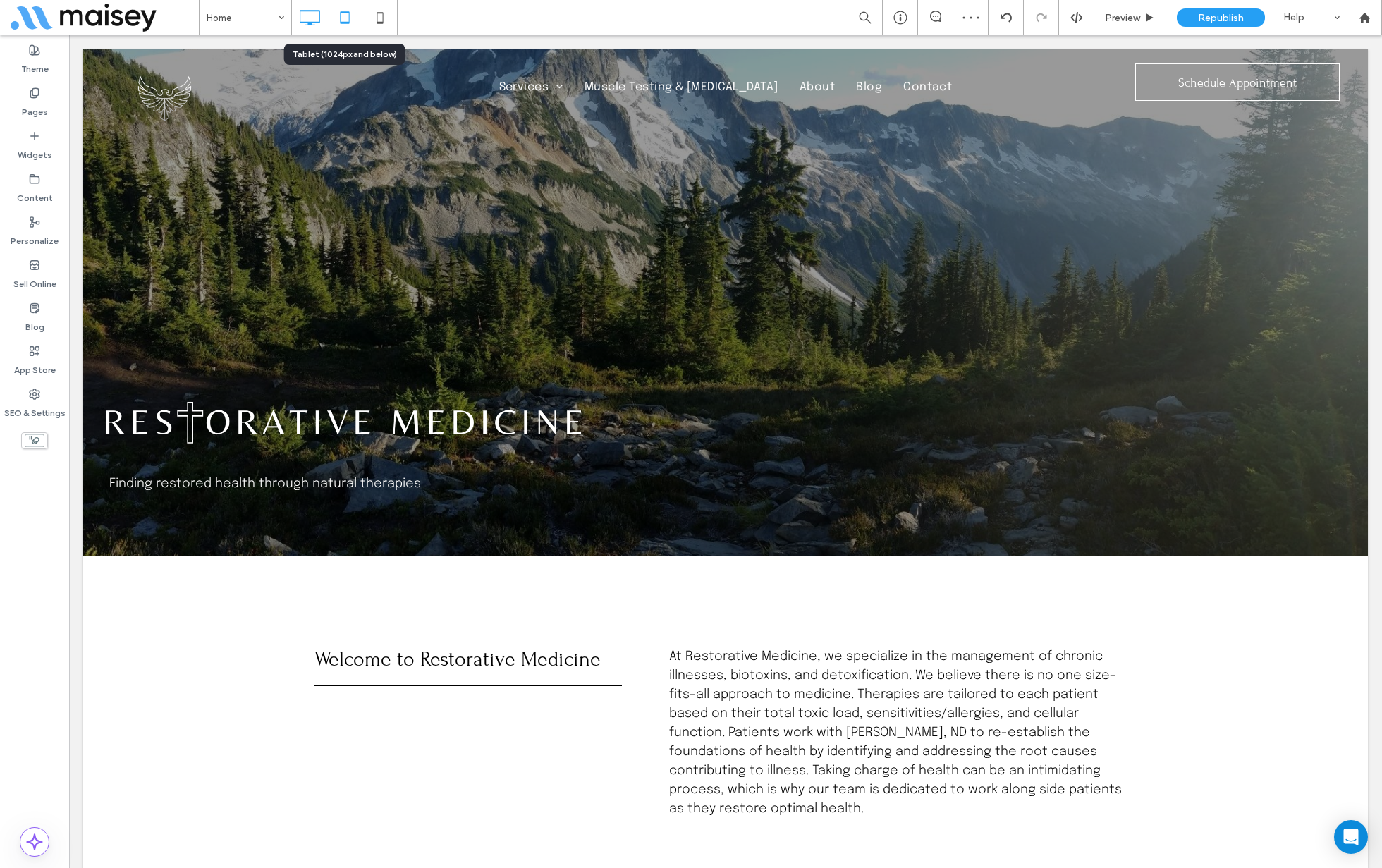
click at [349, 30] on icon at bounding box center [344, 17] width 28 height 28
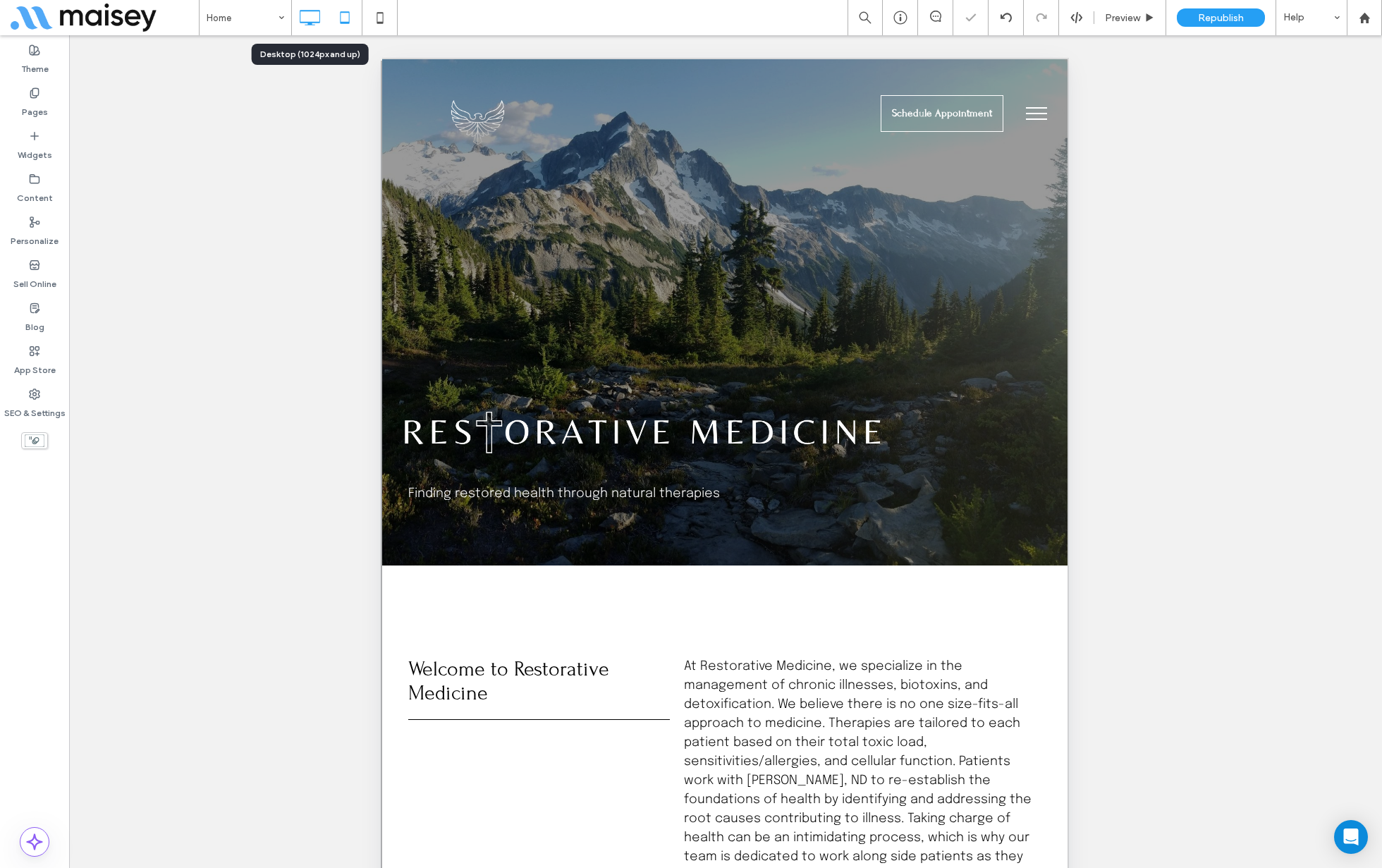
click at [300, 22] on use at bounding box center [309, 17] width 20 height 15
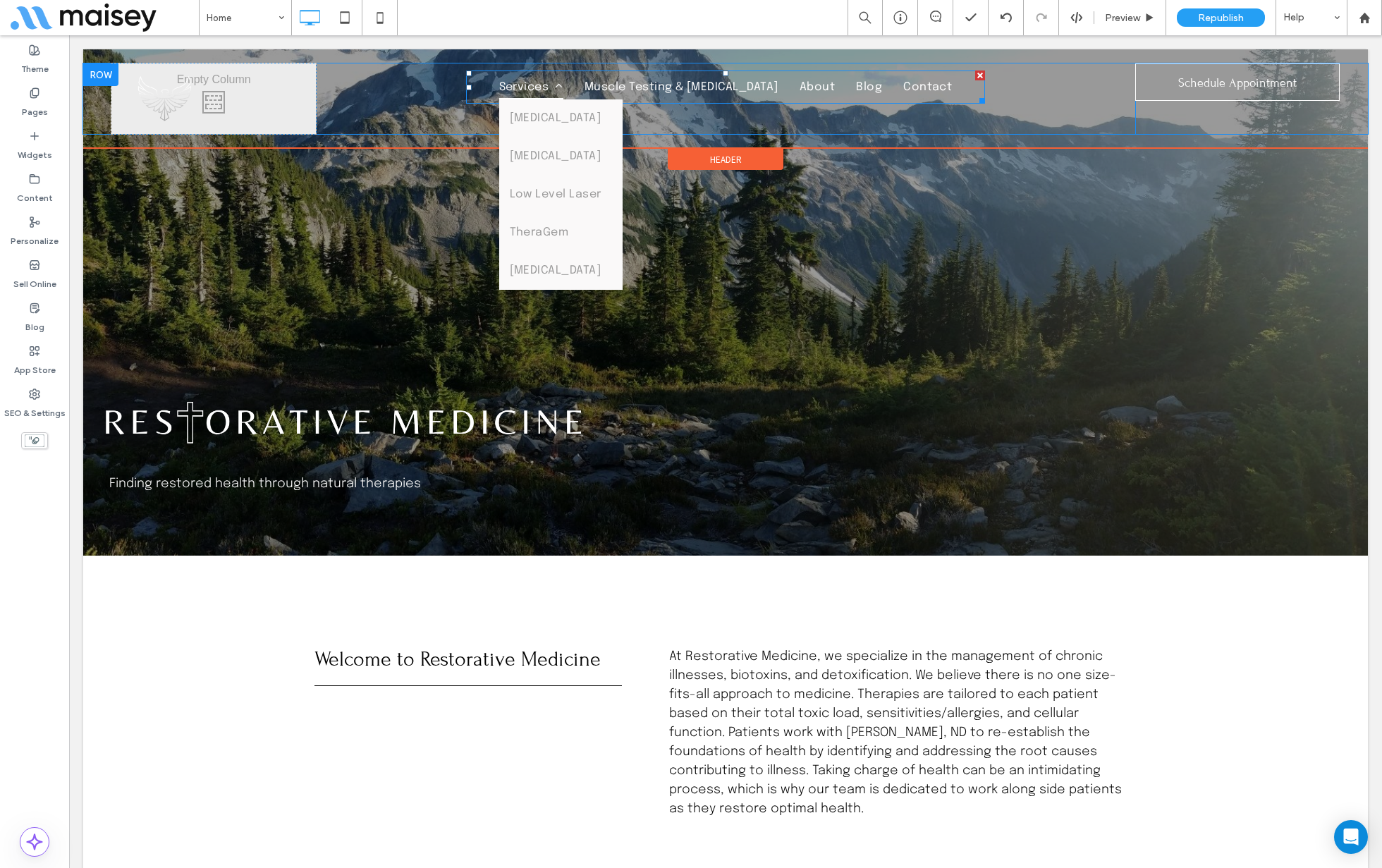
click at [507, 90] on span "Services" at bounding box center [531, 87] width 64 height 24
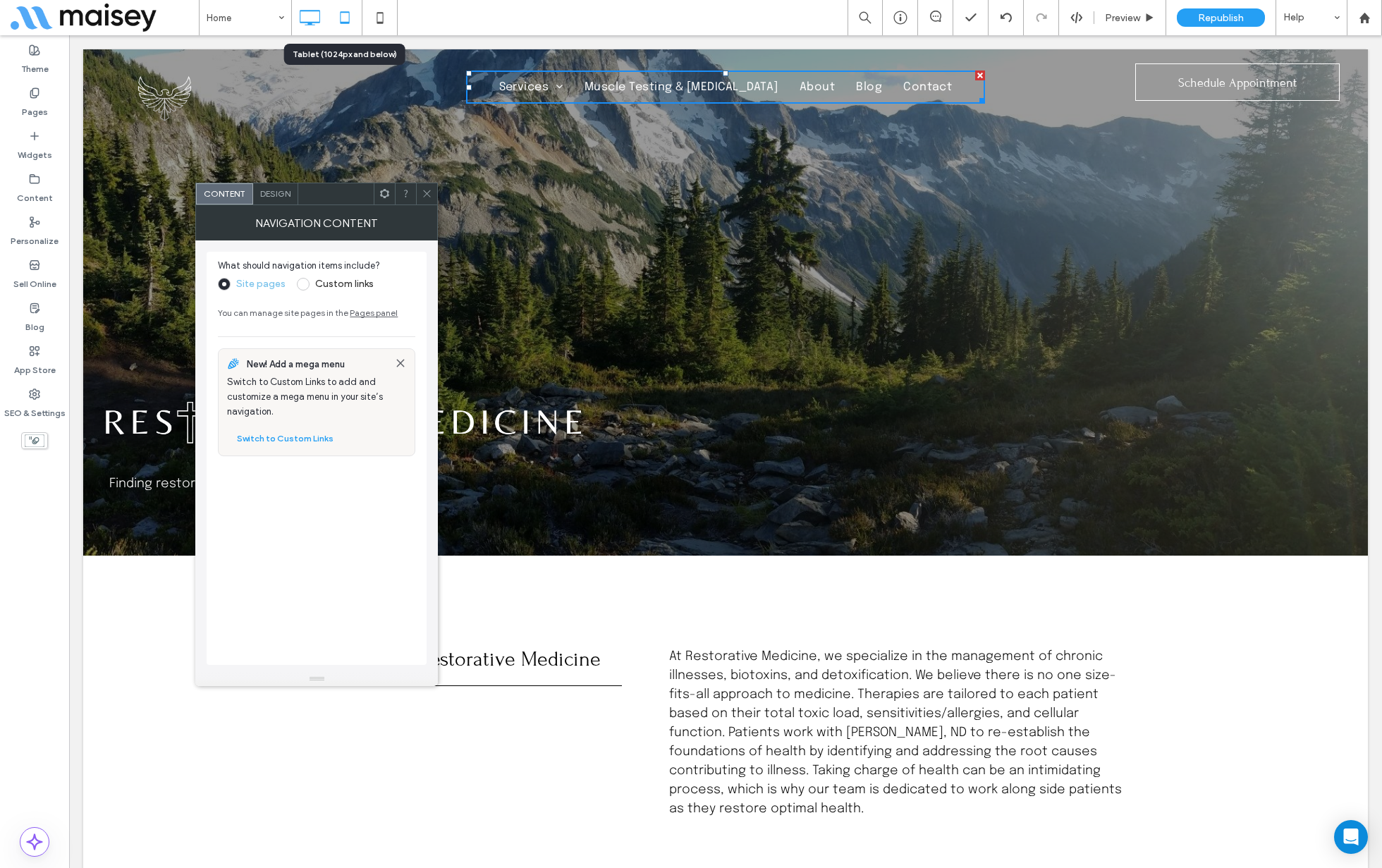
click at [340, 25] on icon at bounding box center [344, 17] width 28 height 28
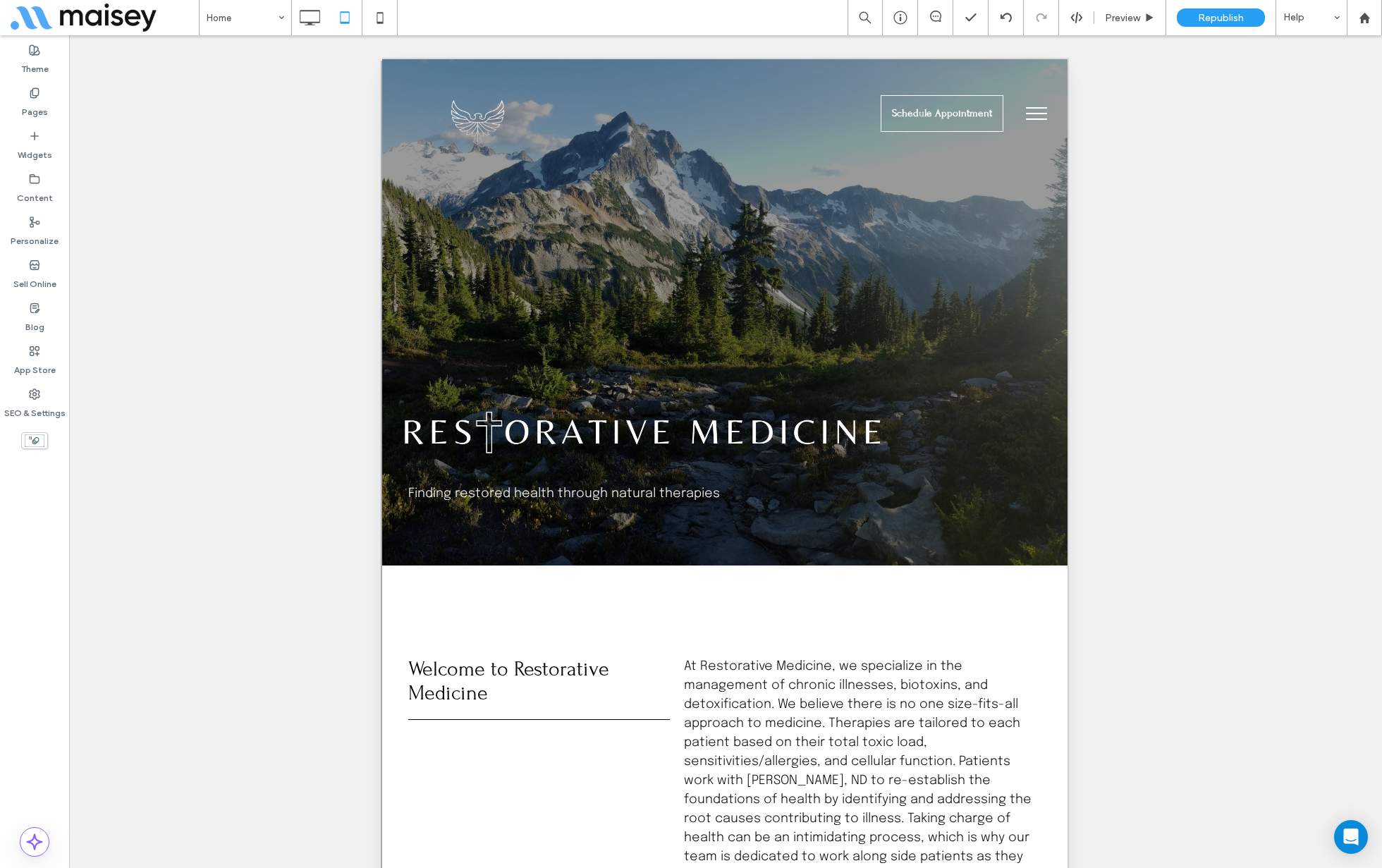
click at [1038, 110] on button "menu" at bounding box center [1036, 113] width 37 height 37
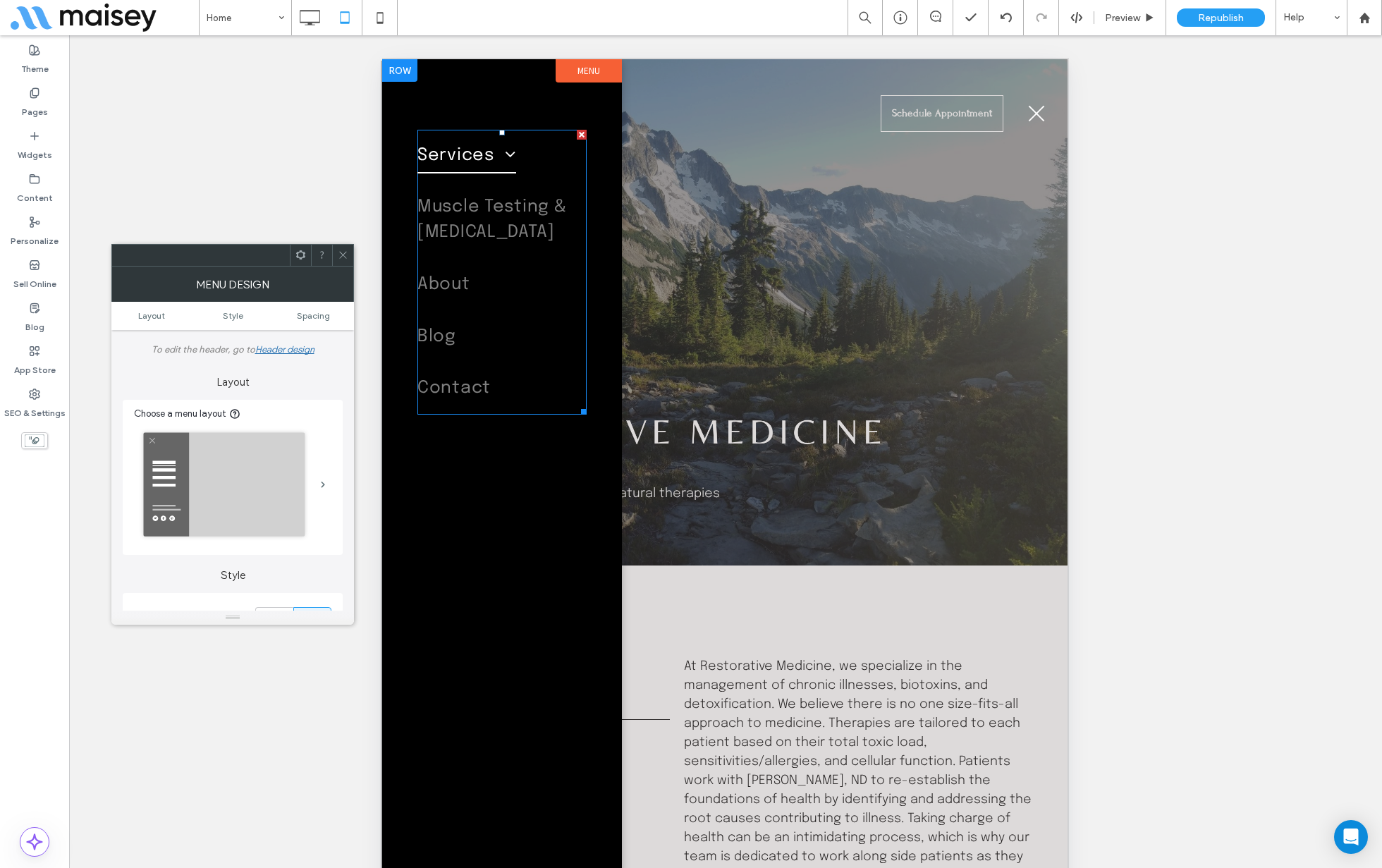
click at [503, 153] on span at bounding box center [505, 153] width 22 height 17
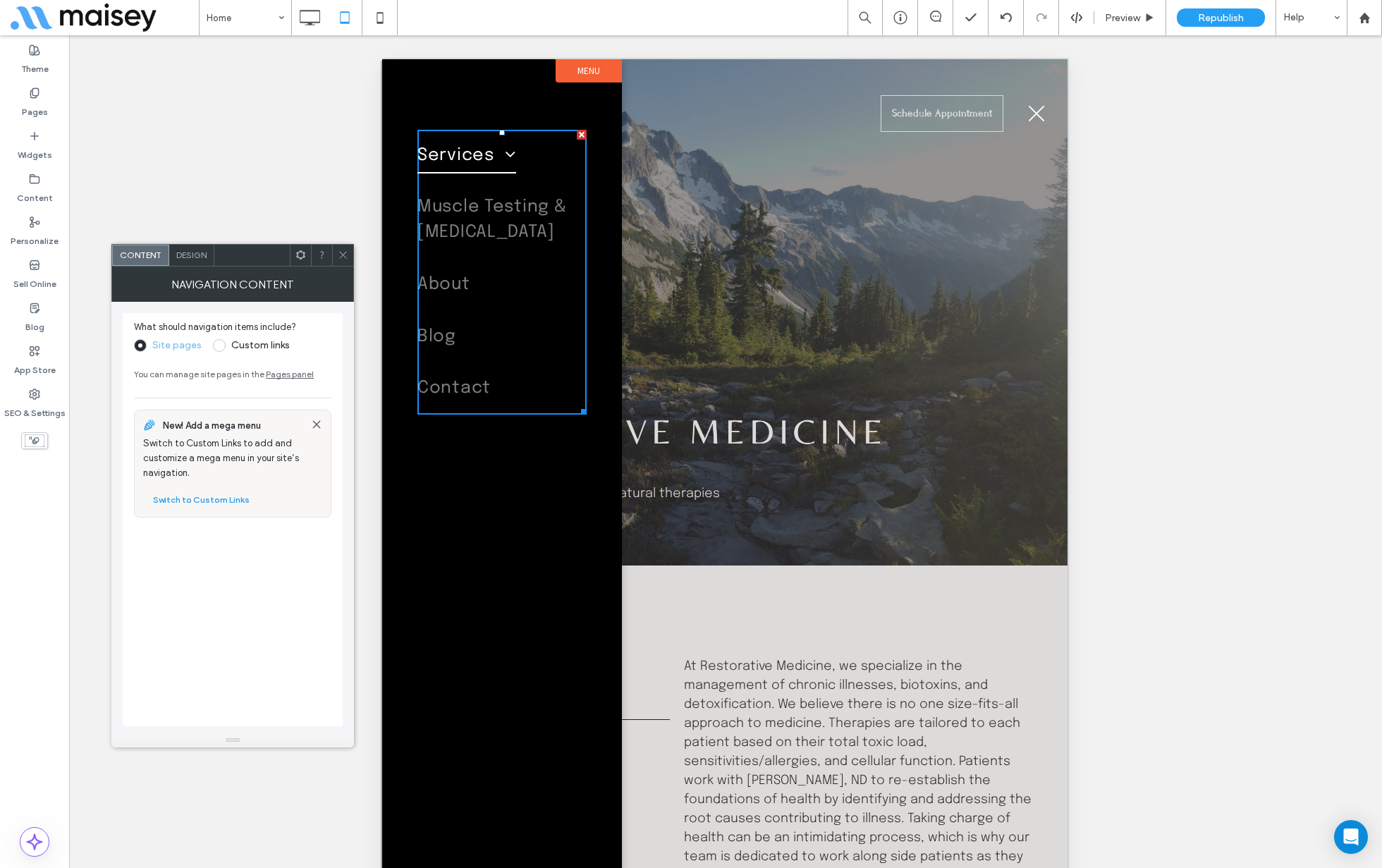
click at [503, 153] on span at bounding box center [505, 153] width 22 height 17
click at [188, 255] on span "Design" at bounding box center [191, 254] width 30 height 11
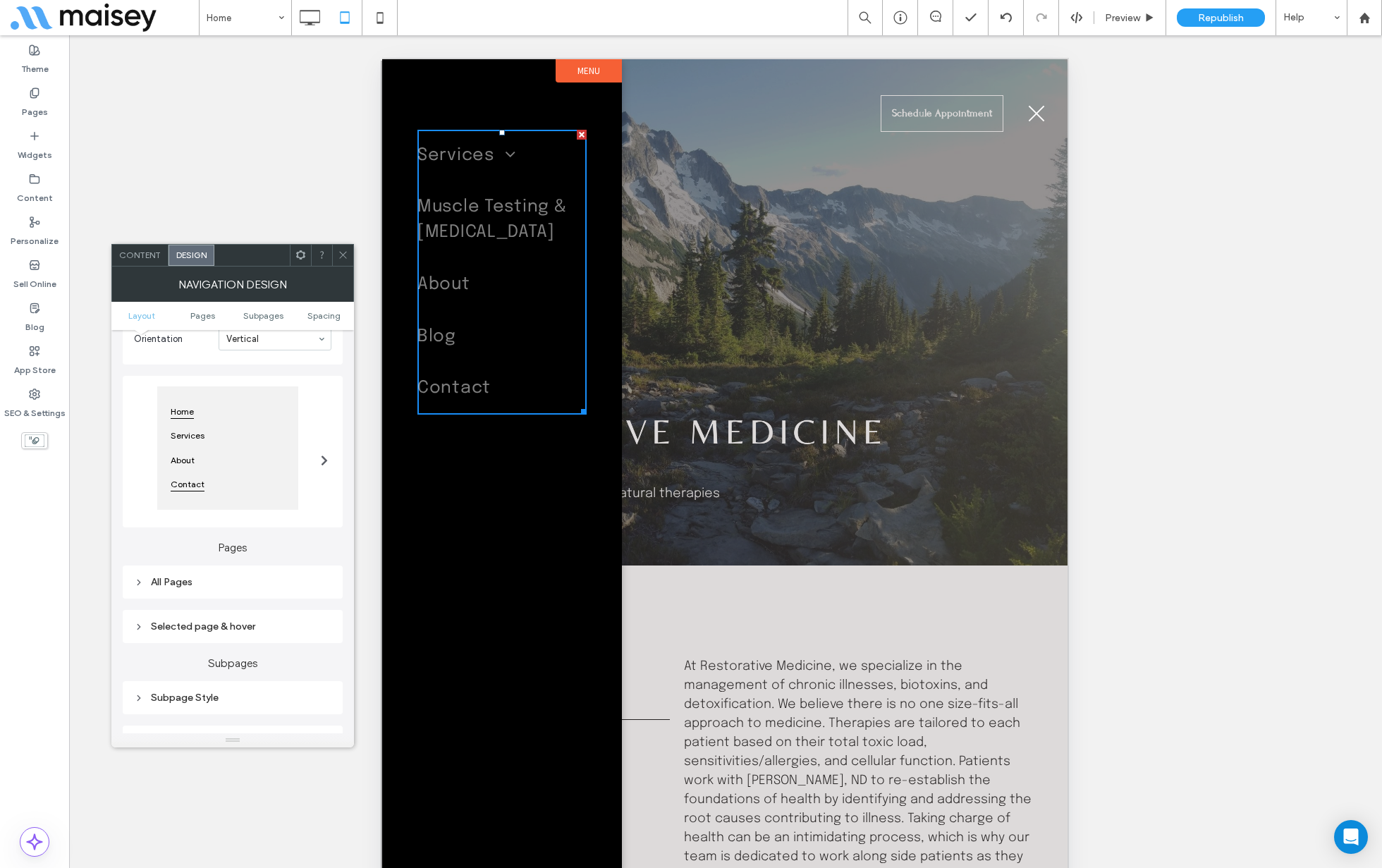
scroll to position [94, 0]
click at [216, 576] on div "All Pages" at bounding box center [232, 581] width 197 height 12
click at [345, 257] on icon at bounding box center [343, 254] width 11 height 11
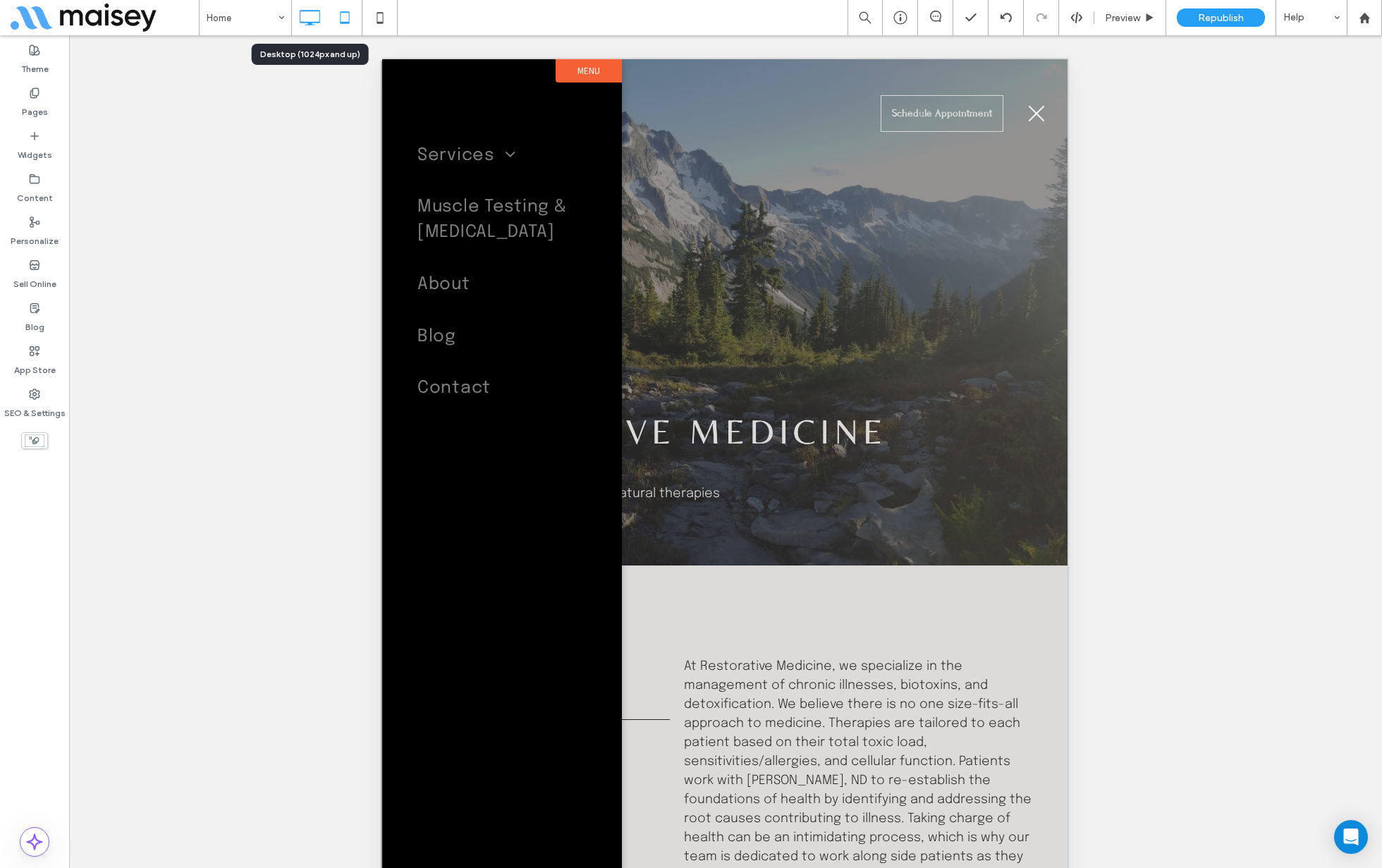
click at [314, 12] on icon at bounding box center [309, 17] width 28 height 28
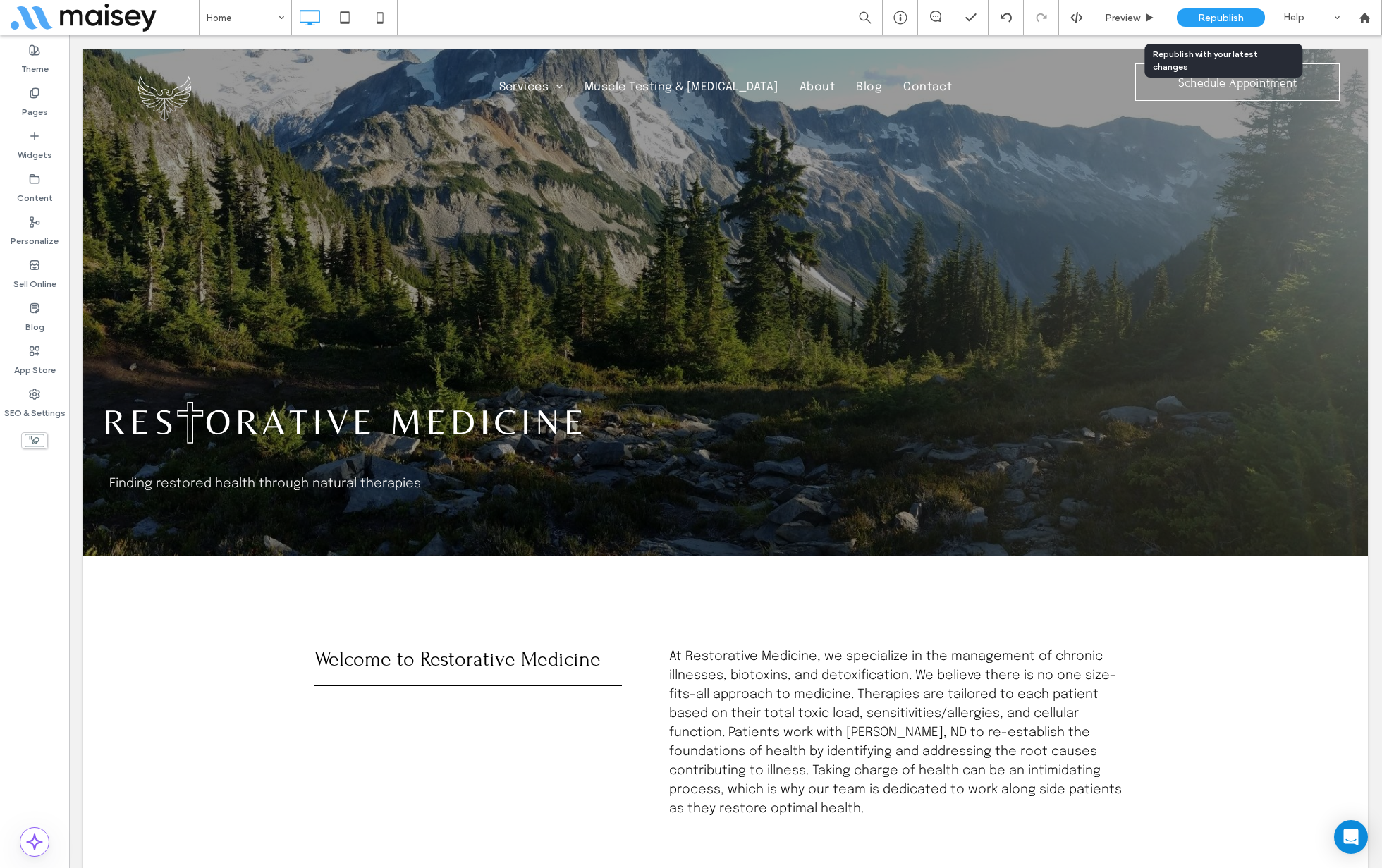
click at [1212, 19] on span "Republish" at bounding box center [1220, 18] width 45 height 12
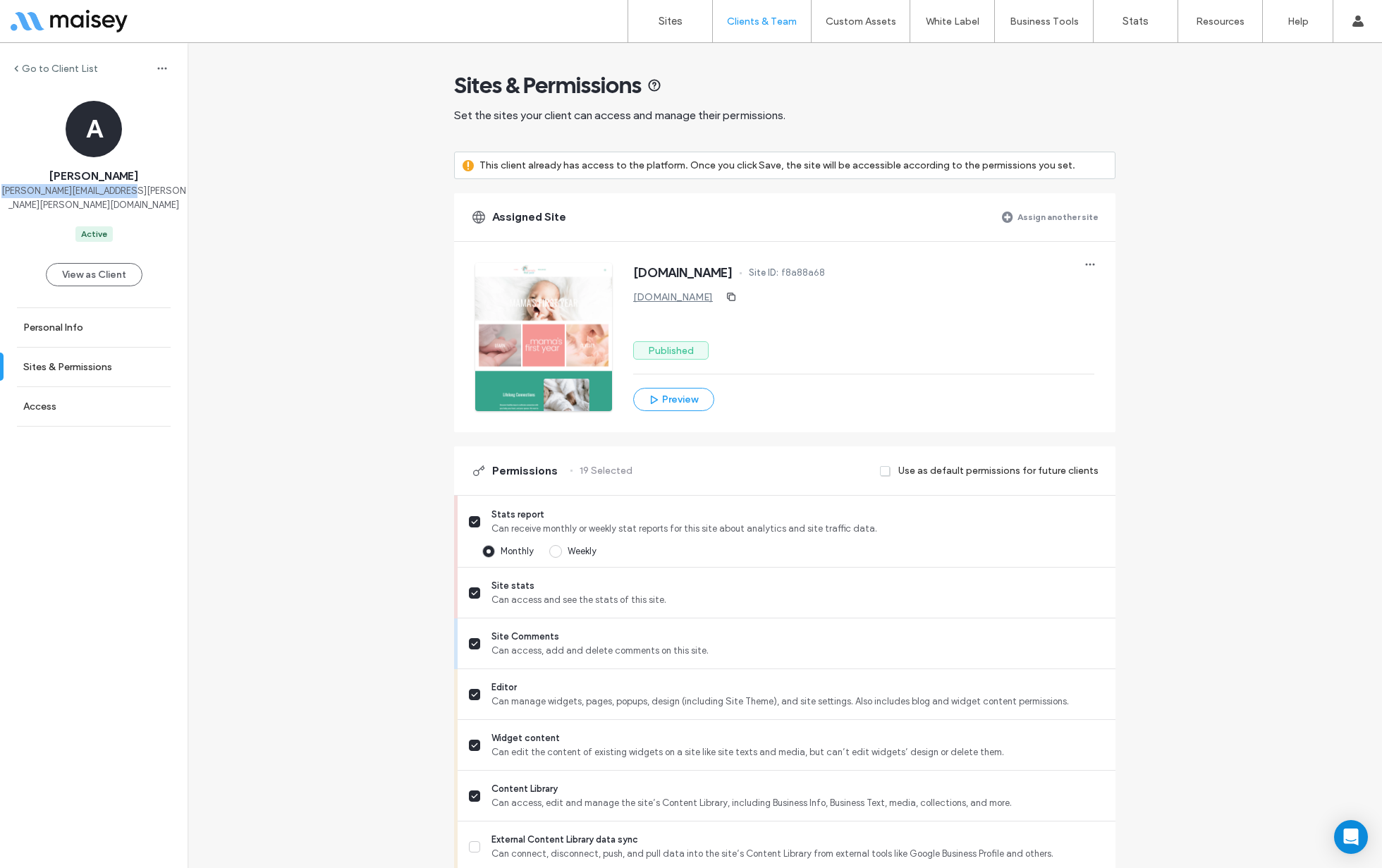
drag, startPoint x: 0, startPoint y: 0, endPoint x: 0, endPoint y: 444, distance: 444.0
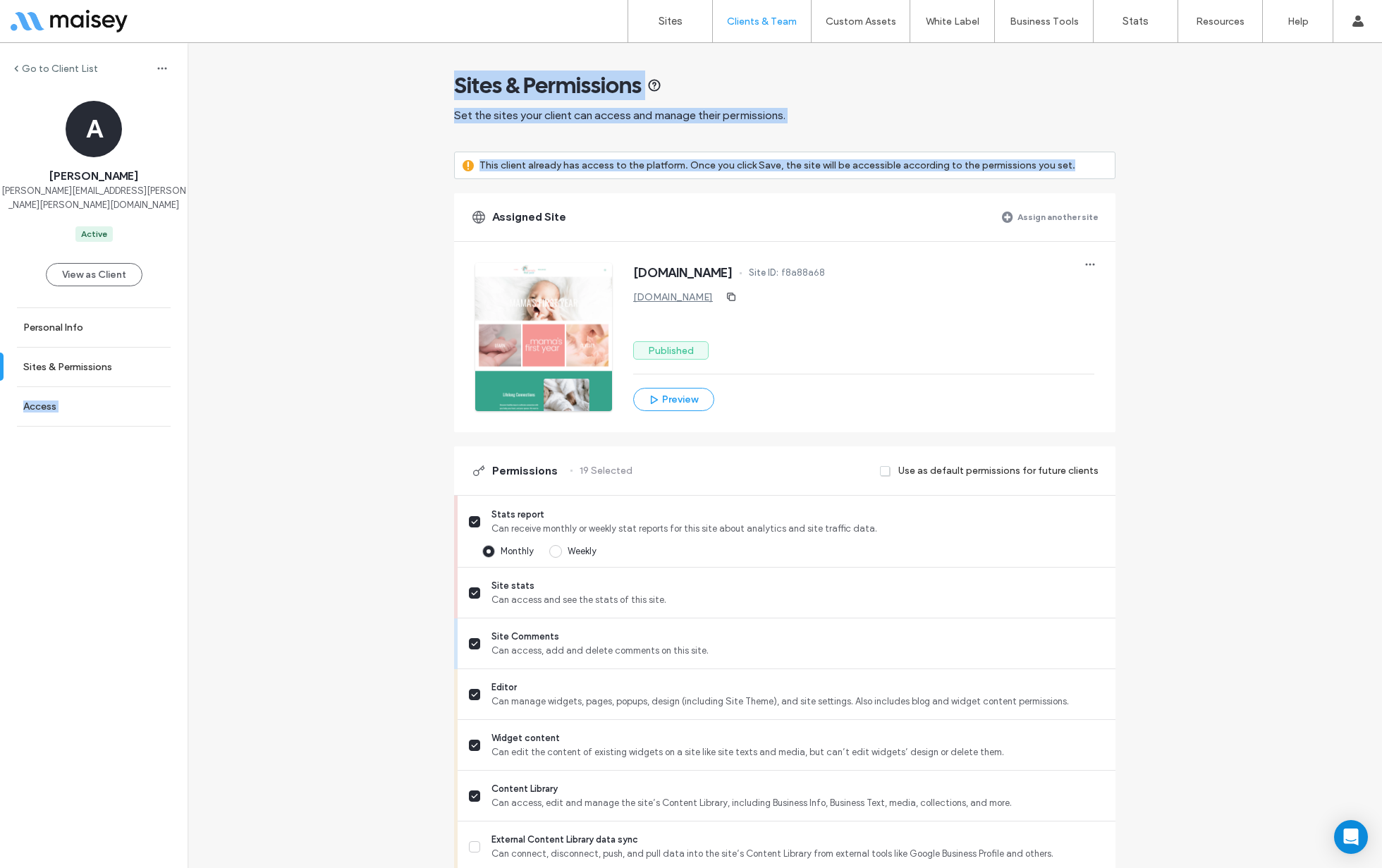
drag, startPoint x: 452, startPoint y: 186, endPoint x: 62, endPoint y: 777, distance: 708.1
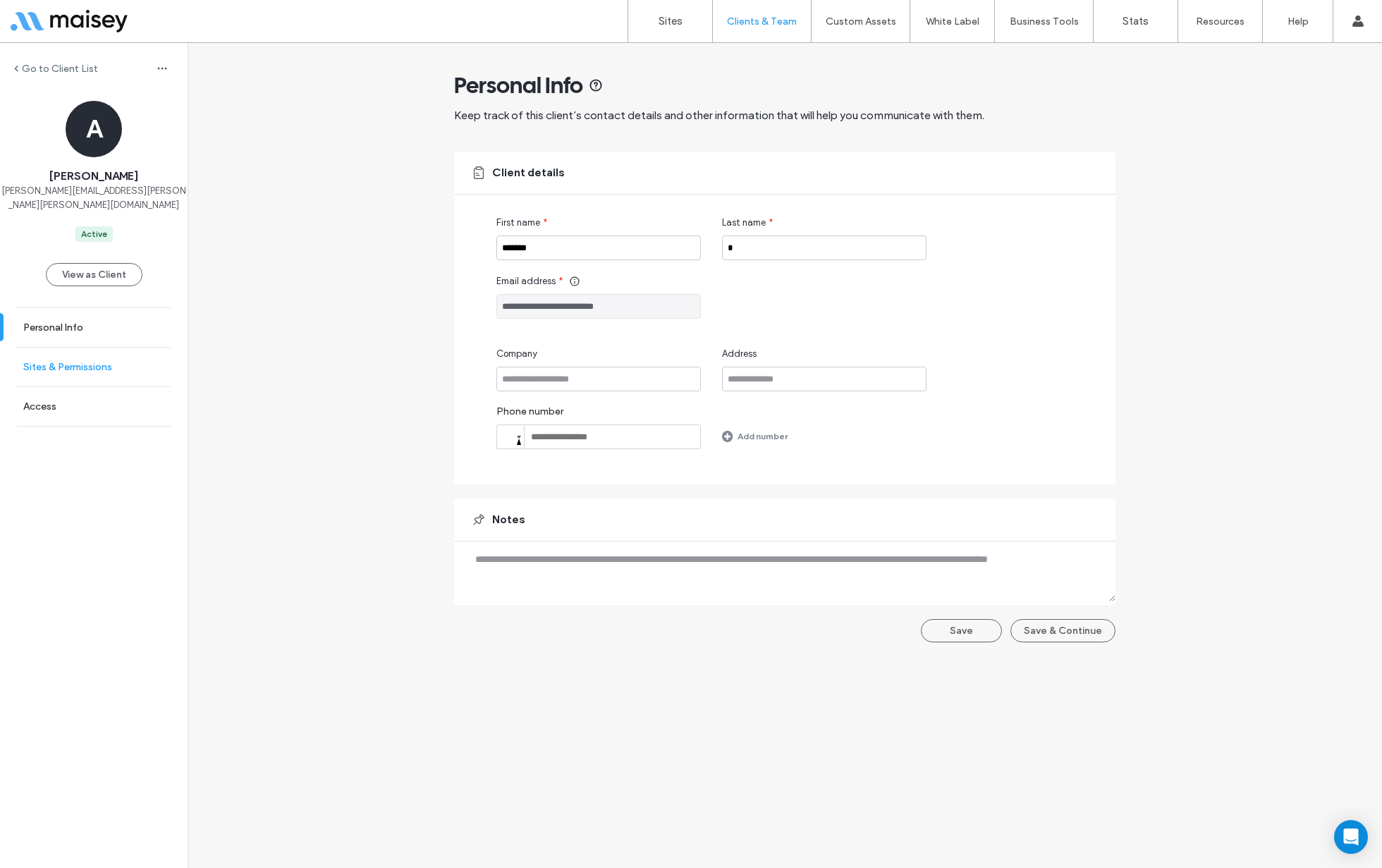
click at [103, 360] on link "Sites & Permissions" at bounding box center [93, 367] width 188 height 39
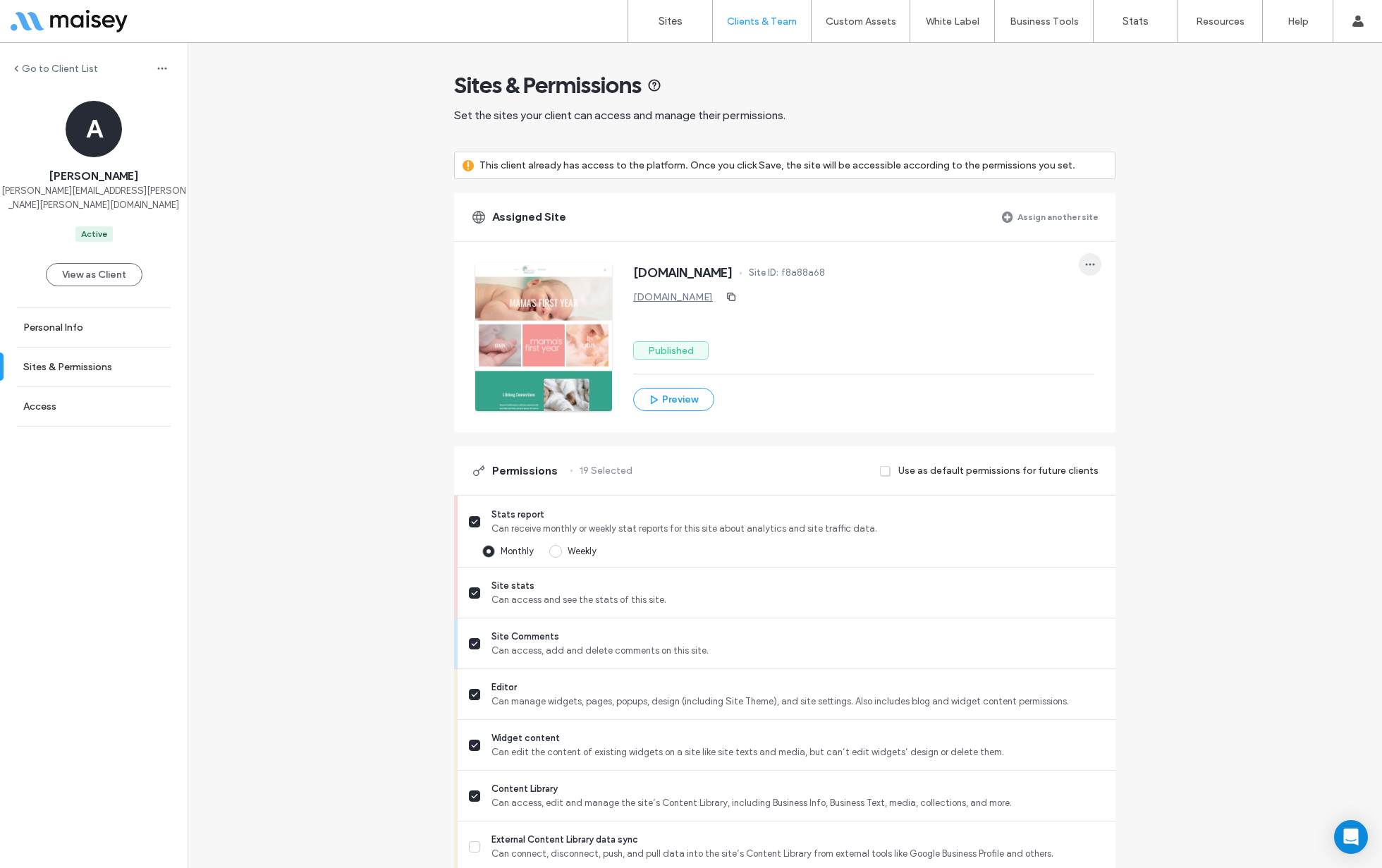
click at [1090, 266] on span "button" at bounding box center [1090, 265] width 23 height 23
click at [1108, 318] on div "Edit site" at bounding box center [1137, 326] width 126 height 27
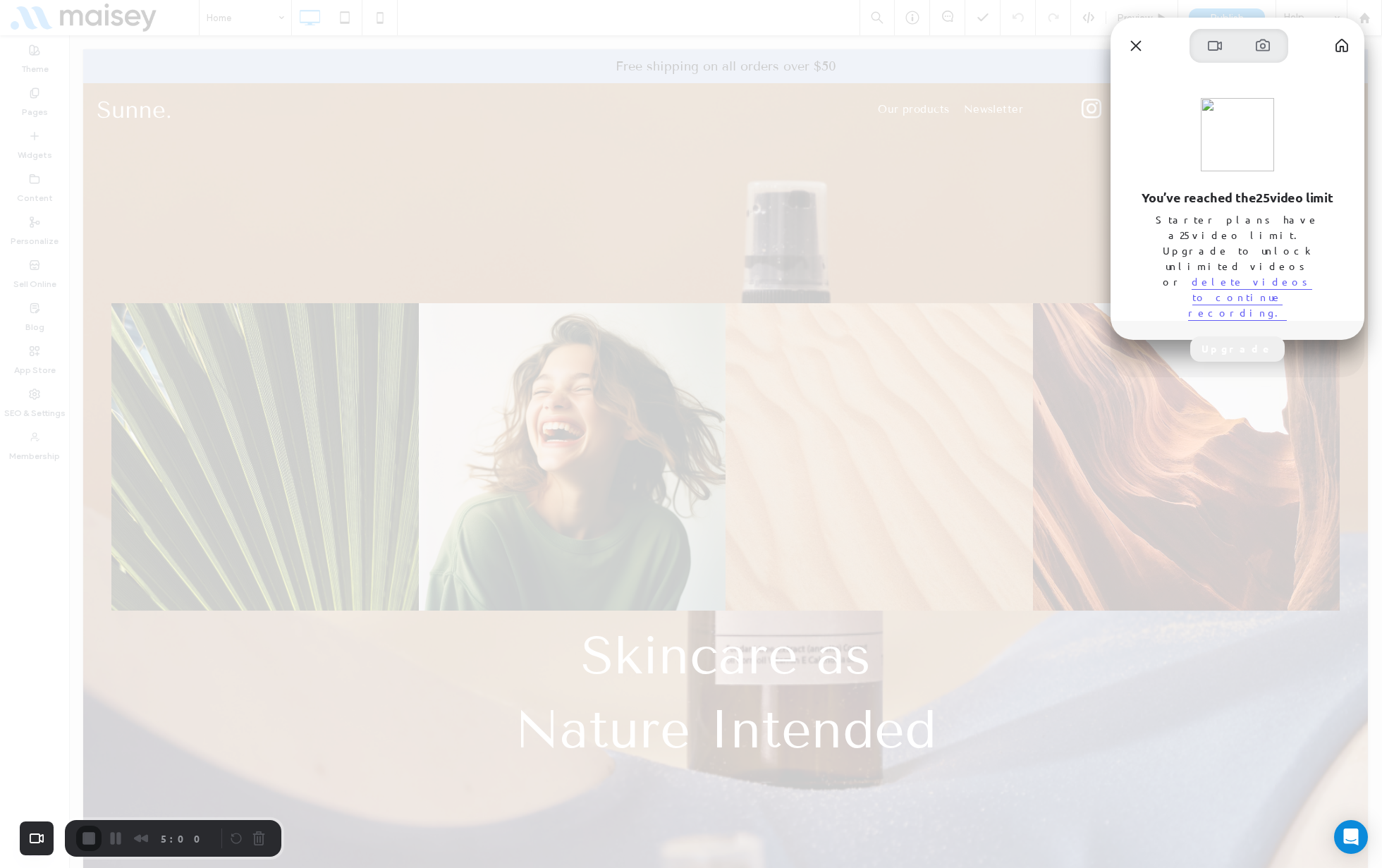
click at [1211, 259] on span "Starter plans have a 25 video limit. Upgrade to unlock unlimited videos or dele…" at bounding box center [1237, 266] width 169 height 109
click at [1217, 256] on span "Starter plans have a 25 video limit. Upgrade to unlock unlimited videos or dele…" at bounding box center [1237, 266] width 169 height 109
click at [1211, 275] on link "delete videos to continue recording." at bounding box center [1250, 297] width 124 height 44
click at [1134, 45] on button "Close" at bounding box center [1136, 46] width 23 height 23
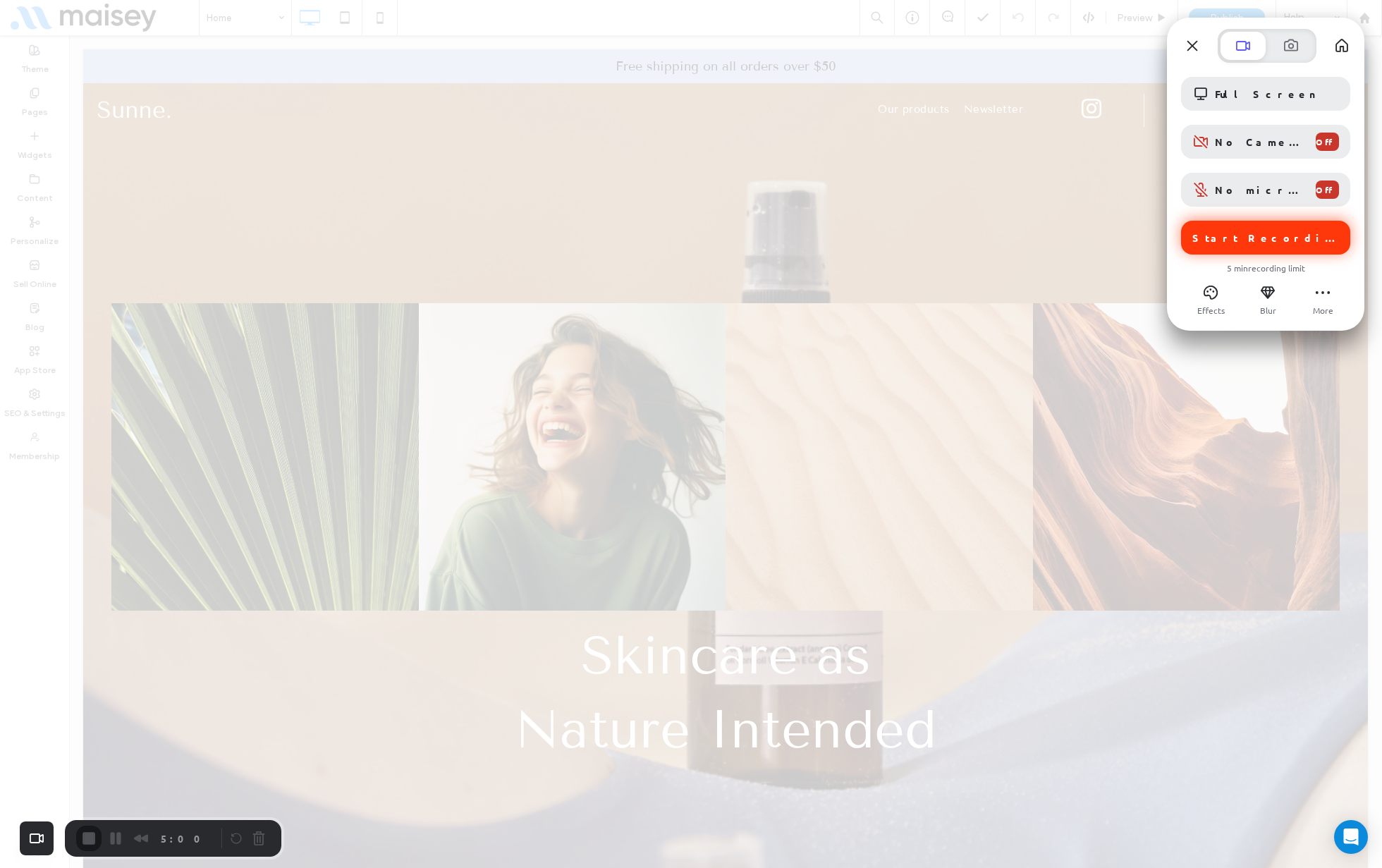
click at [1227, 232] on span "Start Recording" at bounding box center [1265, 238] width 147 height 13
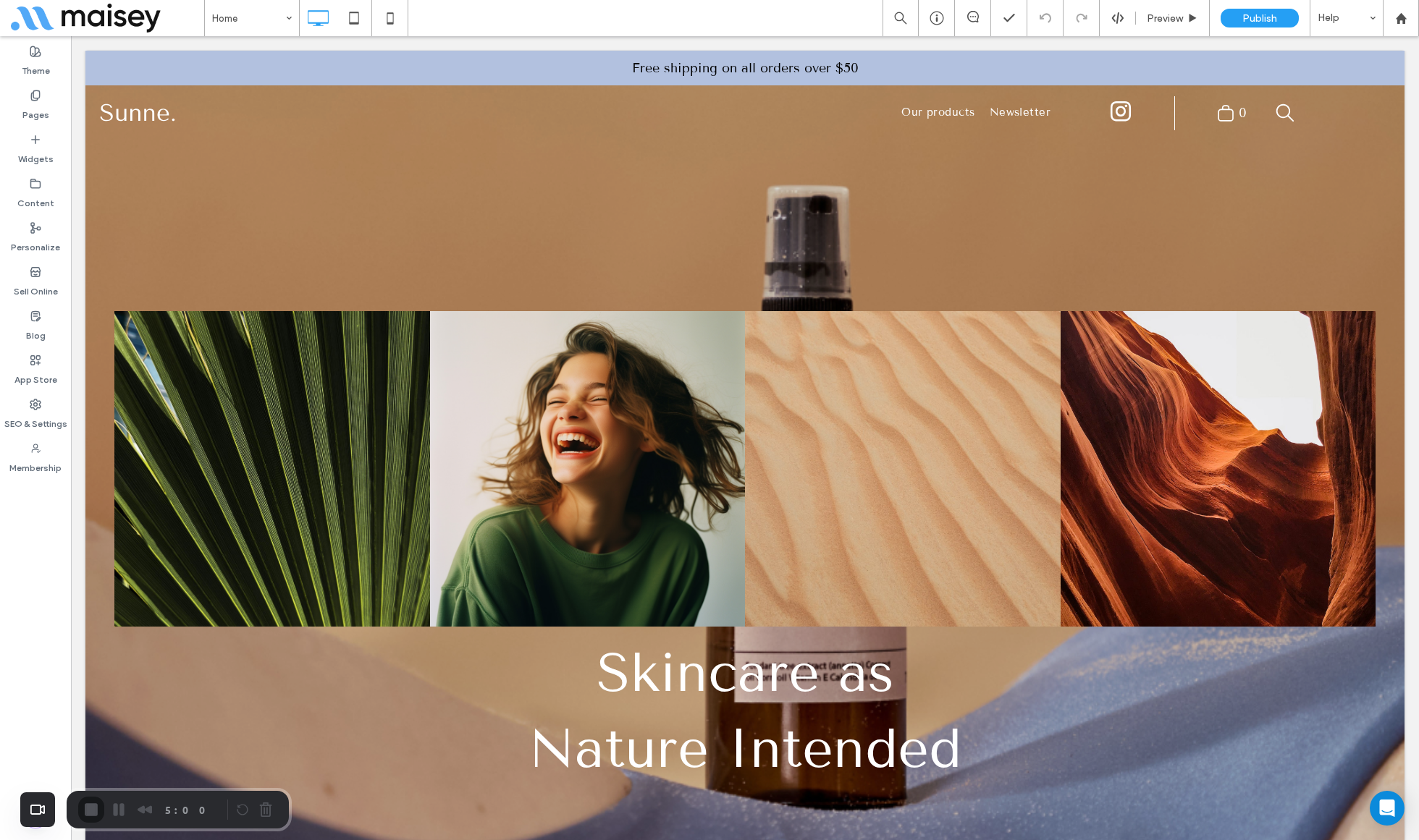
click at [36, 271] on use at bounding box center [34, 271] width 9 height 8
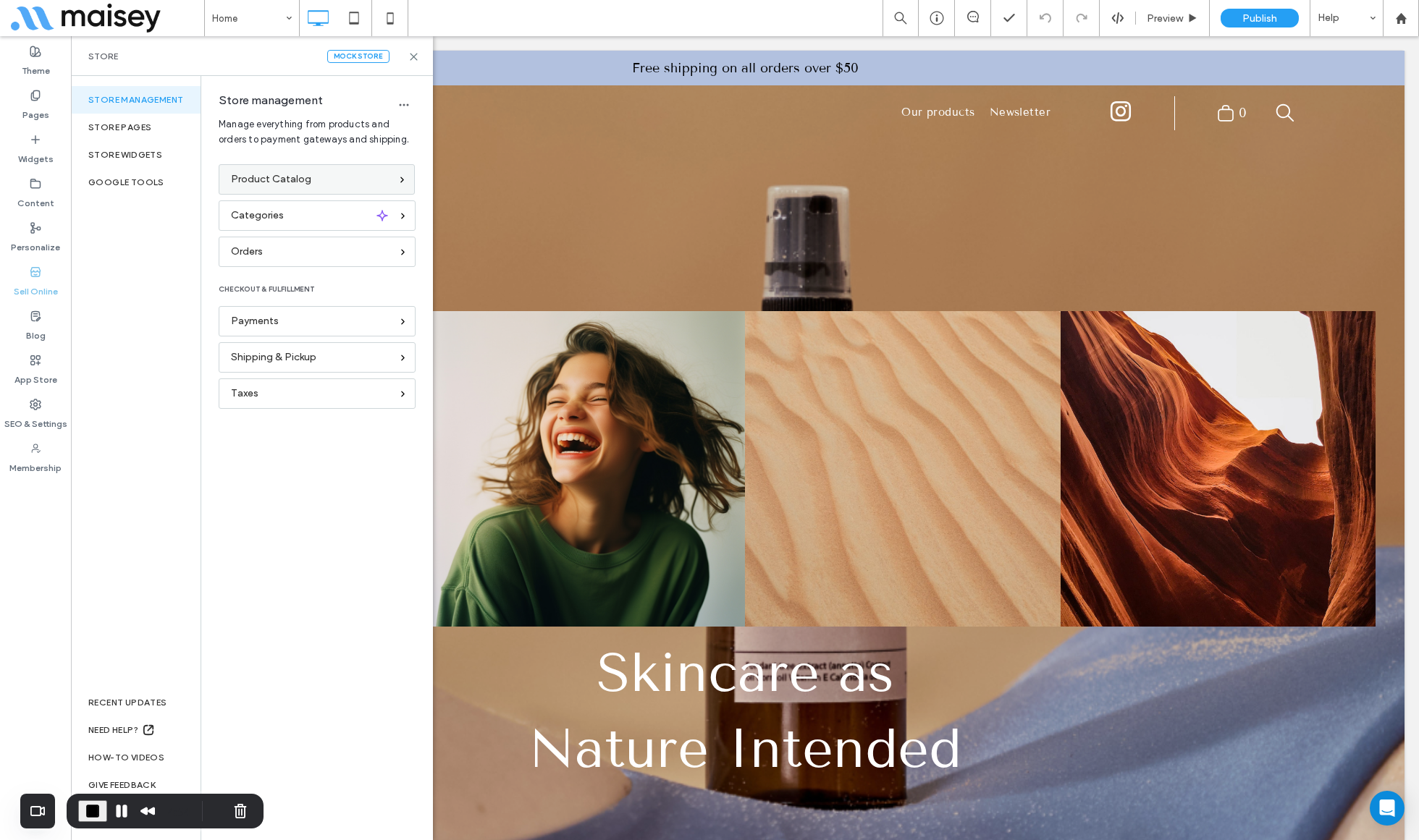
click at [271, 173] on span "Product Catalog" at bounding box center [271, 179] width 80 height 16
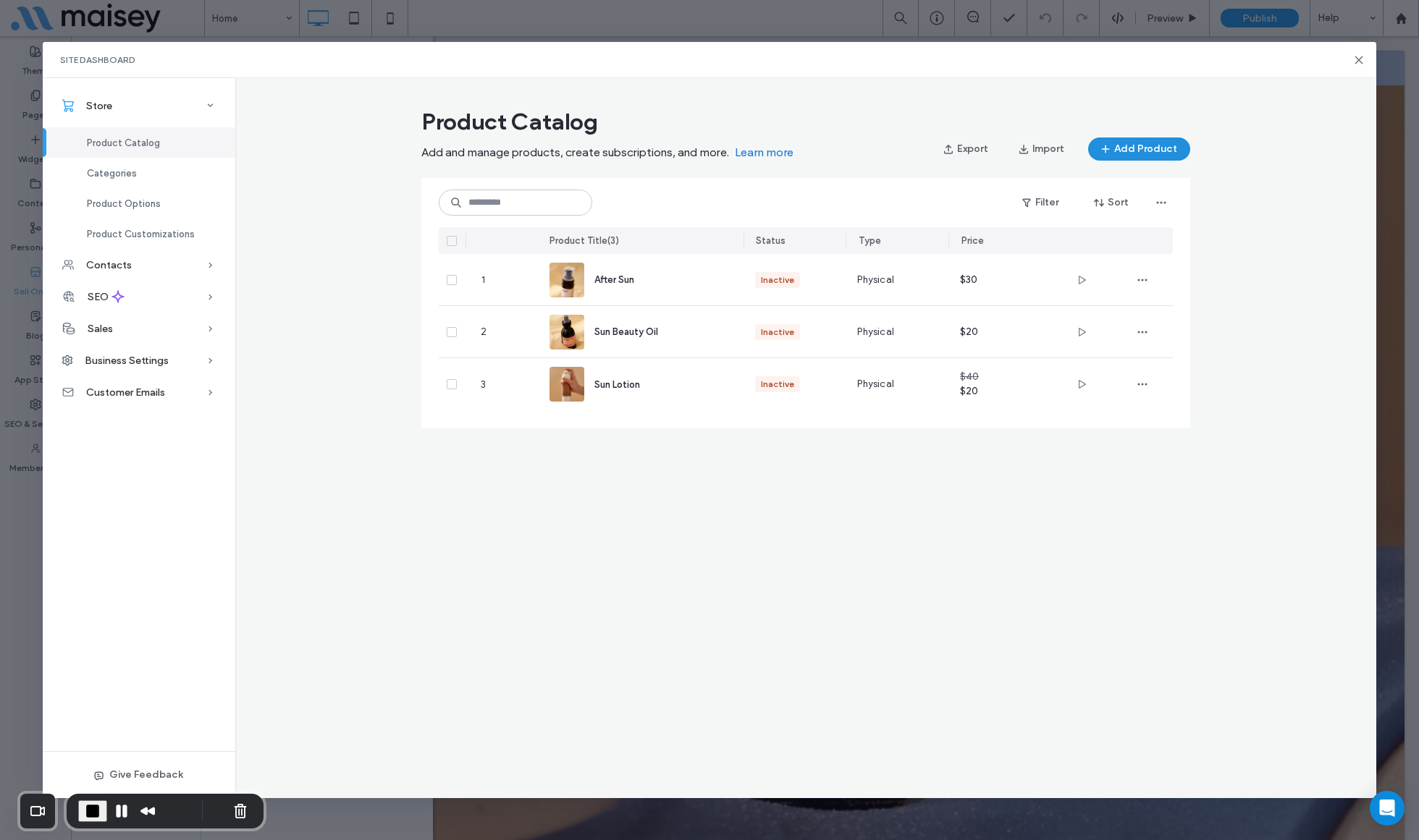
click at [1135, 143] on button "Add Product" at bounding box center [1139, 149] width 102 height 23
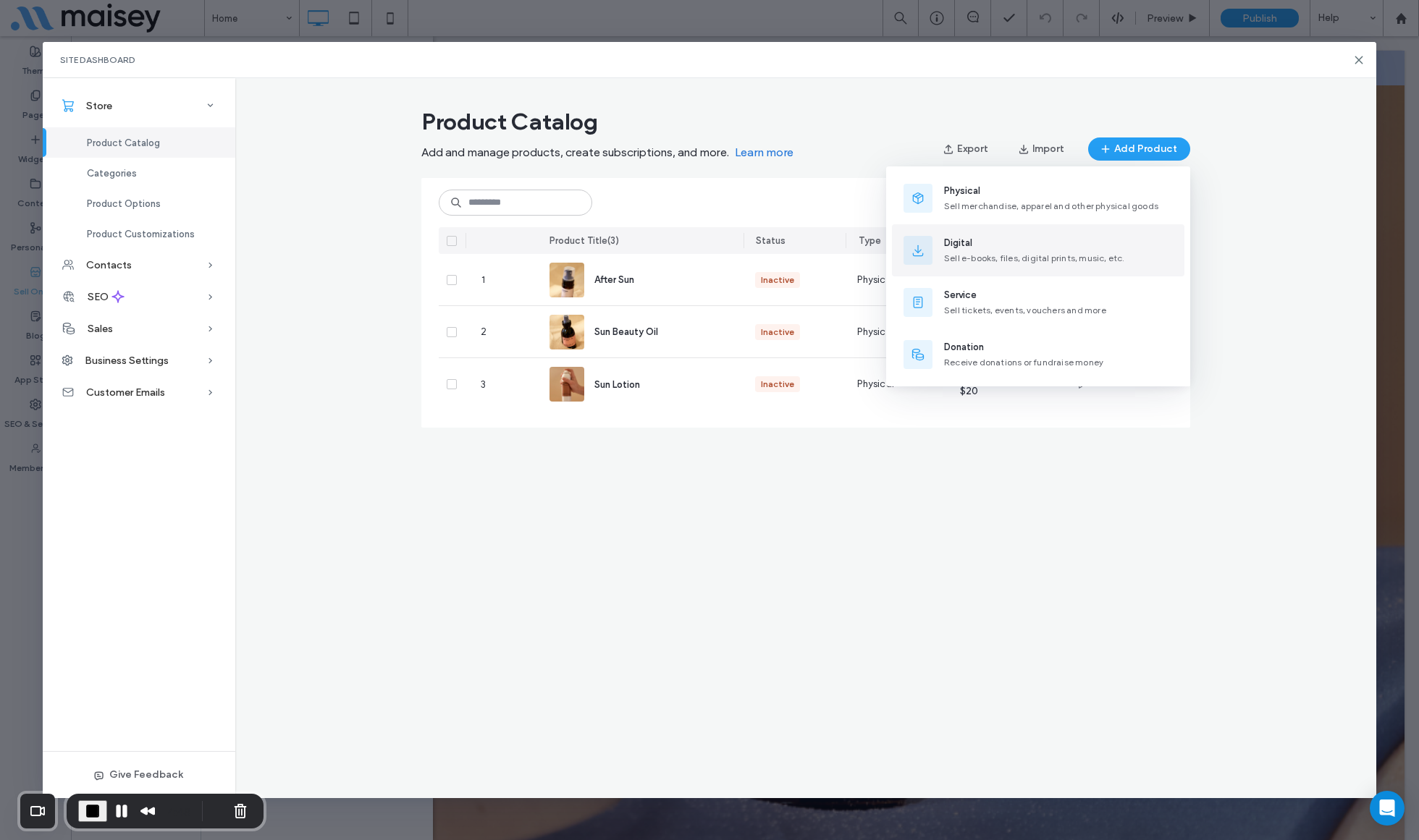
click at [955, 250] on div "Digital Sell e-books, files, digital prints, music, etc." at bounding box center [1034, 250] width 181 height 29
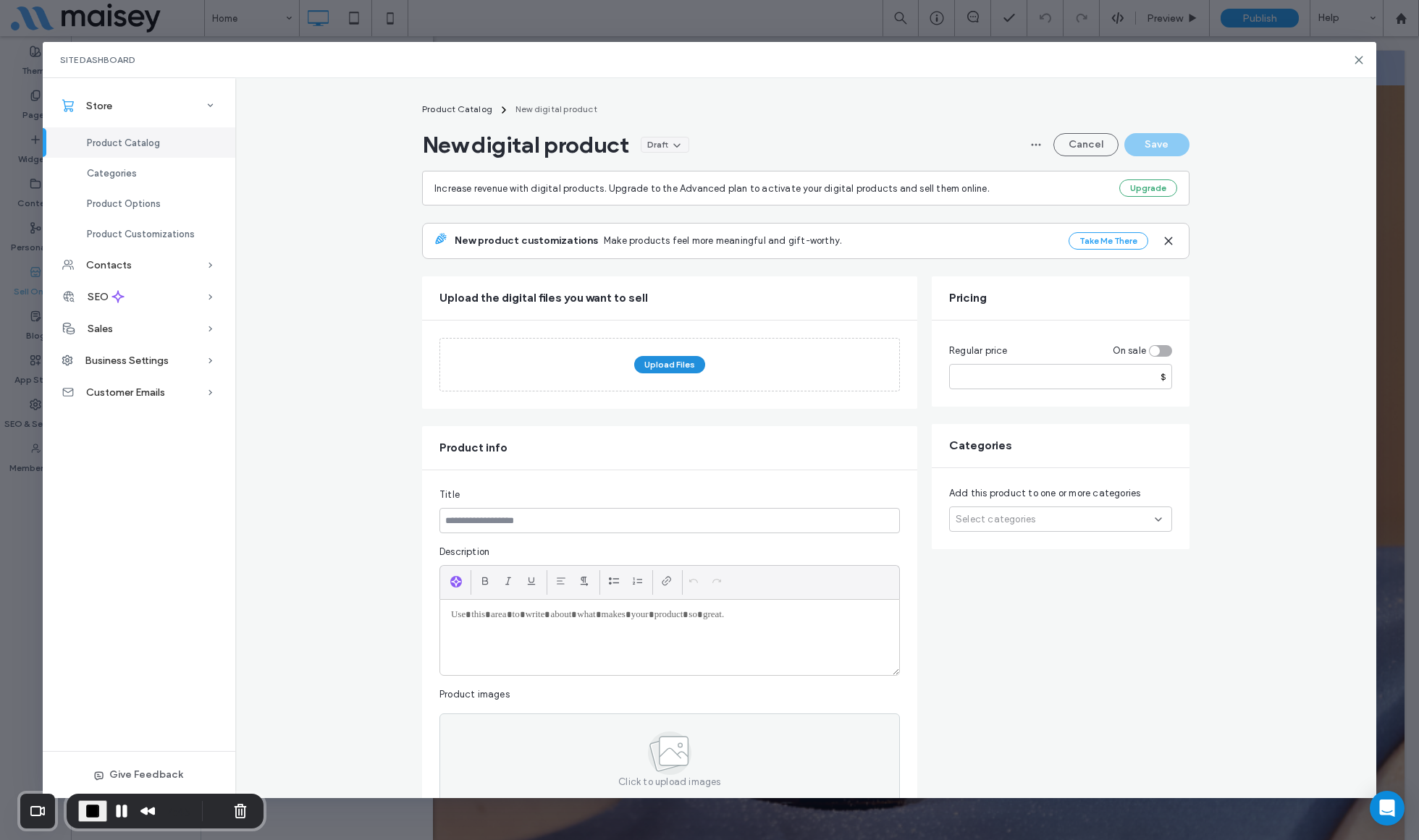
click at [673, 362] on button "Upload Files" at bounding box center [669, 364] width 71 height 18
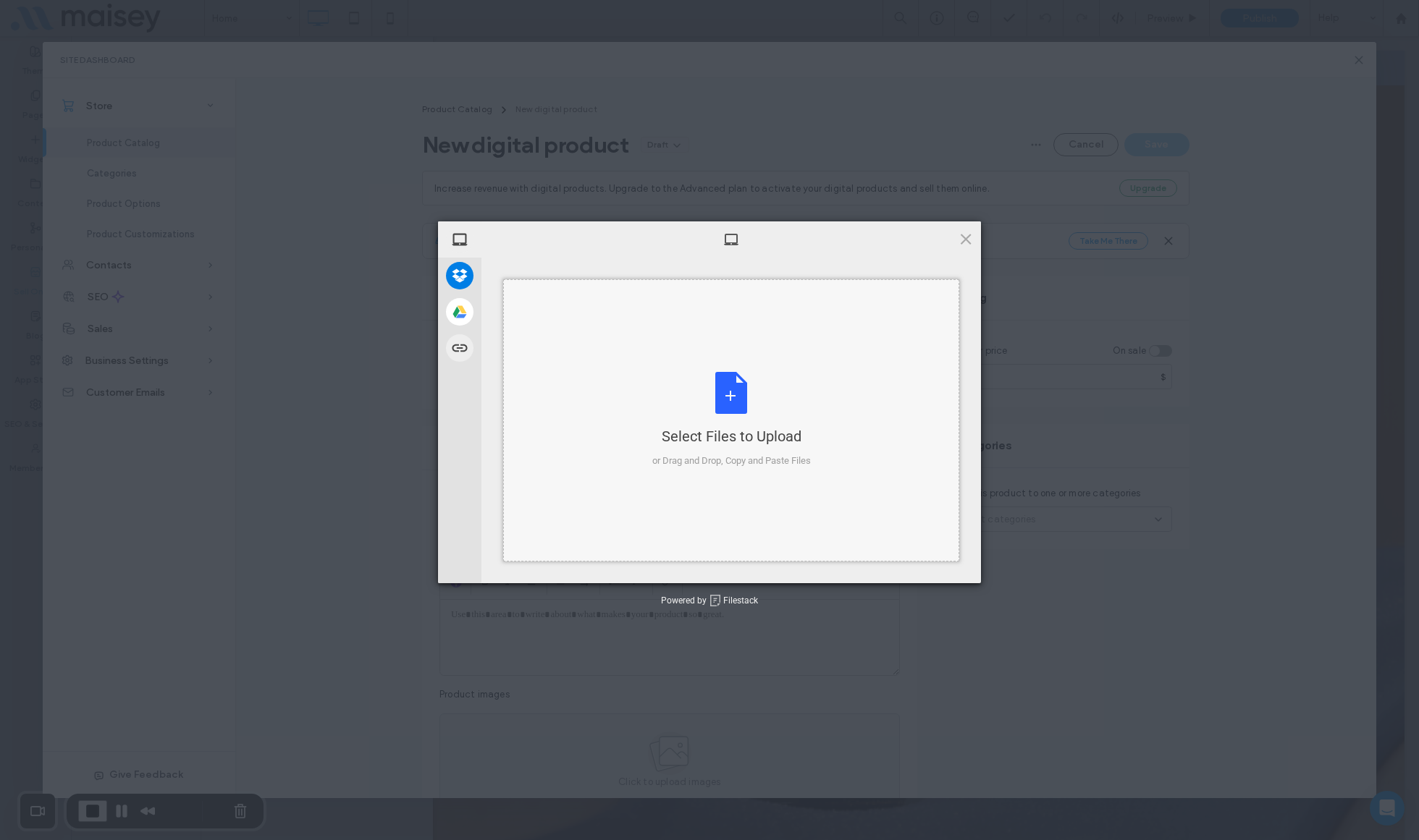
click at [654, 402] on div "Select Files to Upload or Drag and Drop, Copy and Paste Files" at bounding box center [731, 419] width 158 height 96
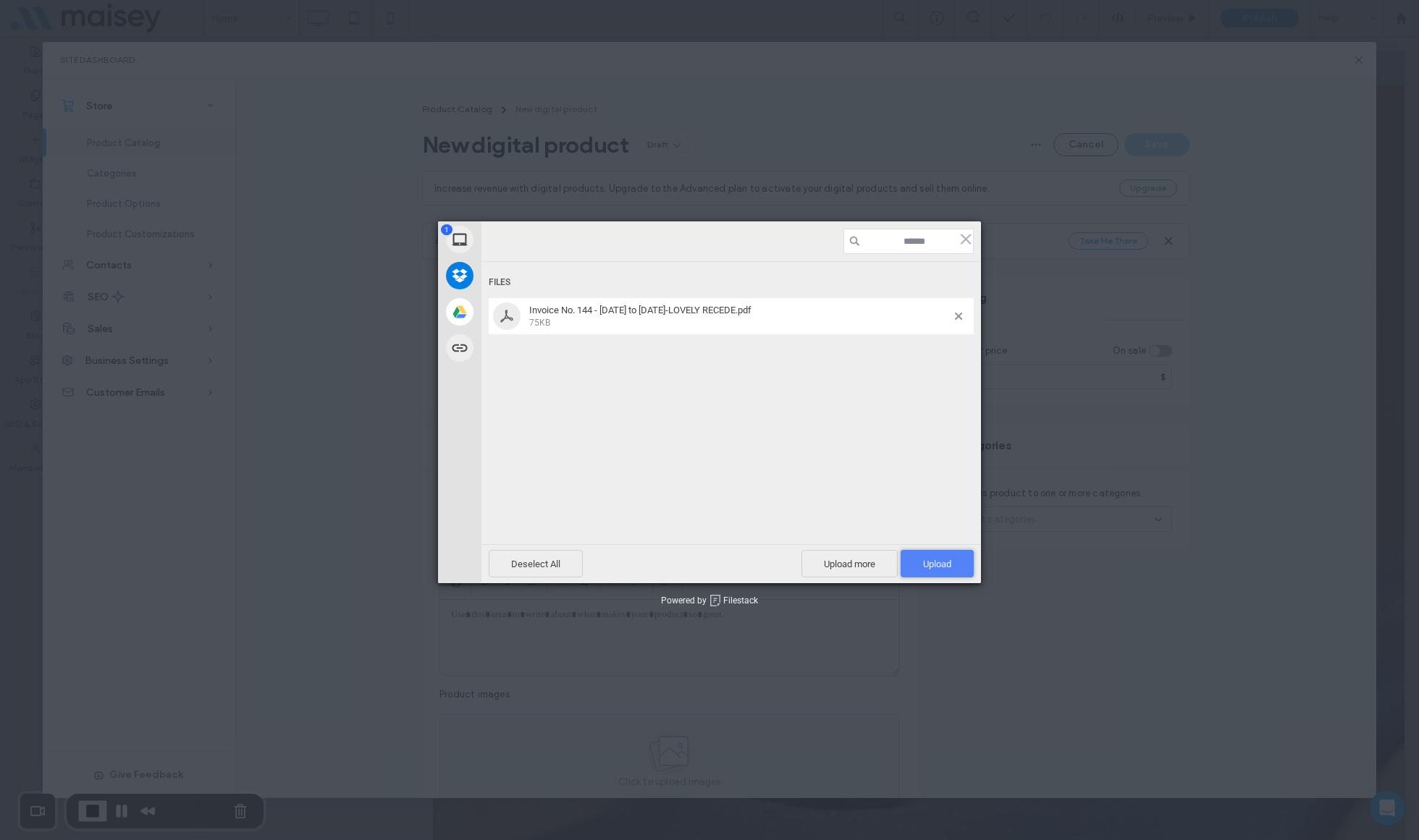
click at [942, 558] on span "Upload 1" at bounding box center [937, 563] width 73 height 28
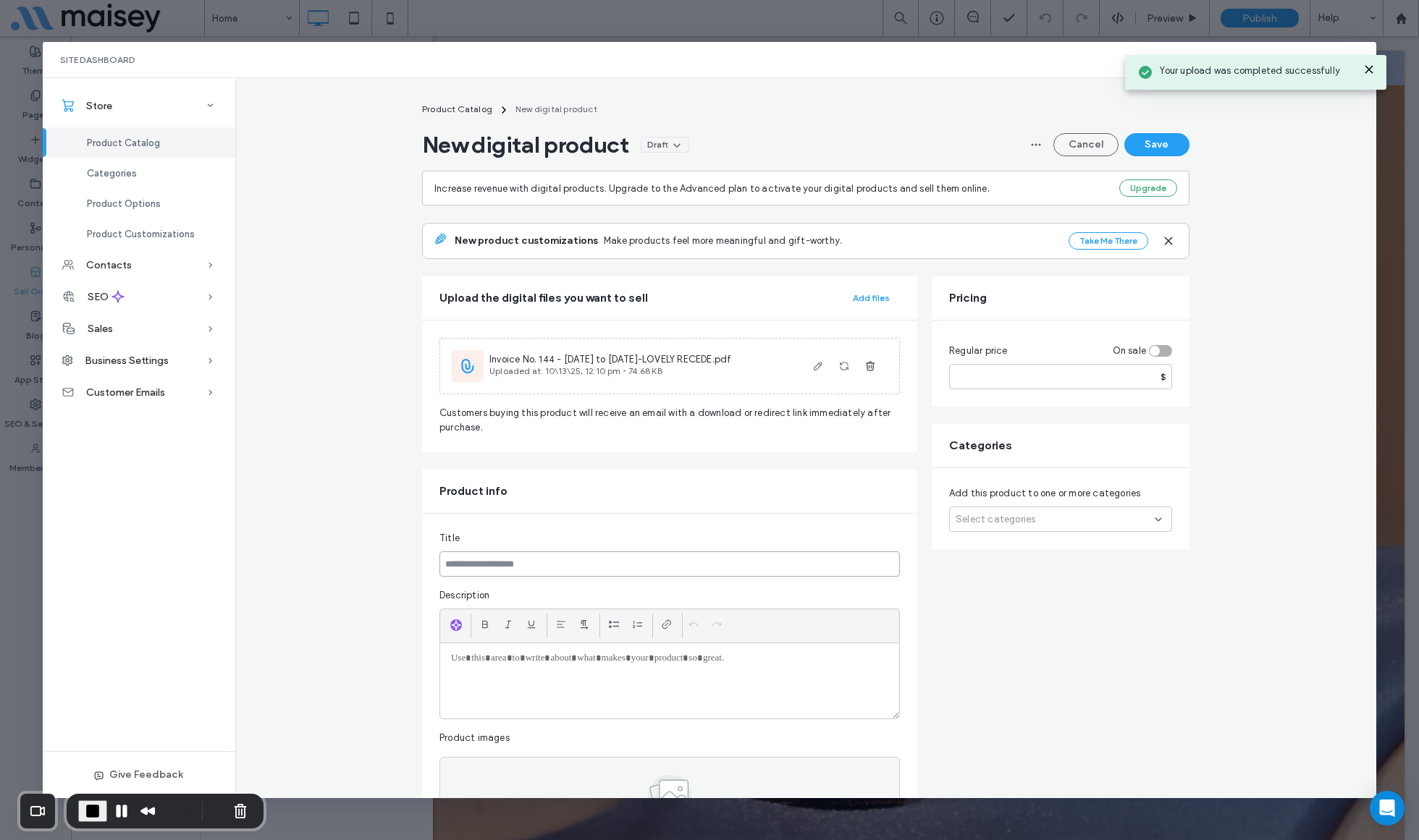
click at [551, 563] on input at bounding box center [669, 564] width 460 height 25
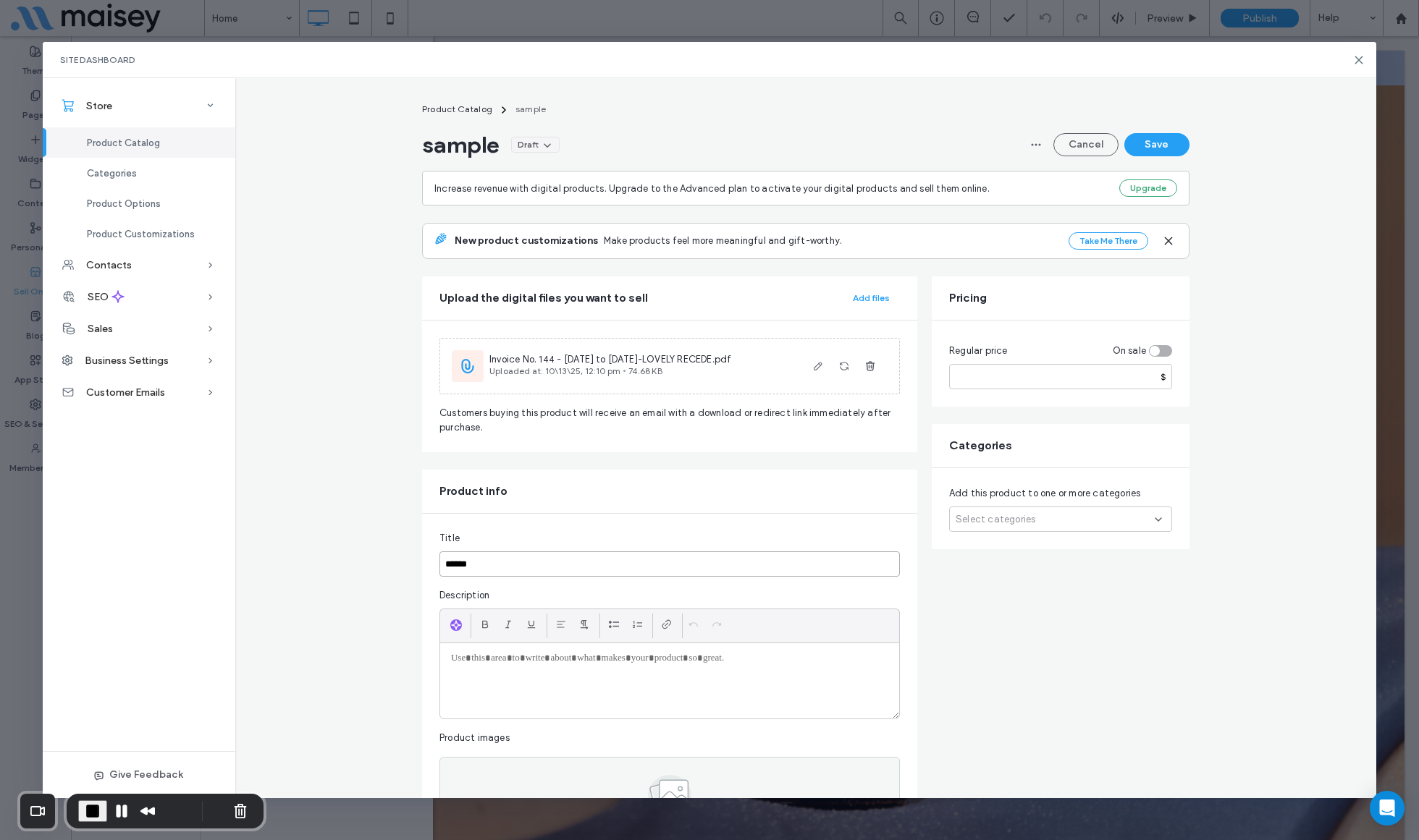
type input "******"
click at [549, 661] on p at bounding box center [669, 658] width 437 height 13
paste div
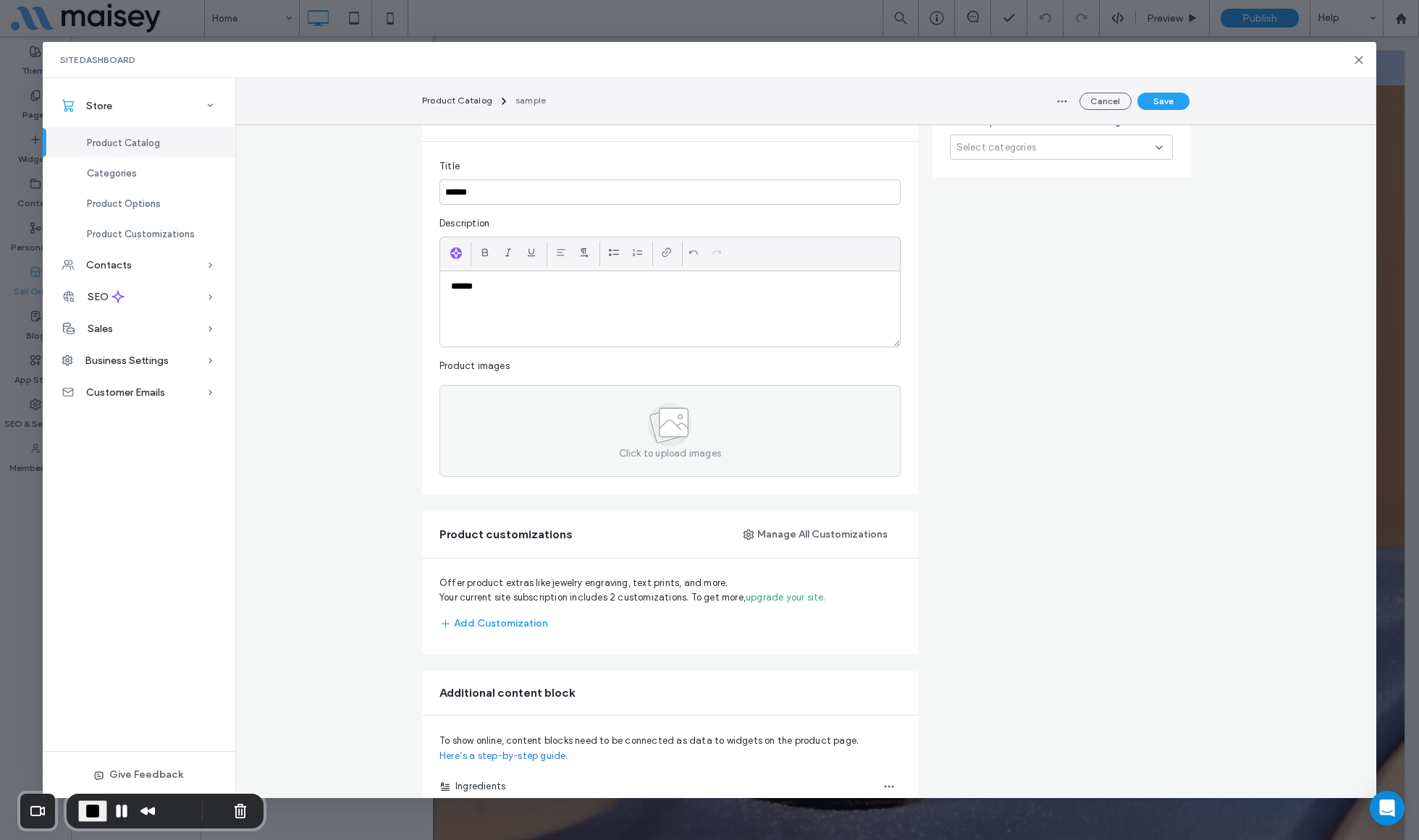
scroll to position [360, 0]
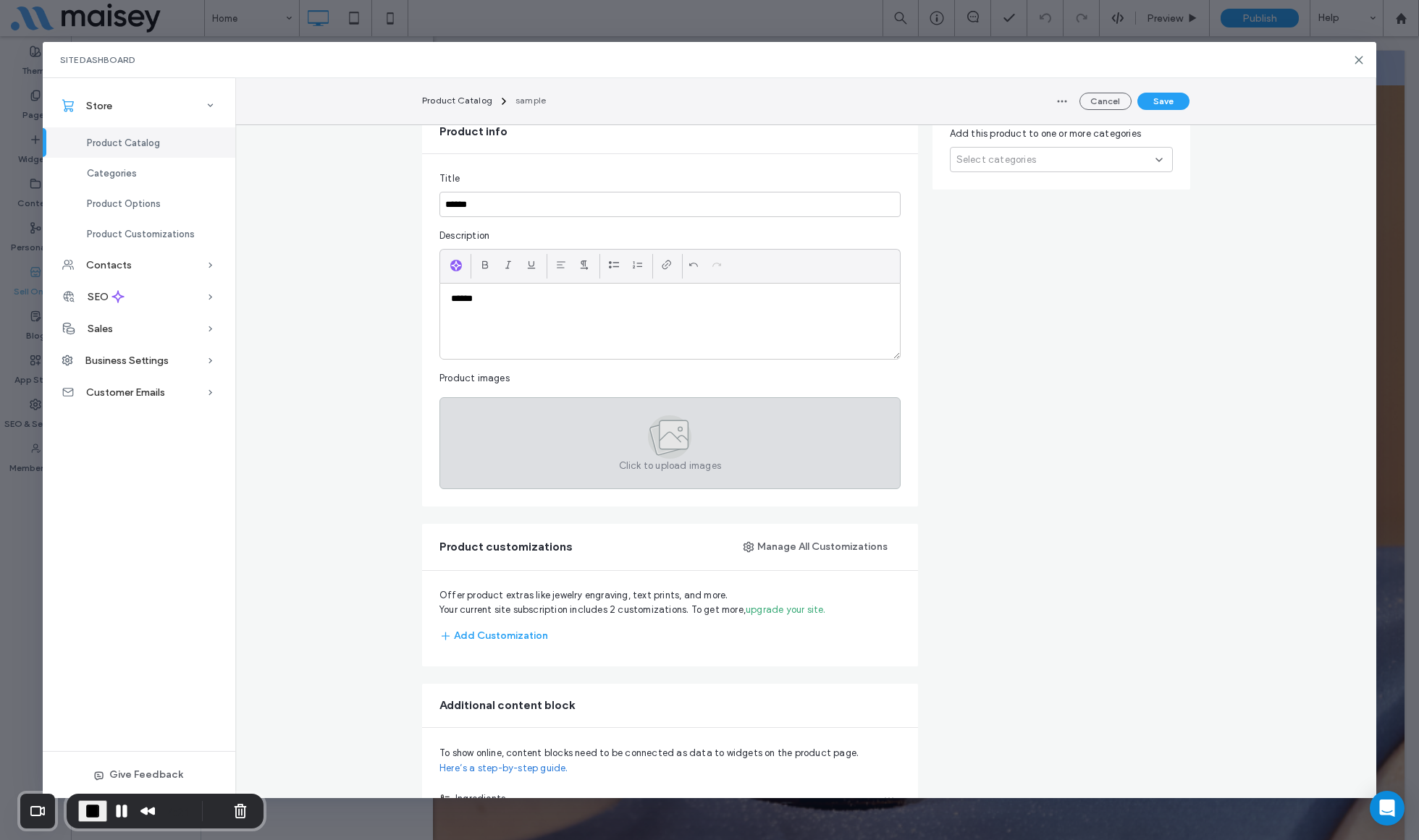
click at [584, 462] on div "Click to upload images" at bounding box center [669, 443] width 461 height 92
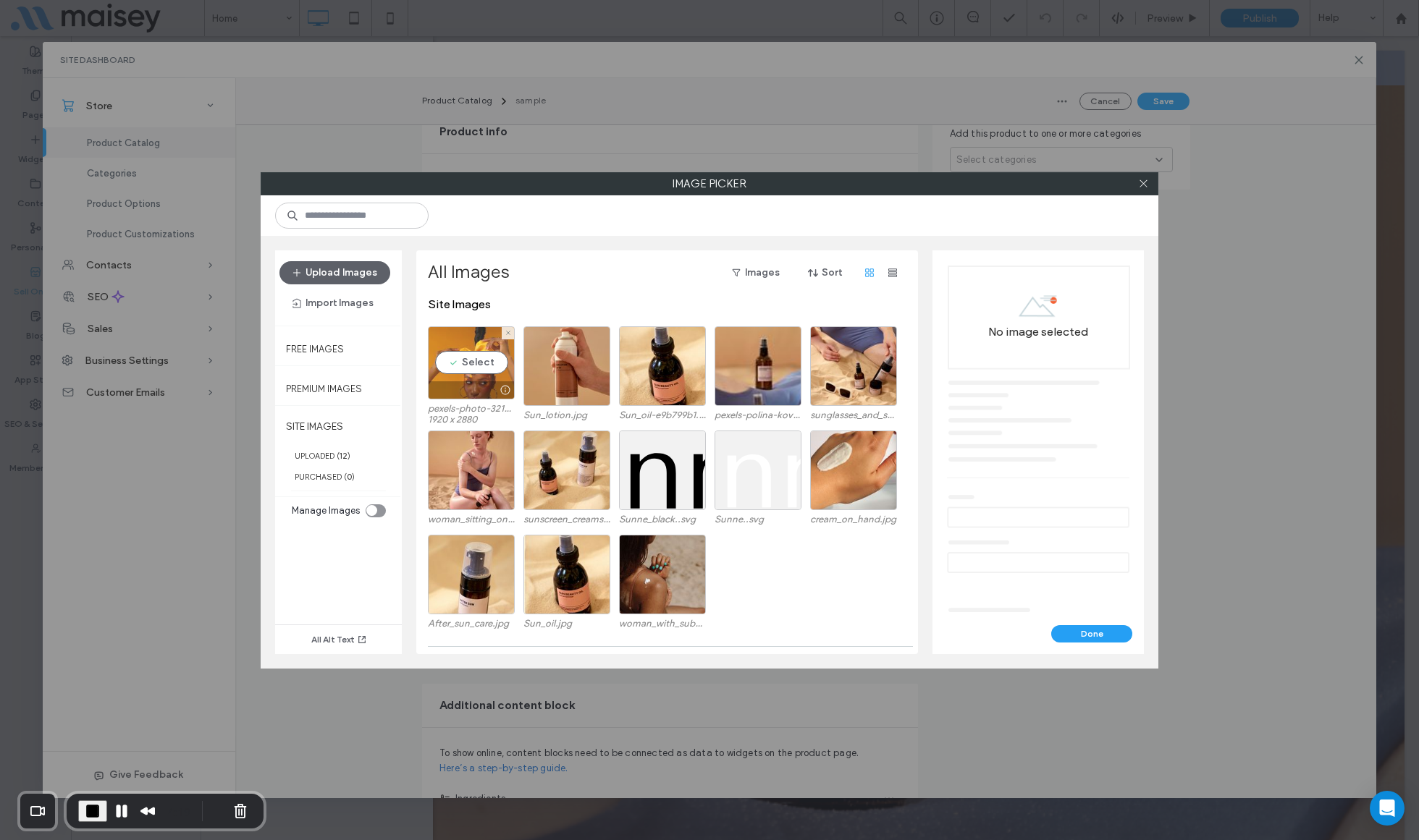
click at [492, 366] on div "Select" at bounding box center [471, 363] width 87 height 73
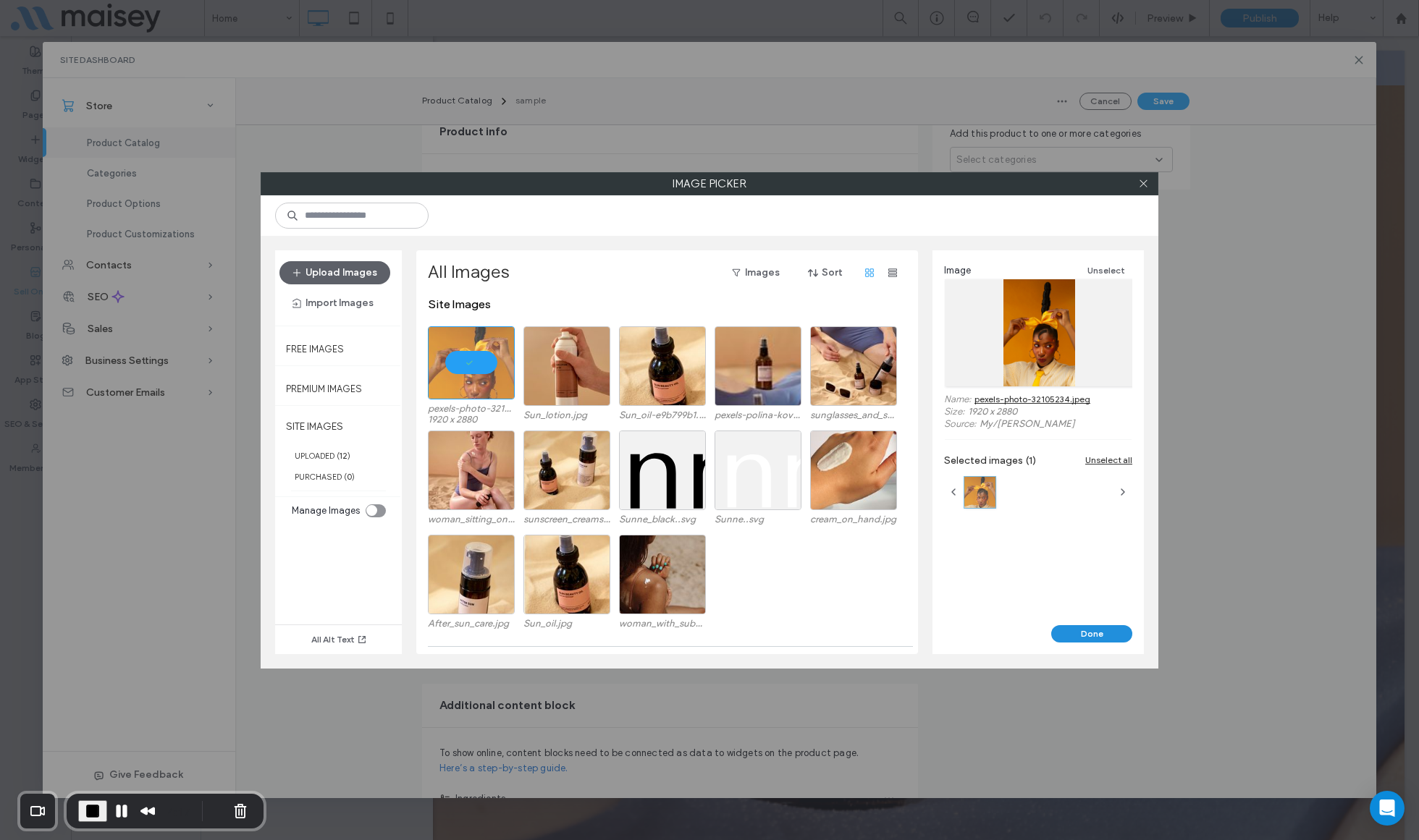
click at [1096, 636] on button "Done" at bounding box center [1091, 633] width 81 height 18
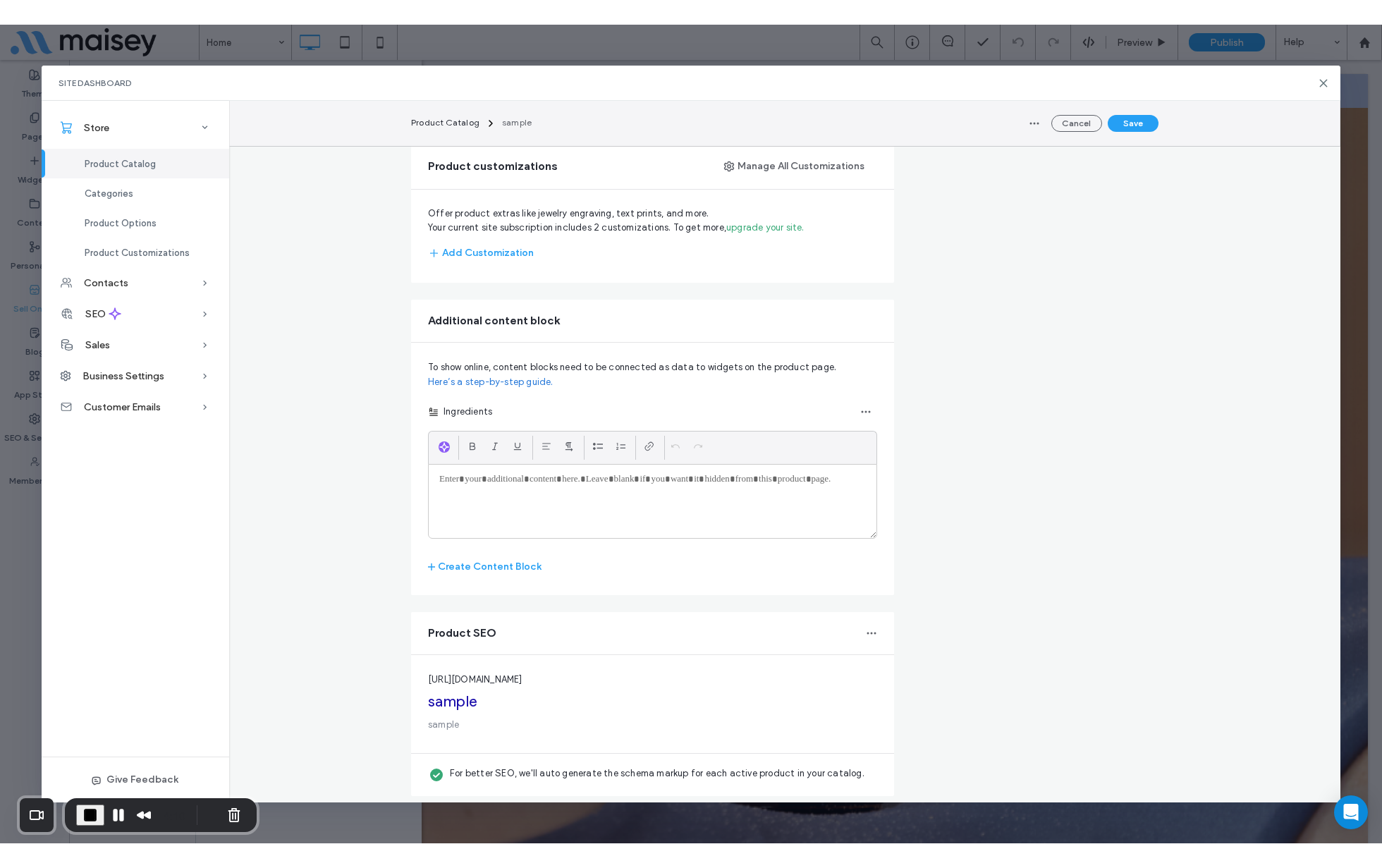
scroll to position [0, 0]
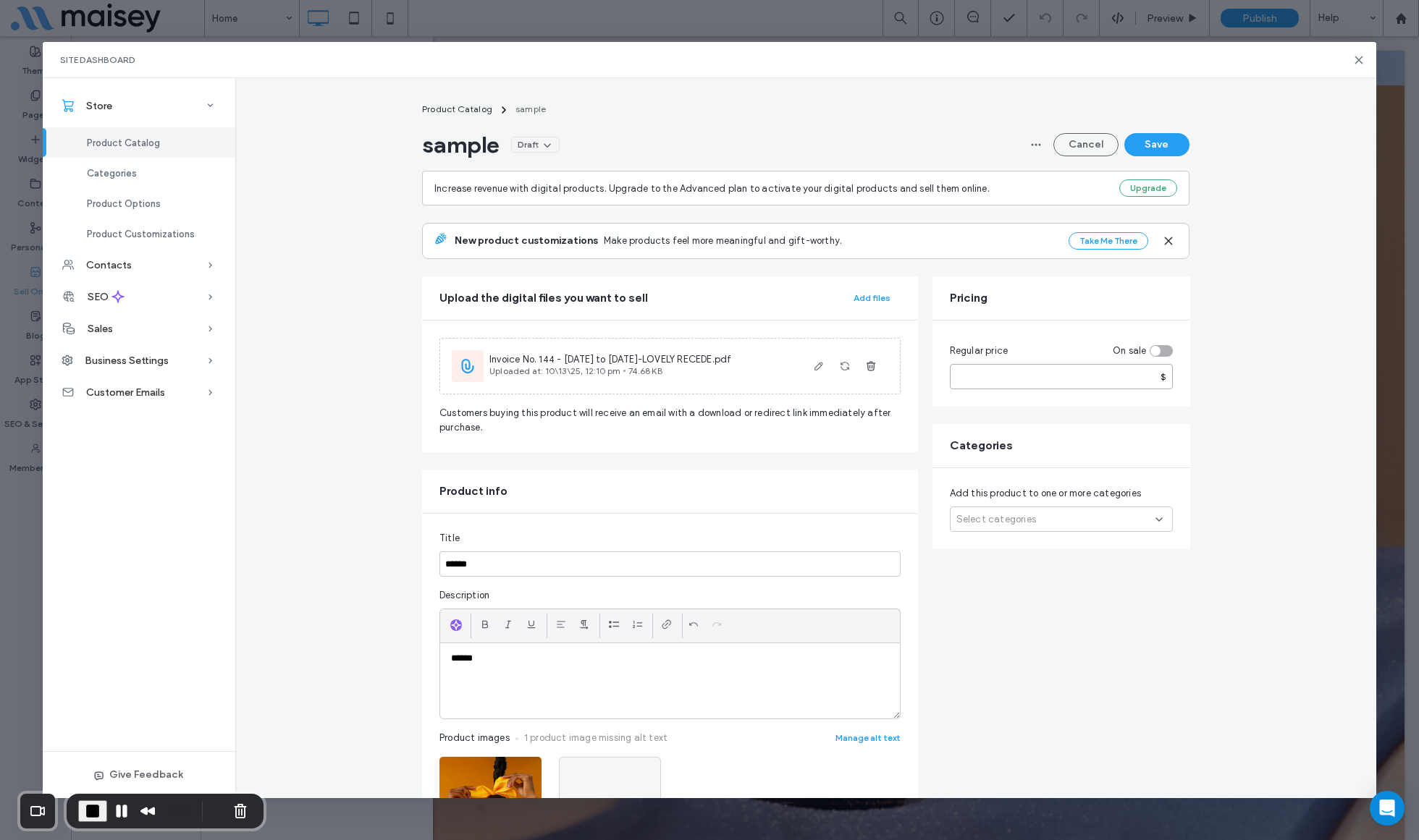
click at [1060, 364] on input "number" at bounding box center [1060, 377] width 223 height 25
type input "**"
click at [1166, 149] on button "Save" at bounding box center [1157, 145] width 65 height 23
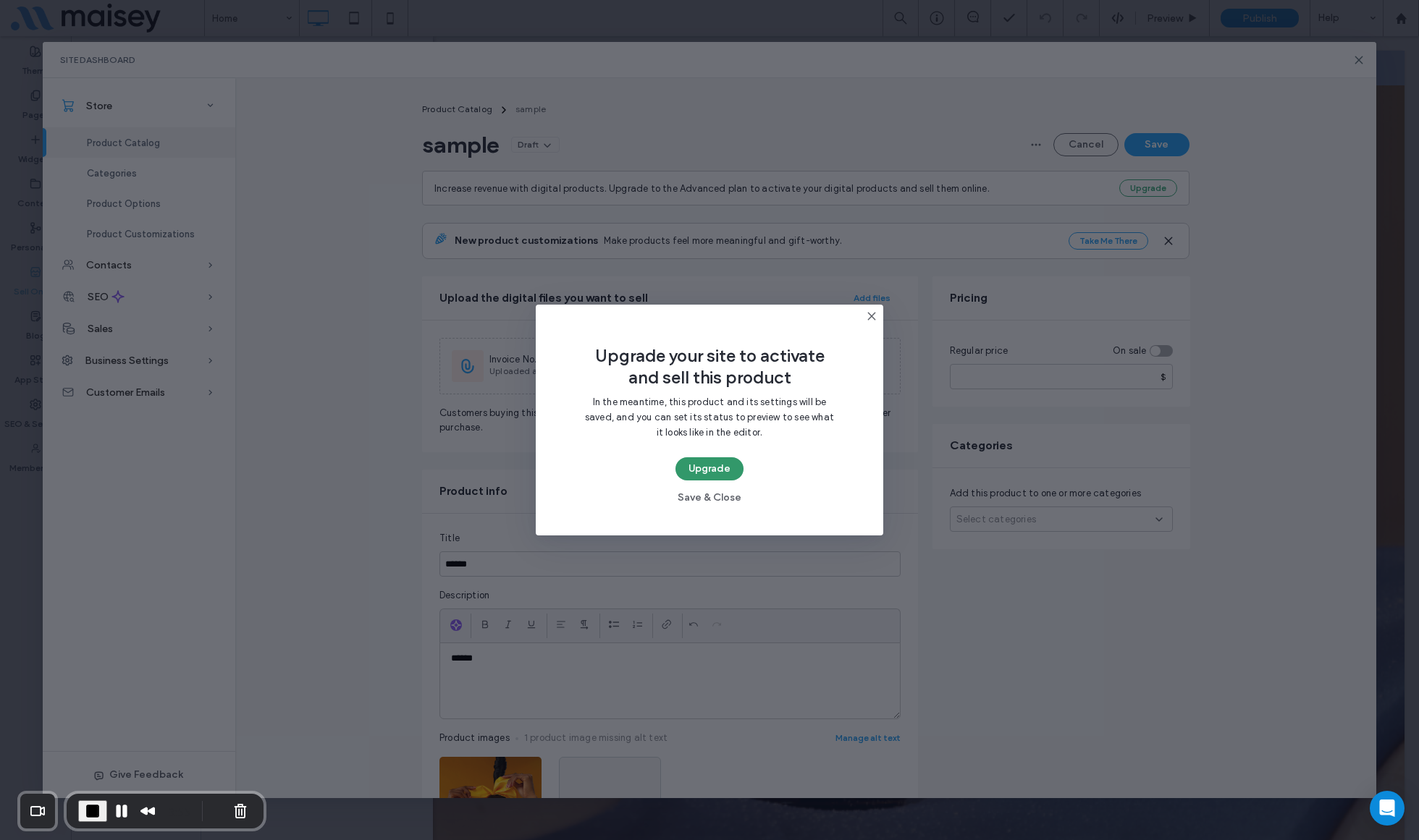
click at [715, 465] on button "Upgrade" at bounding box center [710, 469] width 68 height 23
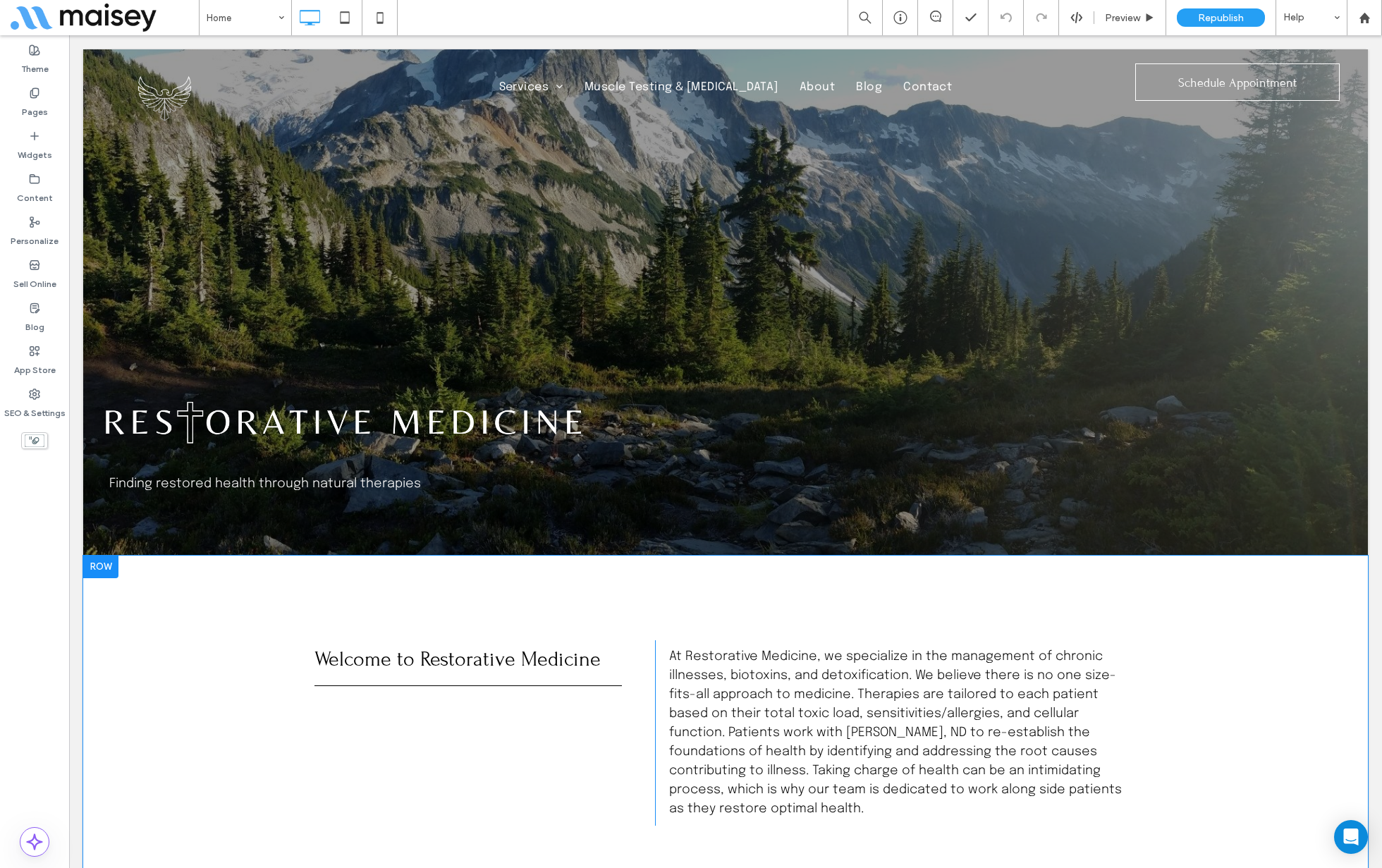
click at [179, 633] on div "Welcome to Restorative Medicine Click To Paste At Restorative Medicine, we spec…" at bounding box center [725, 732] width 1285 height 355
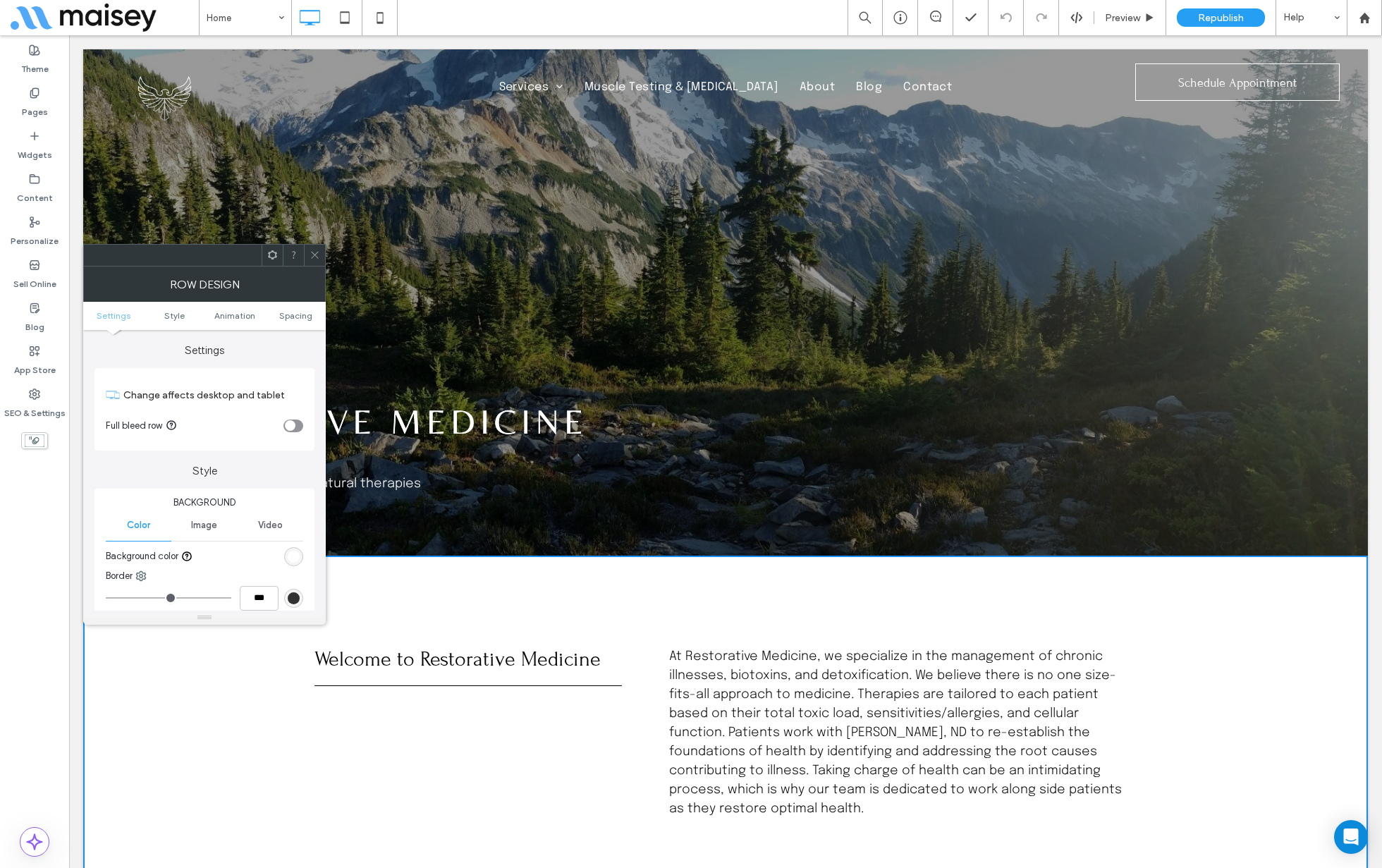
click at [280, 801] on div "Welcome to Restorative Medicine Click To Paste At Restorative Medicine, we spec…" at bounding box center [725, 732] width 1285 height 355
click at [314, 253] on icon at bounding box center [314, 254] width 11 height 11
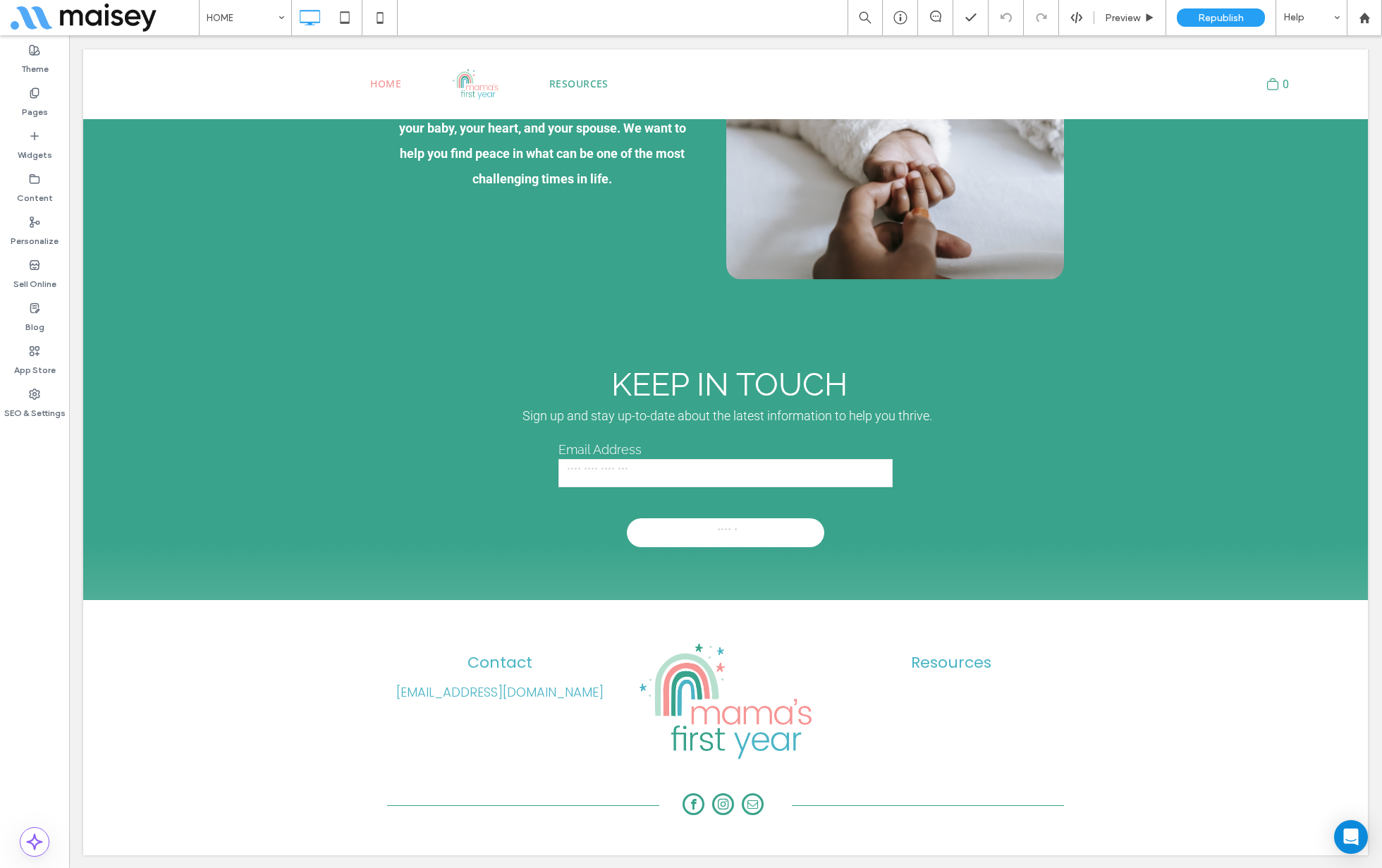
scroll to position [1056, 0]
